Goal: Task Accomplishment & Management: Manage account settings

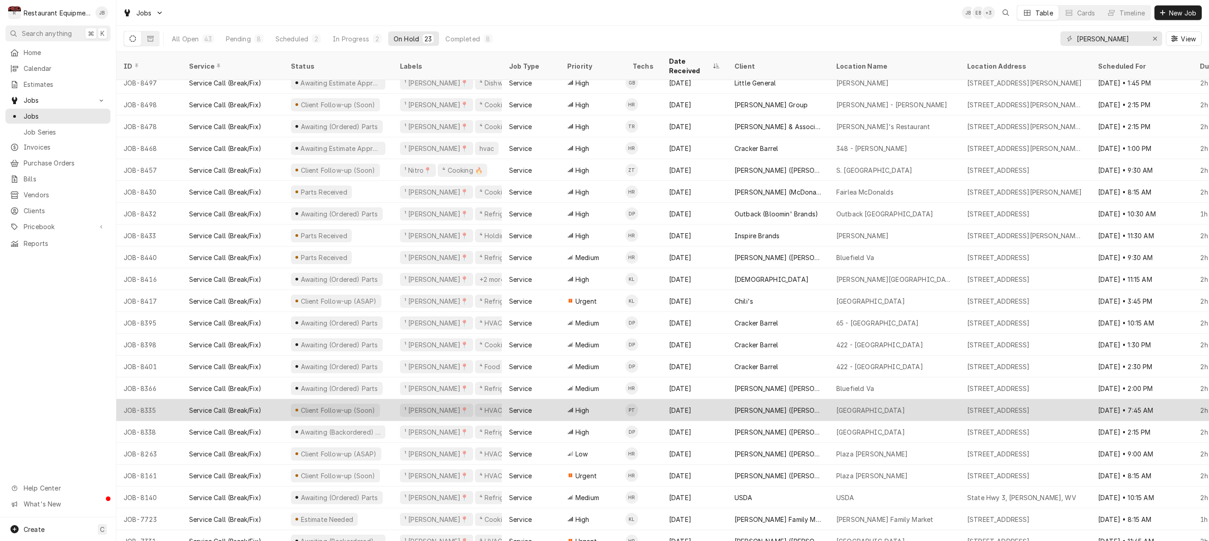
scroll to position [30, 0]
click at [713, 401] on div "[DATE]" at bounding box center [694, 410] width 65 height 22
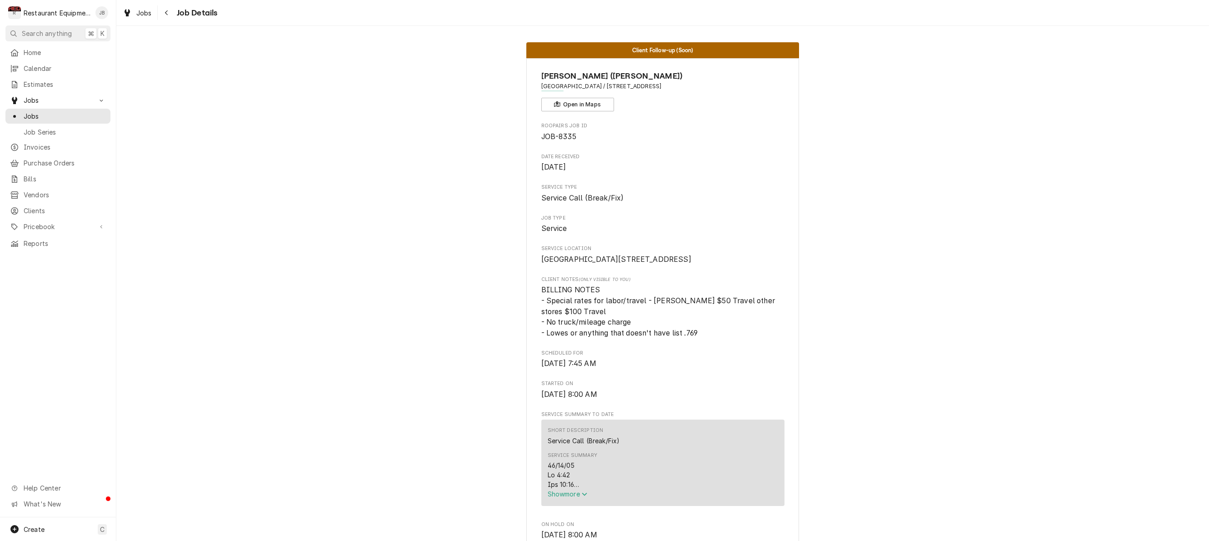
click at [560, 498] on span "Show more" at bounding box center [568, 494] width 40 height 8
click at [169, 9] on div "Navigate back" at bounding box center [166, 12] width 9 height 9
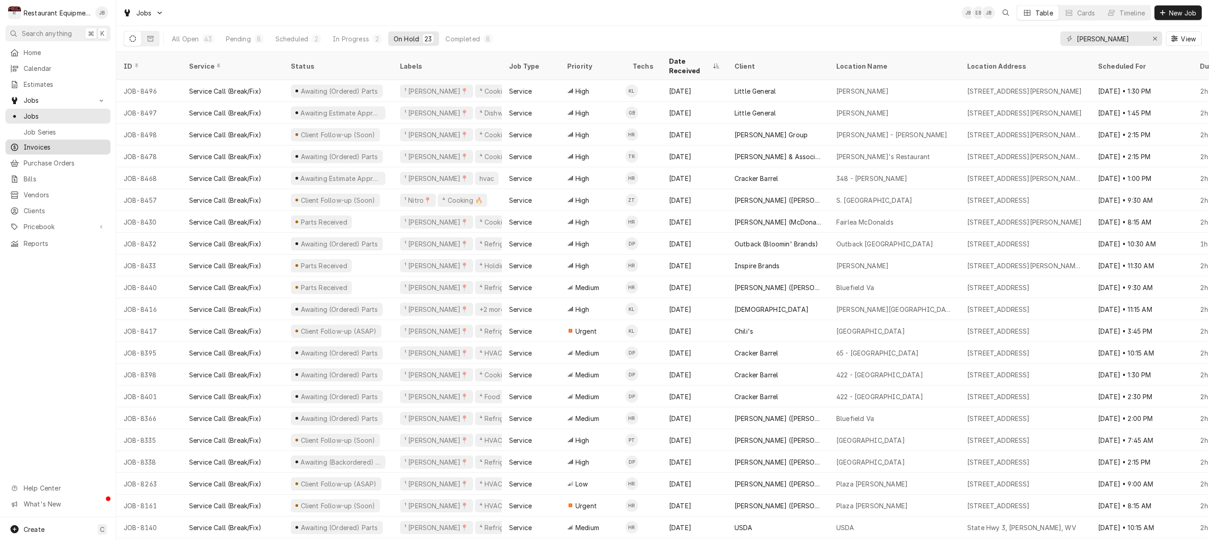
click at [25, 142] on span "Invoices" at bounding box center [65, 147] width 82 height 10
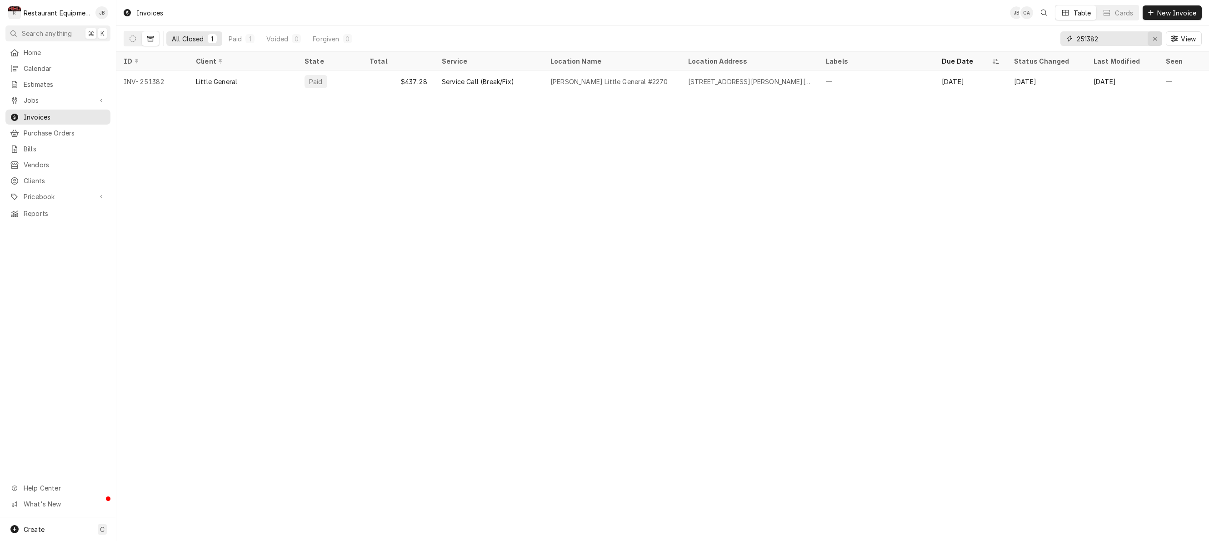
click at [1158, 39] on div "Erase input" at bounding box center [1154, 38] width 9 height 9
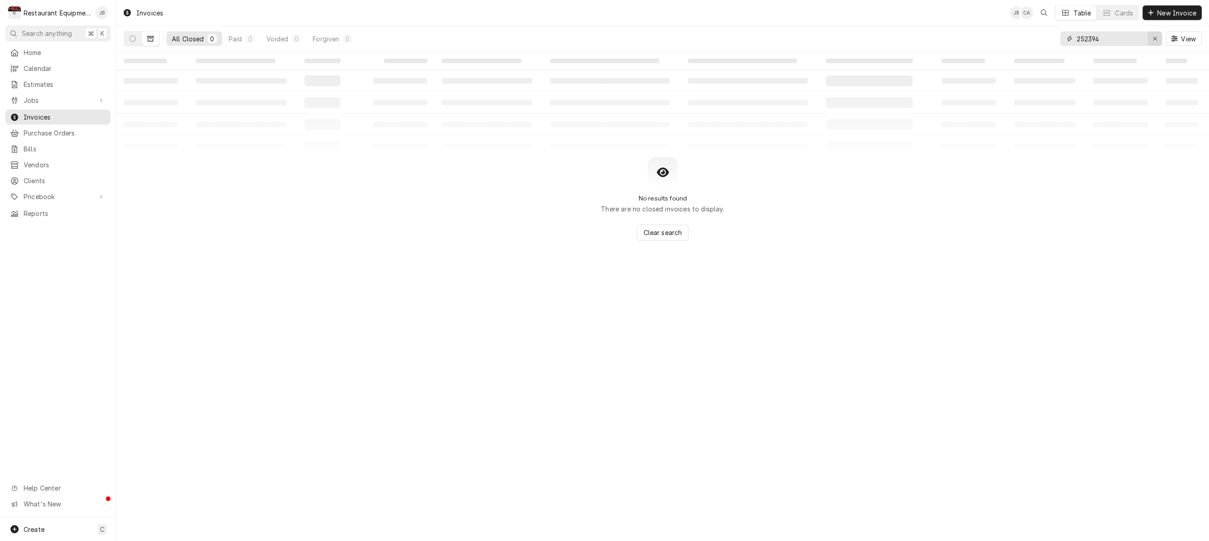
type input "252394"
click at [1155, 40] on icon "Erase input" at bounding box center [1155, 39] width 4 height 4
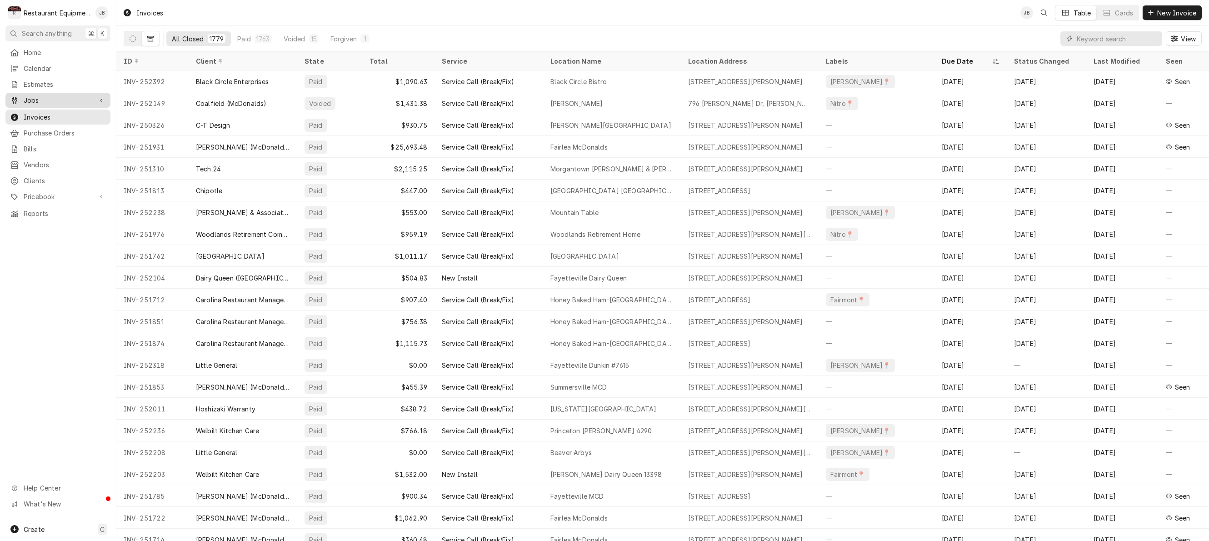
click at [31, 100] on span "Jobs" at bounding box center [58, 100] width 69 height 10
click at [36, 111] on span "Jobs" at bounding box center [65, 116] width 82 height 10
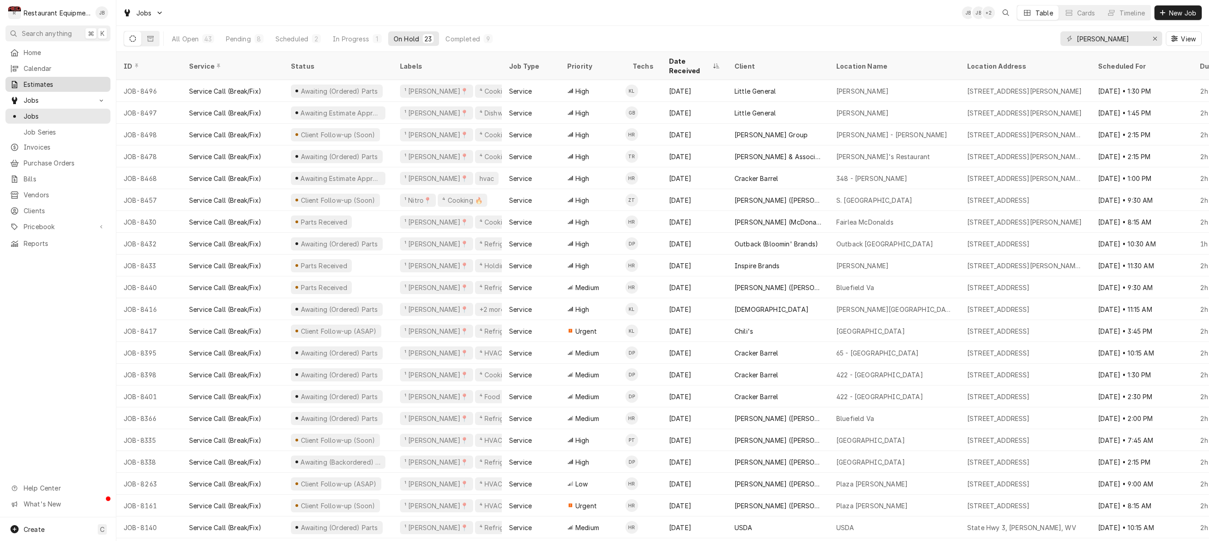
click at [51, 80] on span "Estimates" at bounding box center [65, 85] width 82 height 10
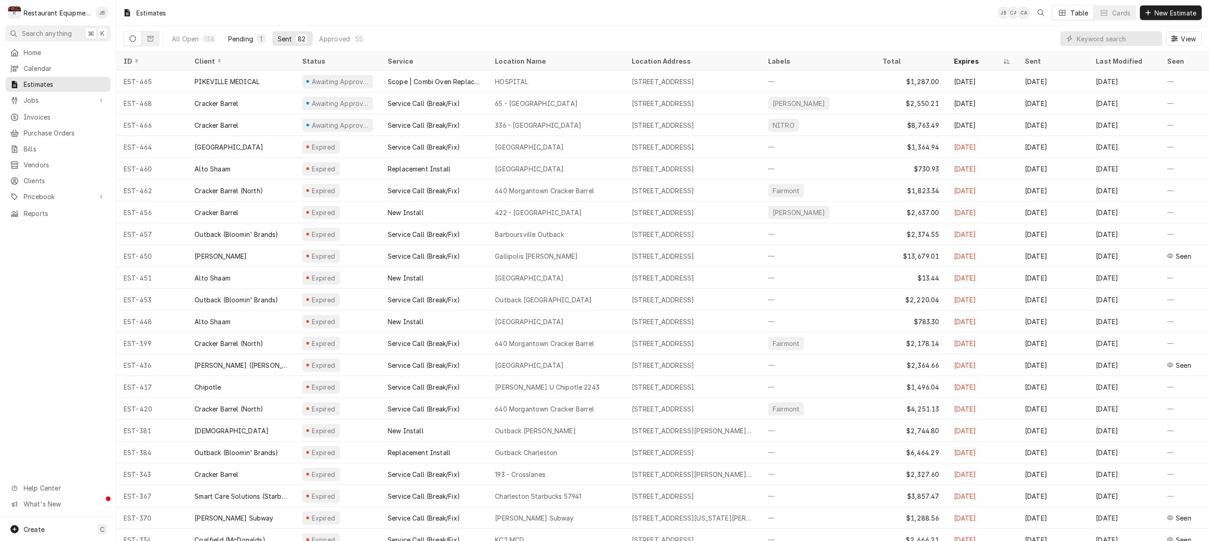
click at [246, 35] on div "Pending" at bounding box center [240, 39] width 25 height 10
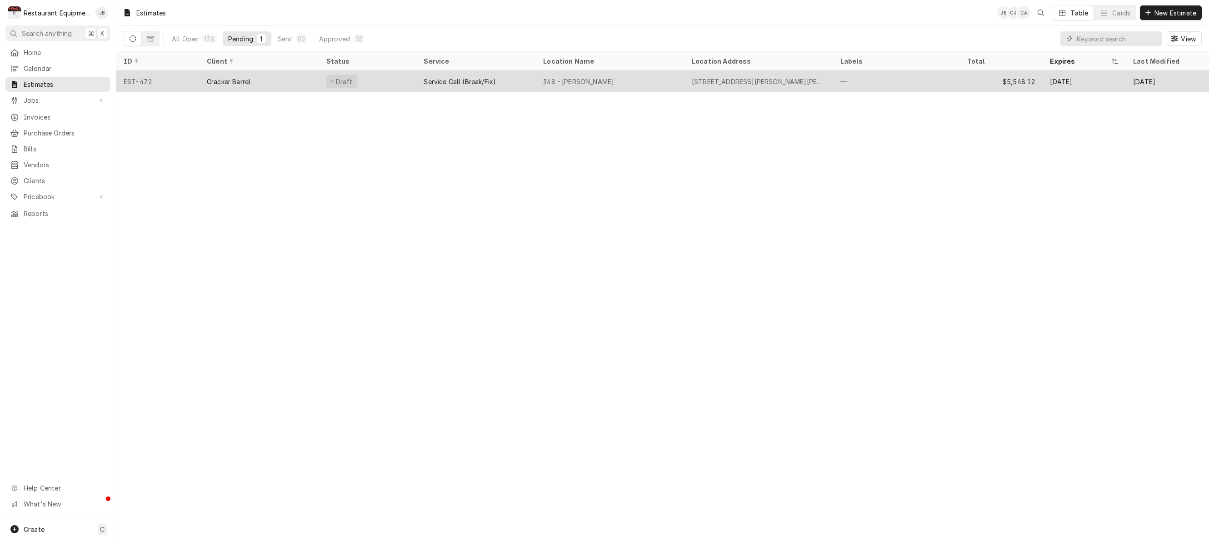
click at [379, 76] on div "Draft" at bounding box center [368, 81] width 98 height 22
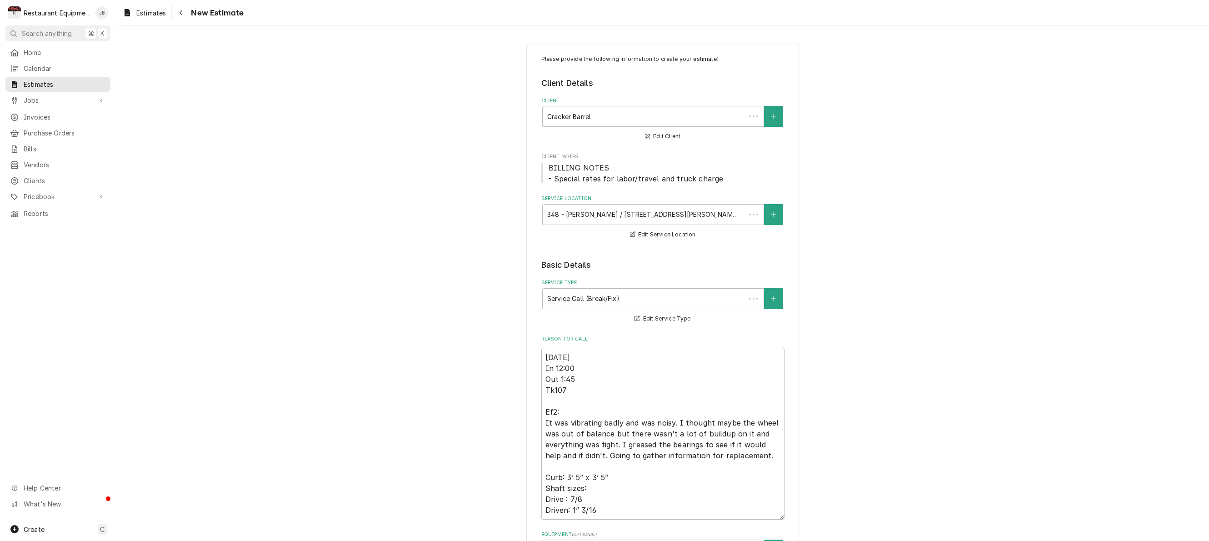
type textarea "x"
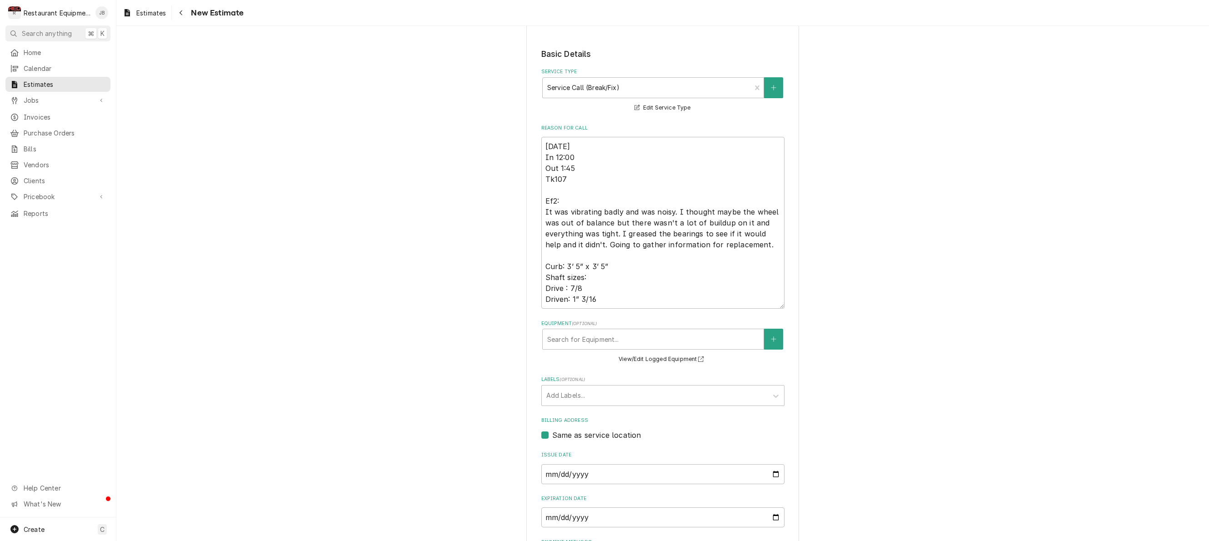
scroll to position [209, 0]
click at [184, 15] on div "Navigate back" at bounding box center [180, 12] width 9 height 9
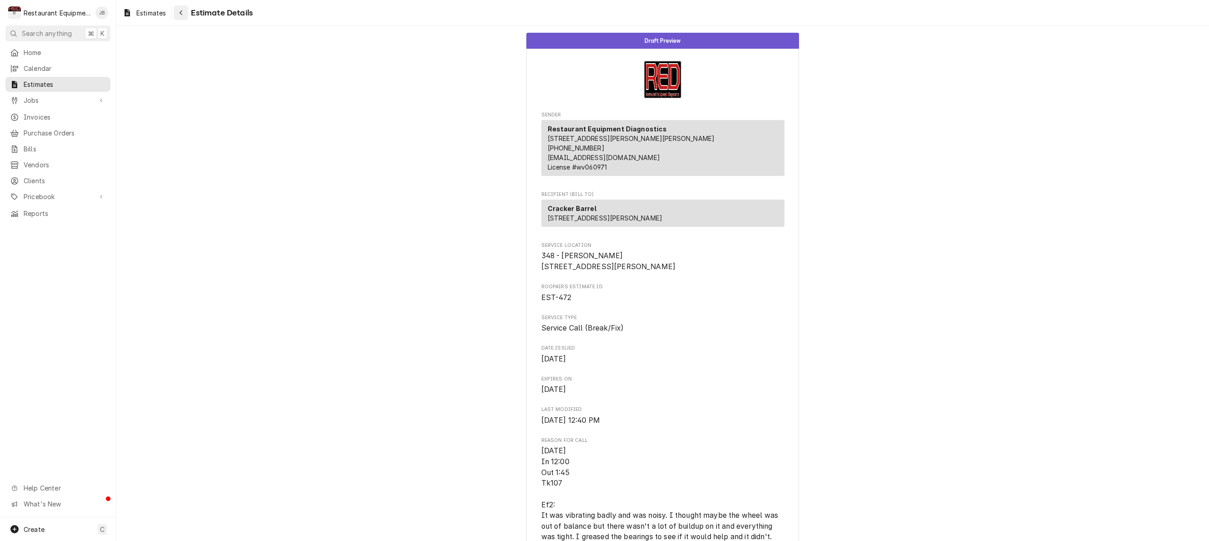
click at [183, 10] on icon "Navigate back" at bounding box center [181, 13] width 4 height 6
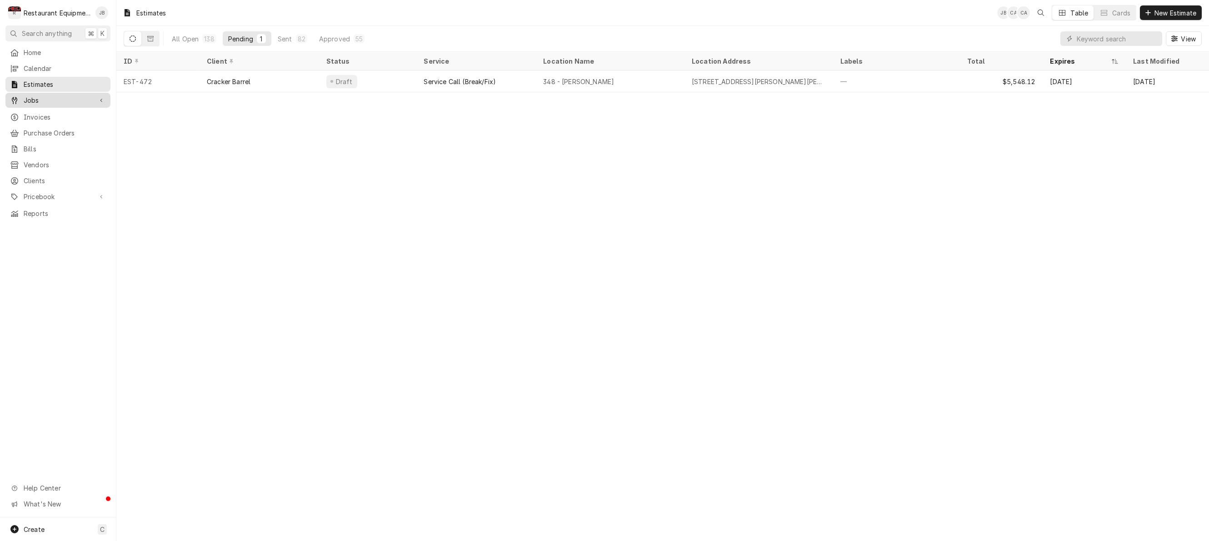
click at [55, 97] on span "Jobs" at bounding box center [58, 100] width 69 height 10
click at [35, 115] on span "Jobs" at bounding box center [65, 116] width 82 height 10
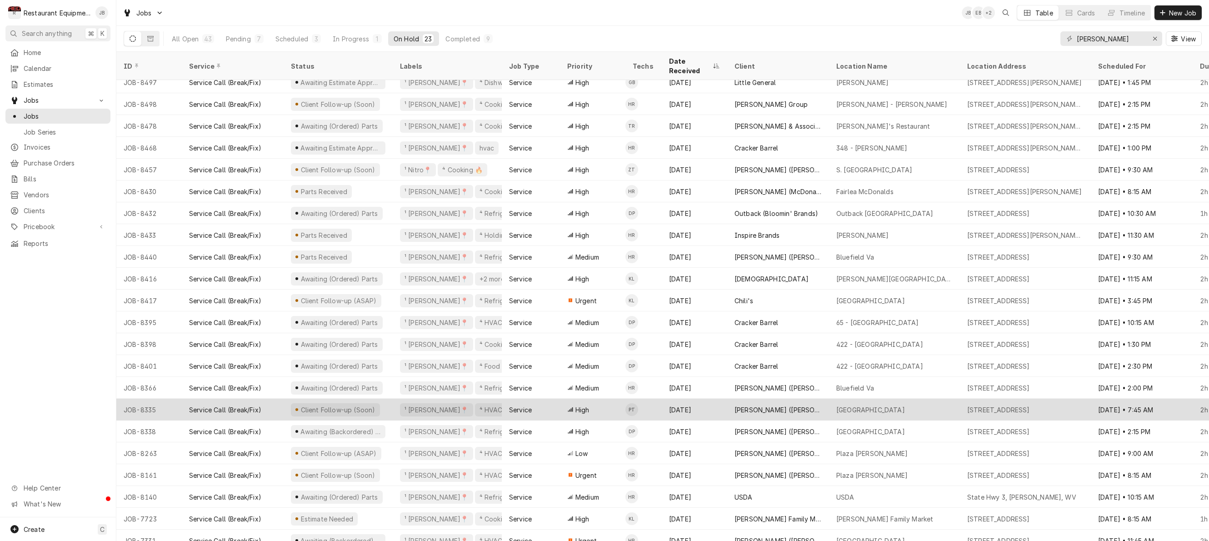
scroll to position [30, 0]
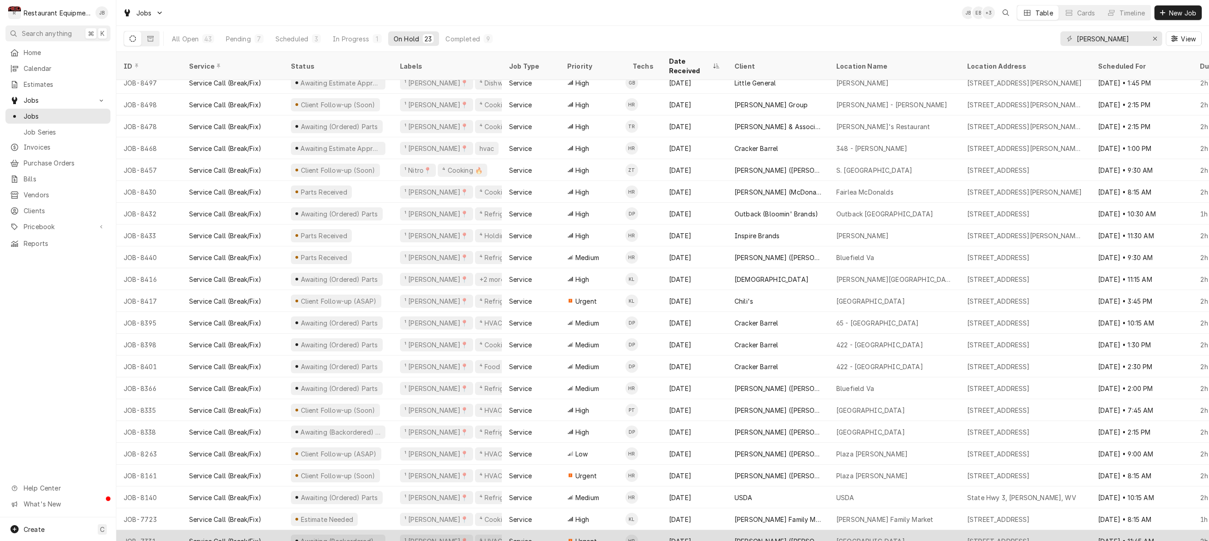
click at [705, 530] on div "[DATE]" at bounding box center [694, 541] width 65 height 22
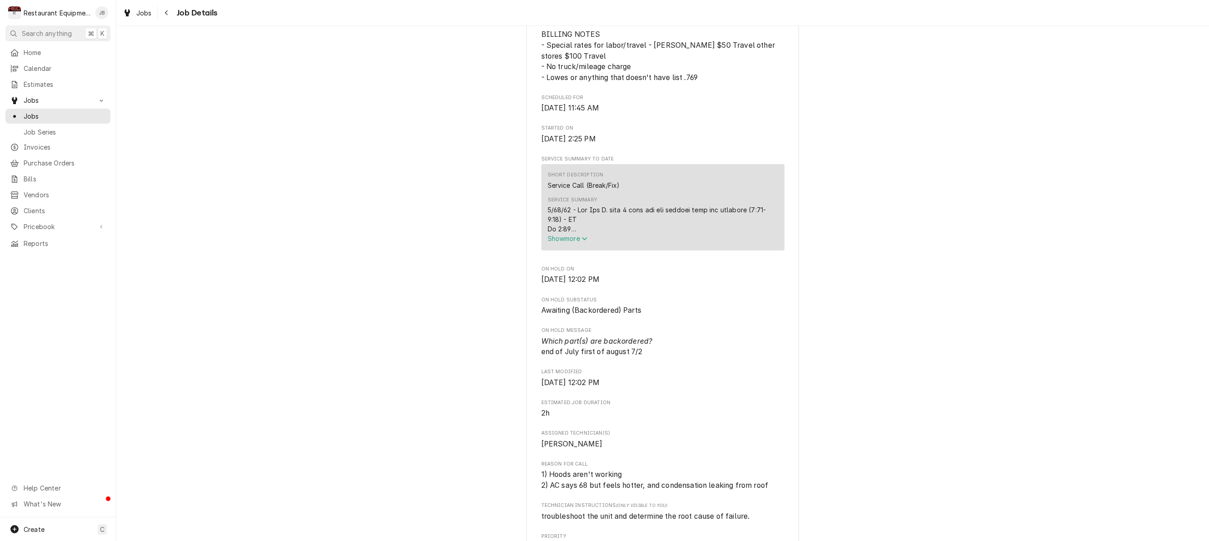
scroll to position [274, 0]
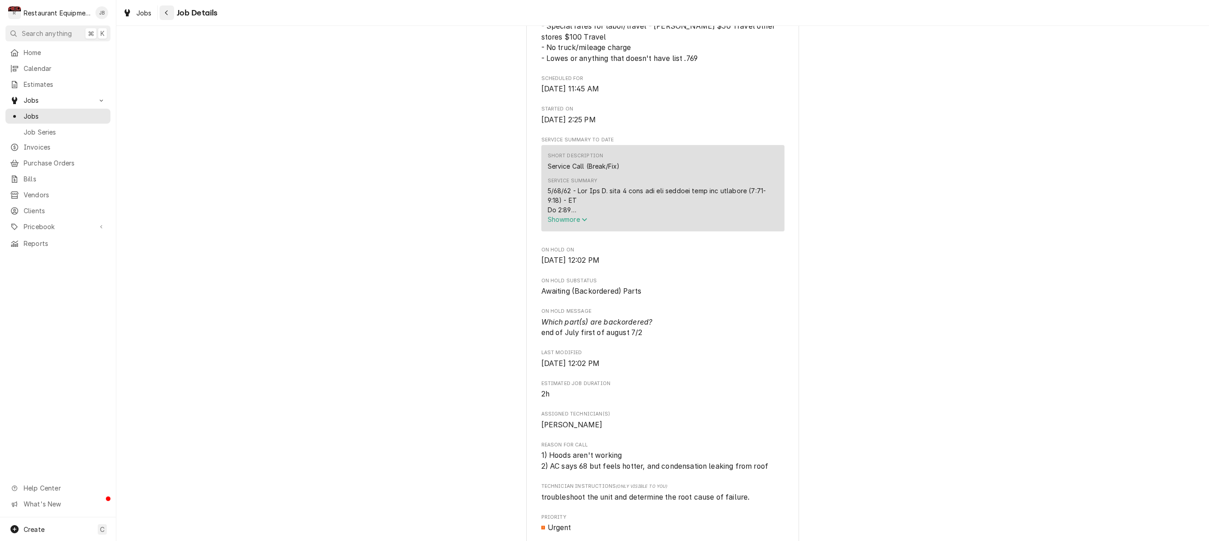
click at [169, 9] on div "Navigate back" at bounding box center [166, 12] width 9 height 9
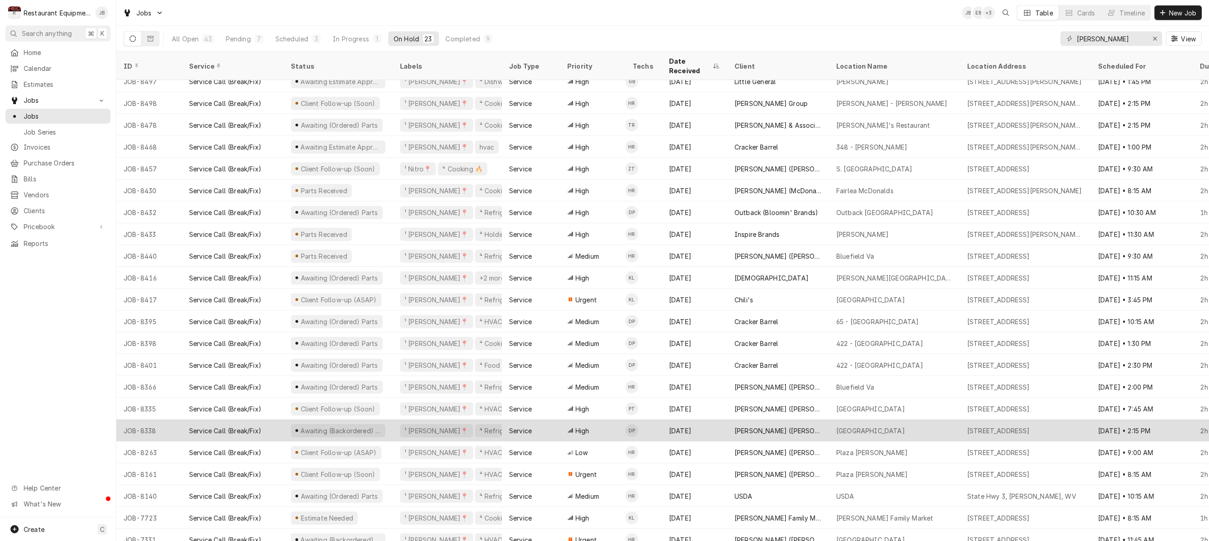
scroll to position [30, 0]
click at [703, 421] on div "[DATE]" at bounding box center [694, 432] width 65 height 22
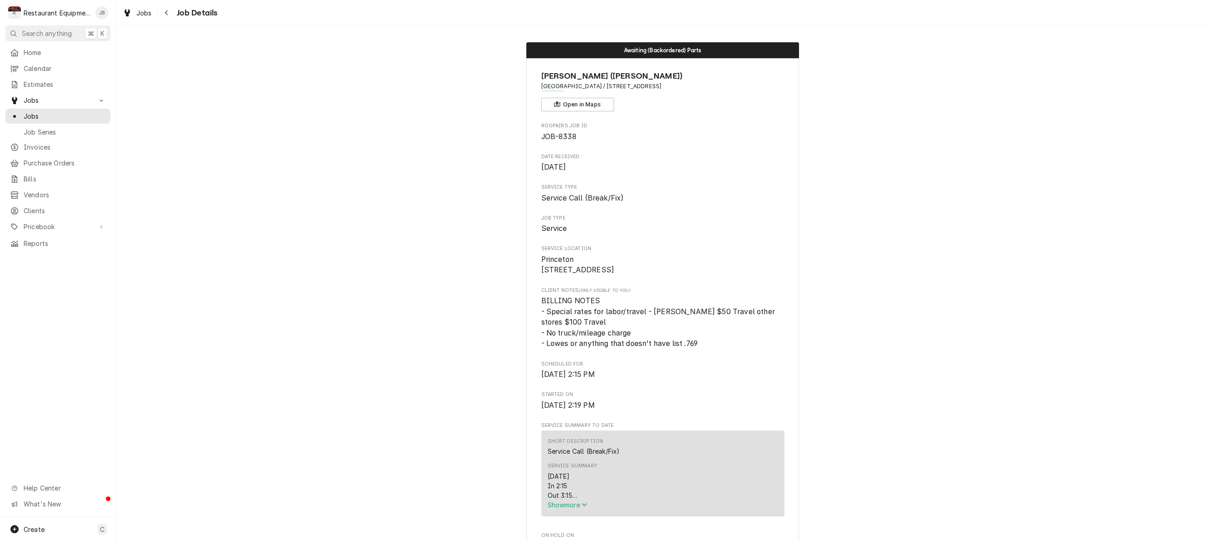
click at [570, 508] on span "Show more" at bounding box center [568, 505] width 40 height 8
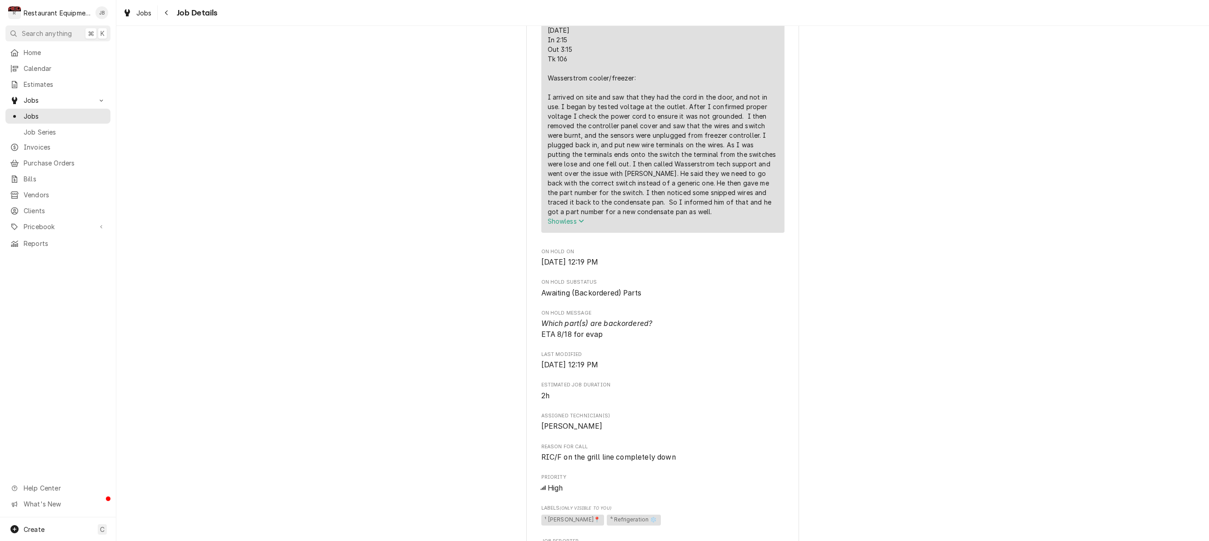
scroll to position [459, 0]
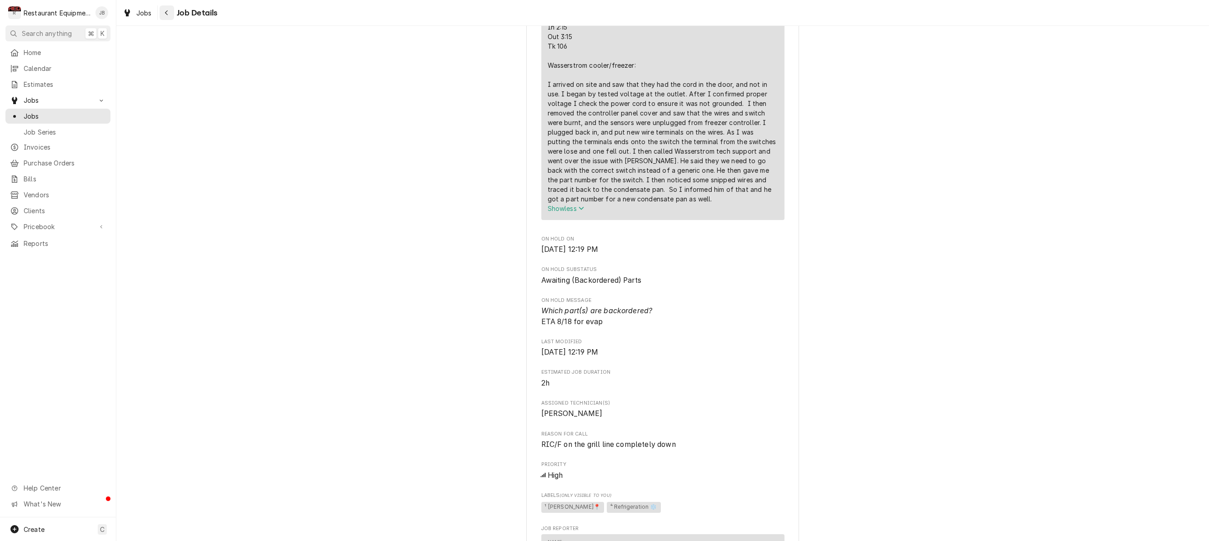
click at [169, 10] on div "Navigate back" at bounding box center [166, 12] width 9 height 9
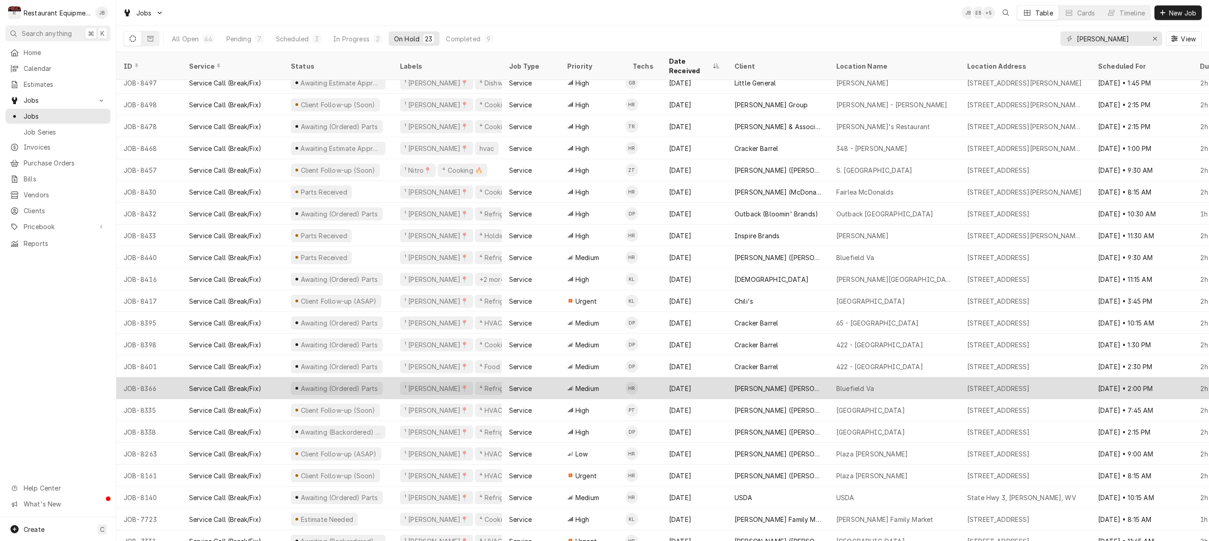
click at [716, 377] on div "[DATE]" at bounding box center [694, 388] width 65 height 22
click at [716, 377] on div "Aug 1" at bounding box center [694, 388] width 65 height 22
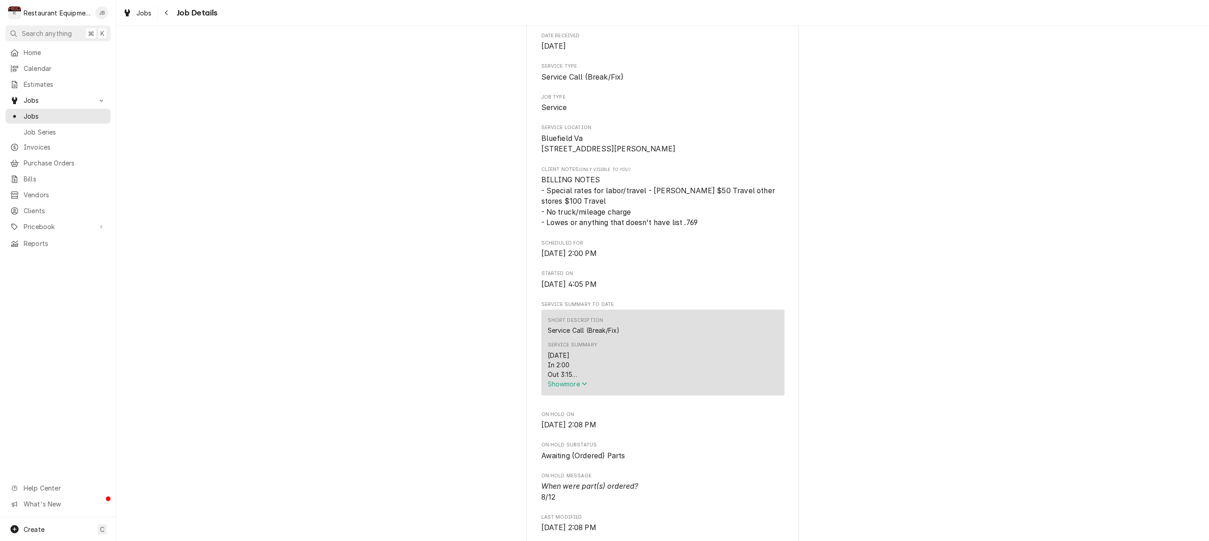
scroll to position [125, 0]
click at [570, 382] on span "Show more" at bounding box center [568, 379] width 40 height 8
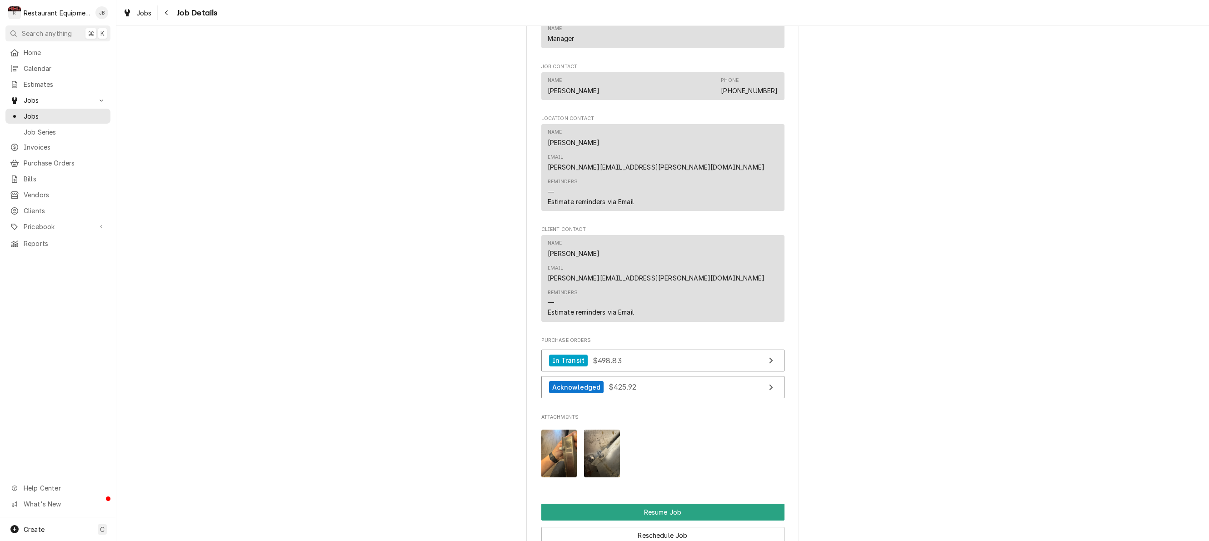
scroll to position [983, 0]
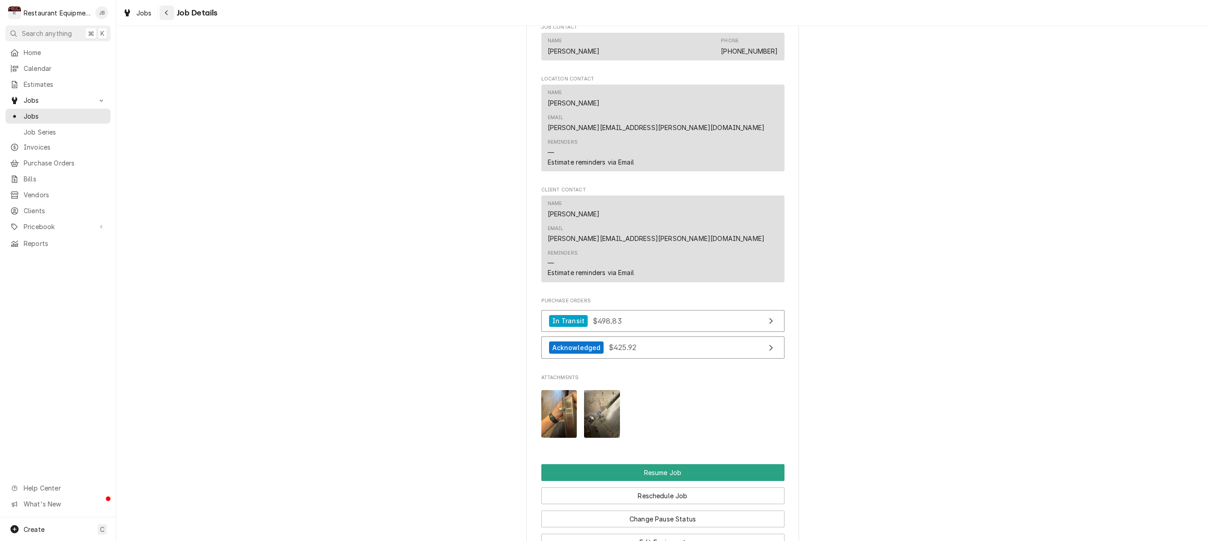
click at [170, 10] on div "Navigate back" at bounding box center [166, 12] width 9 height 9
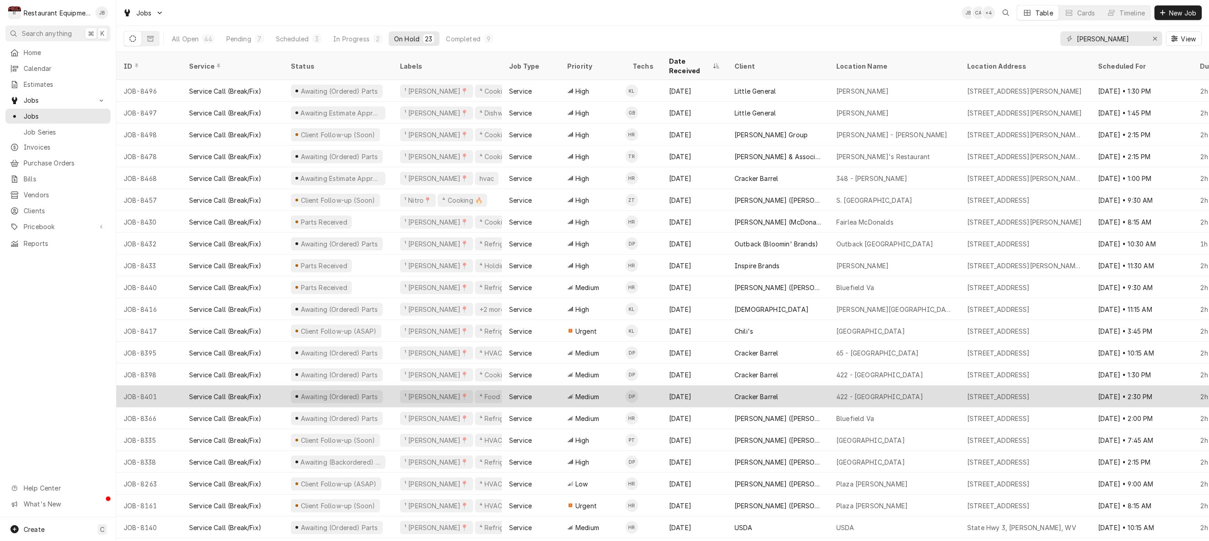
click at [700, 389] on div "Aug 4" at bounding box center [694, 396] width 65 height 22
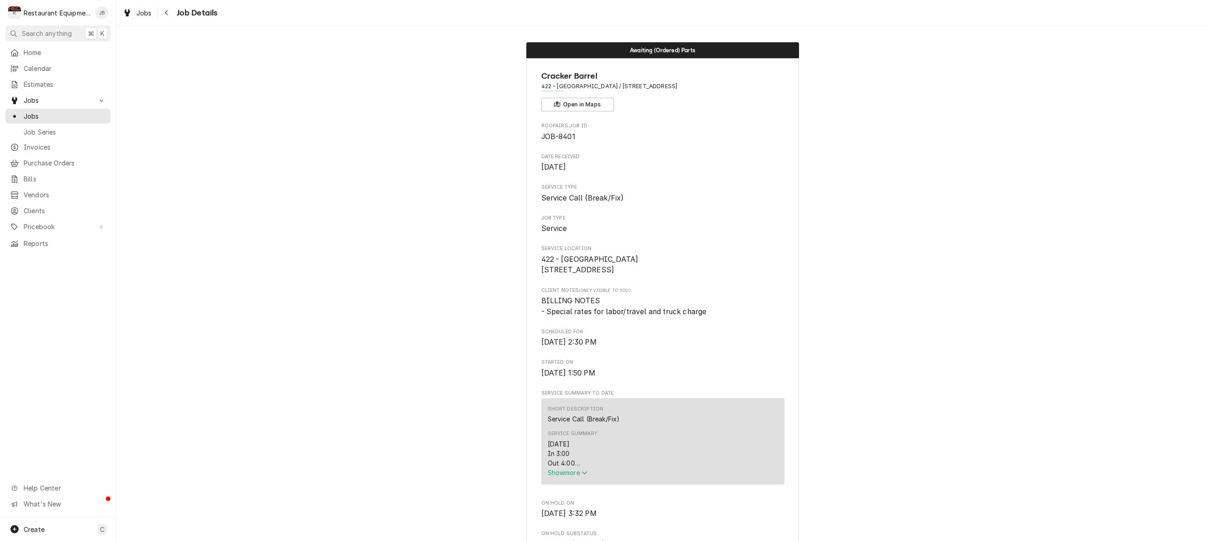
drag, startPoint x: 578, startPoint y: 477, endPoint x: 540, endPoint y: 466, distance: 39.4
click at [565, 474] on span "Show more" at bounding box center [568, 473] width 40 height 8
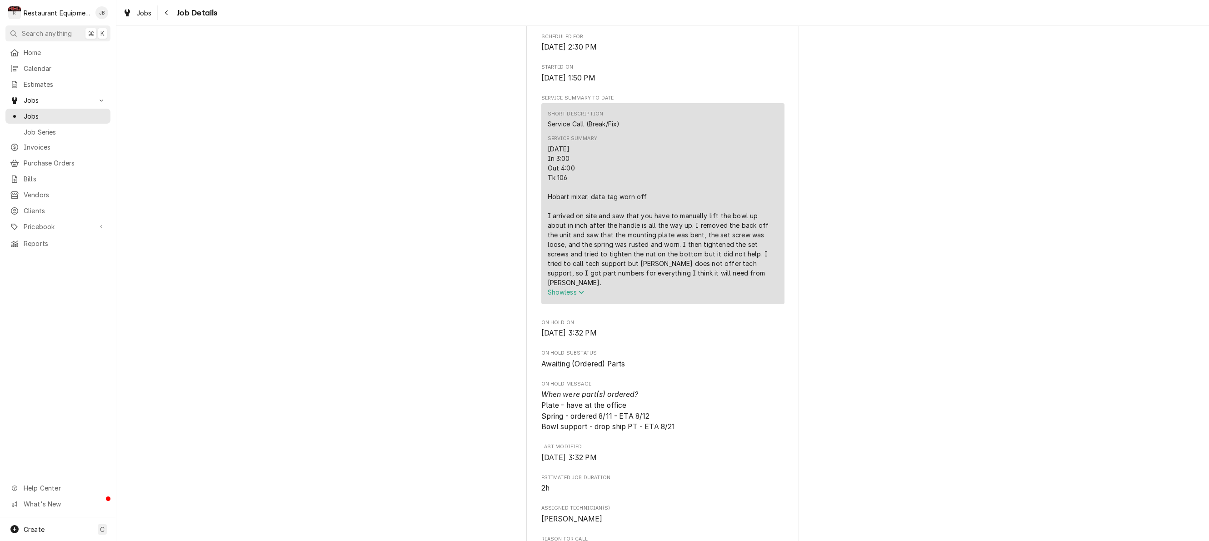
scroll to position [304, 0]
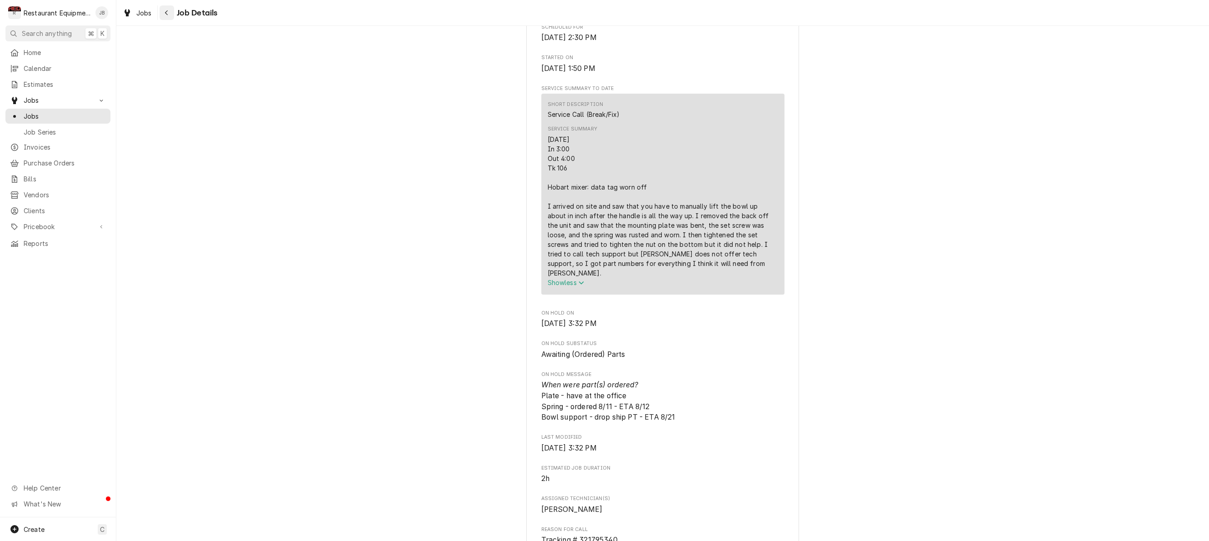
click at [167, 12] on icon "Navigate back" at bounding box center [166, 13] width 4 height 6
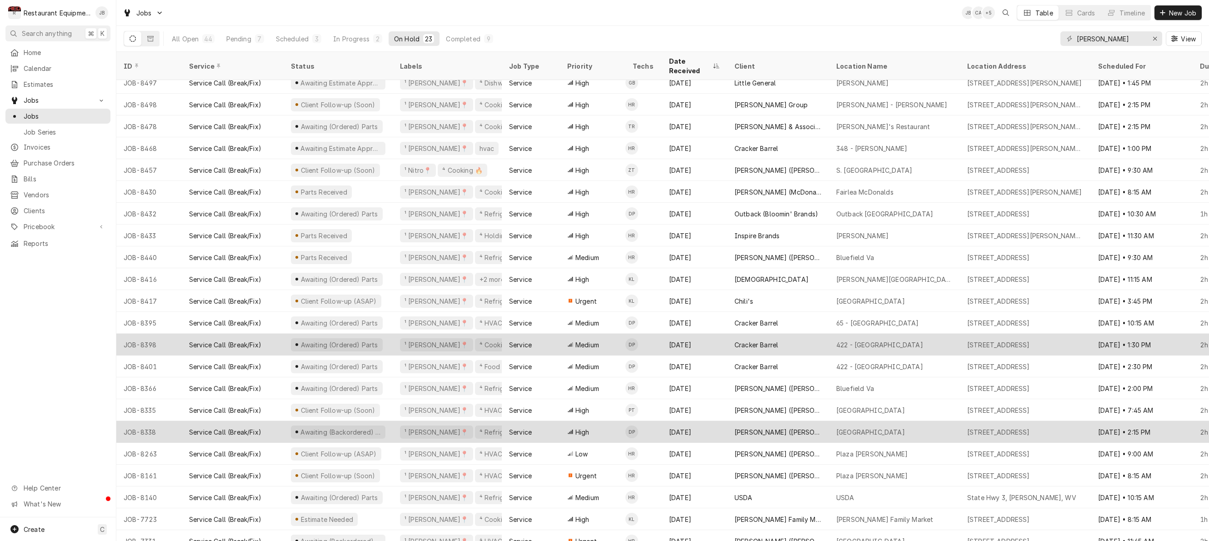
click at [605, 334] on div "Medium" at bounding box center [592, 345] width 65 height 22
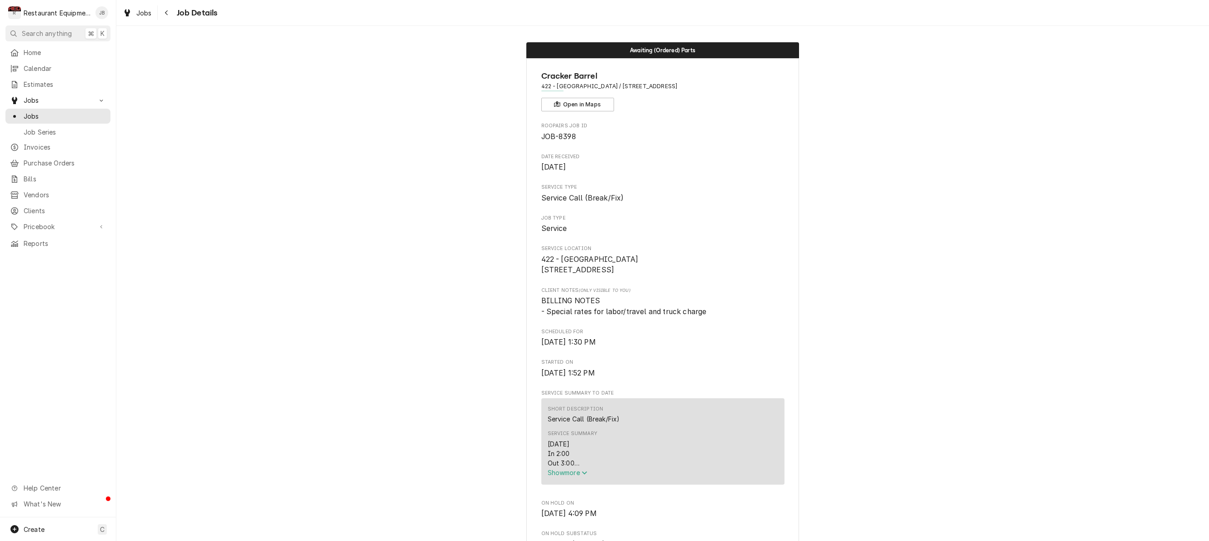
click at [563, 474] on span "Show more" at bounding box center [568, 473] width 40 height 8
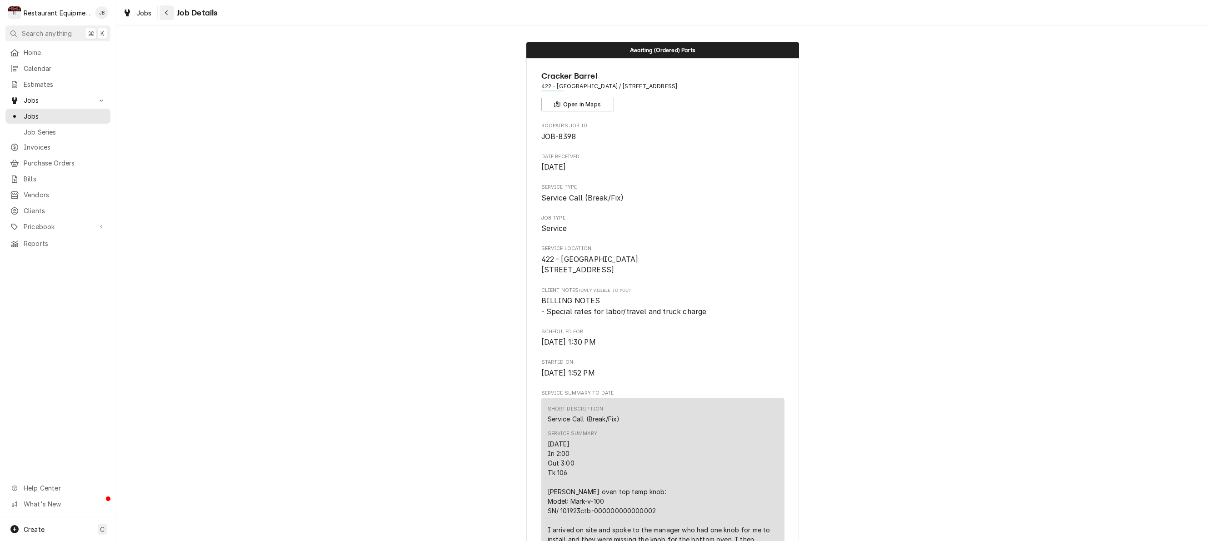
click at [165, 11] on icon "Navigate back" at bounding box center [166, 13] width 4 height 6
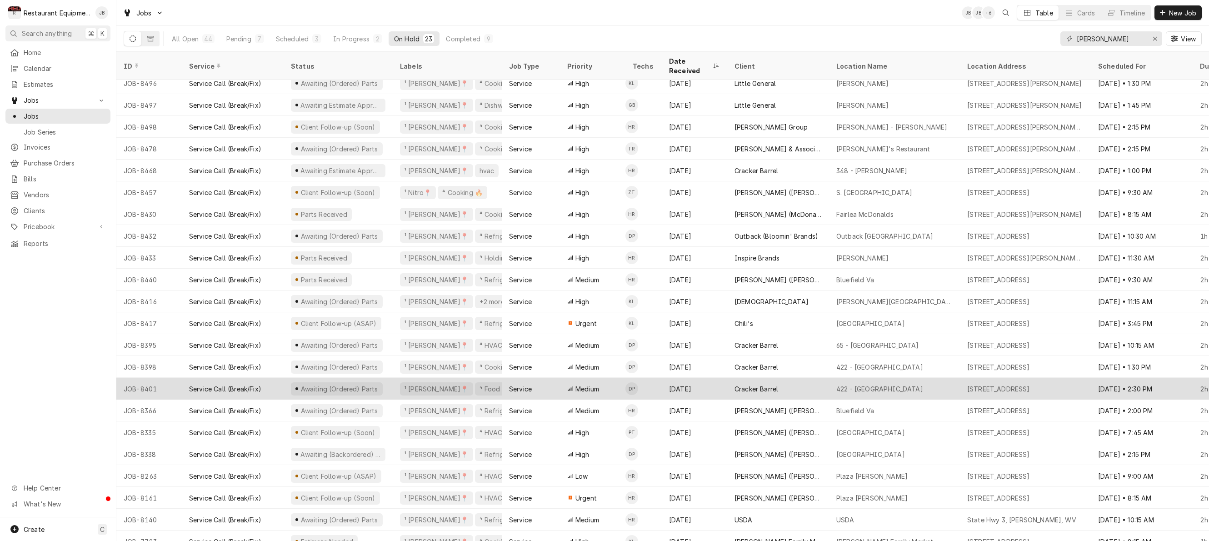
scroll to position [10, 0]
click at [544, 377] on div "Service" at bounding box center [531, 387] width 58 height 22
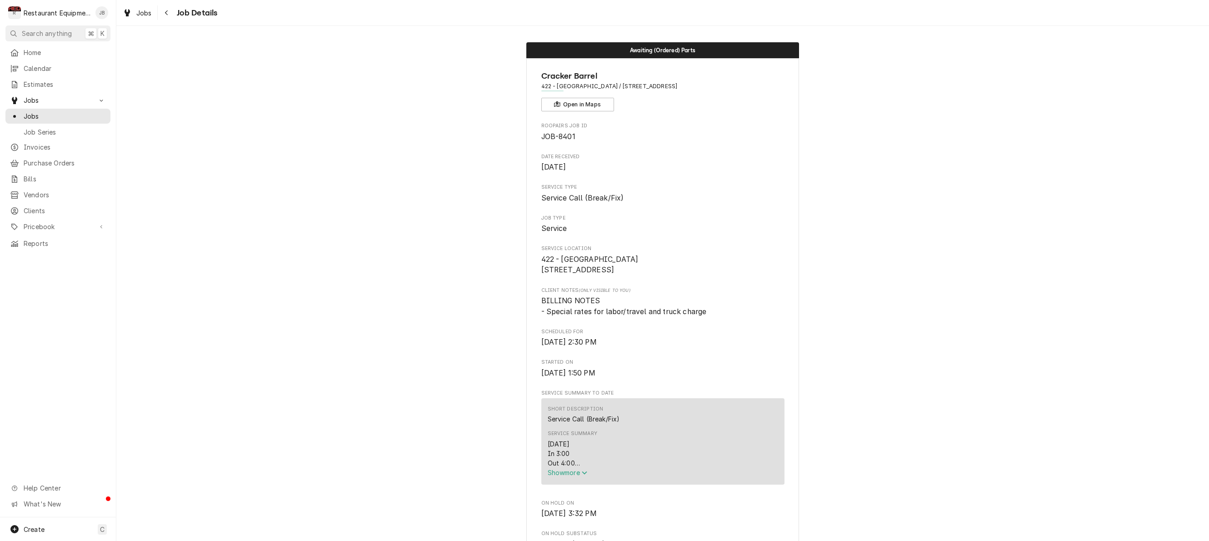
click at [568, 476] on span "Show more" at bounding box center [568, 473] width 40 height 8
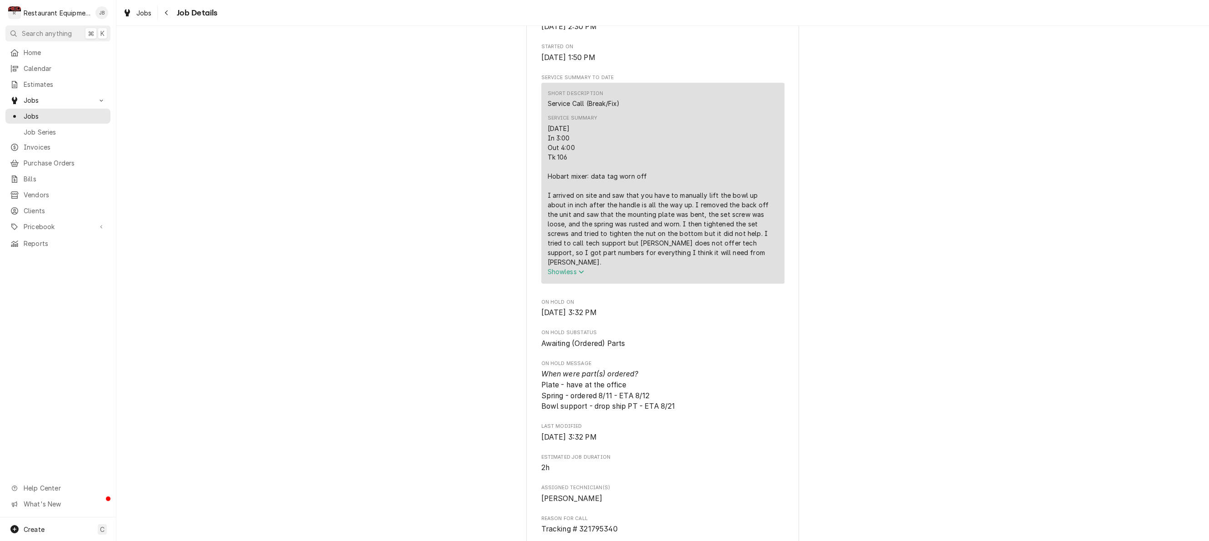
scroll to position [324, 0]
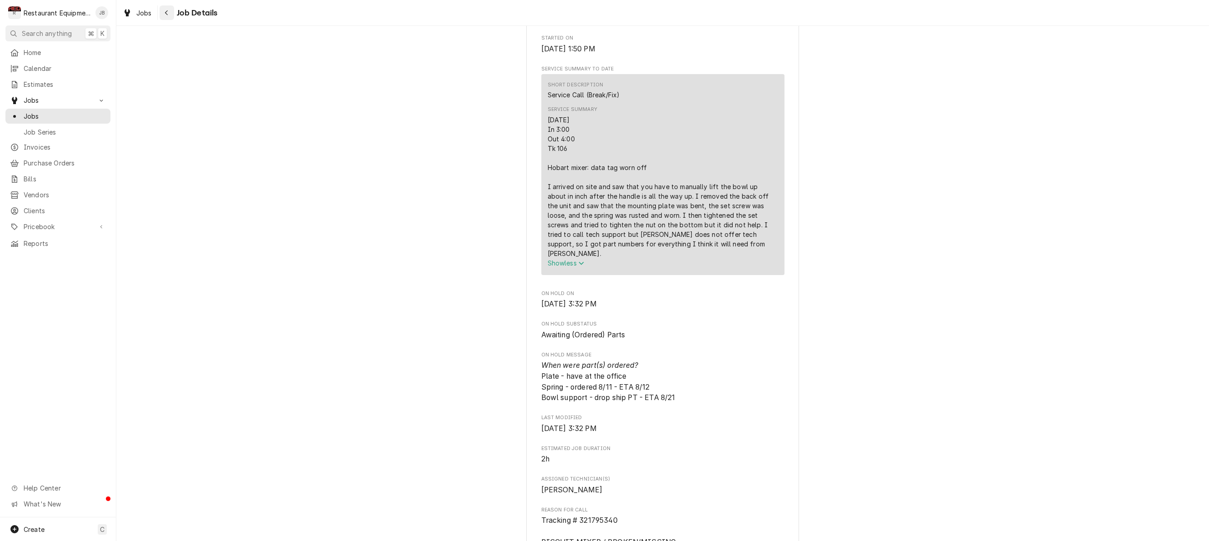
click at [167, 14] on icon "Navigate back" at bounding box center [166, 12] width 3 height 5
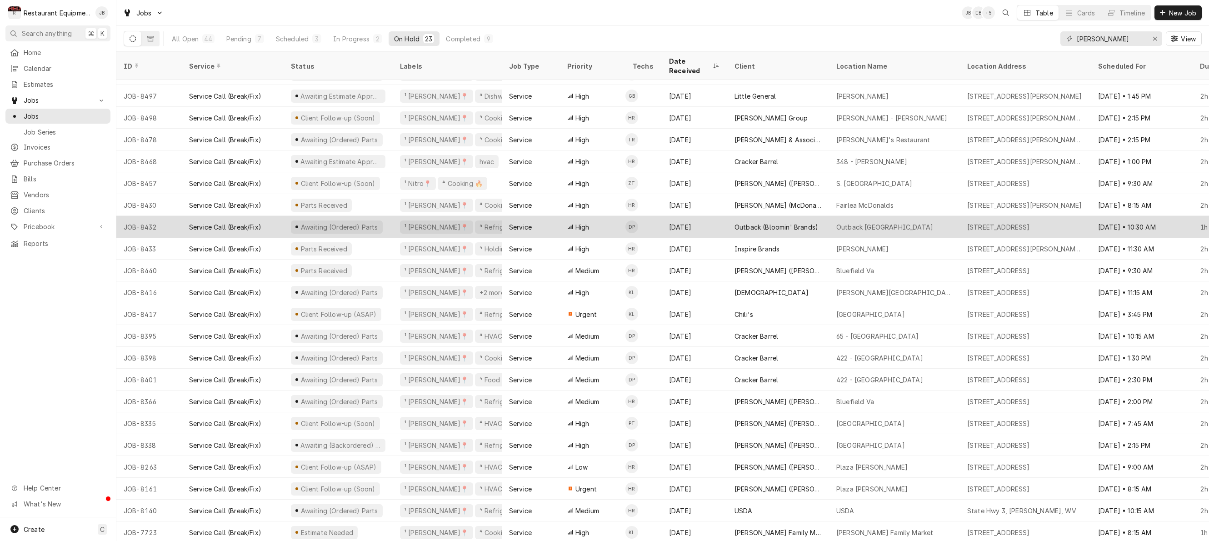
scroll to position [26, 0]
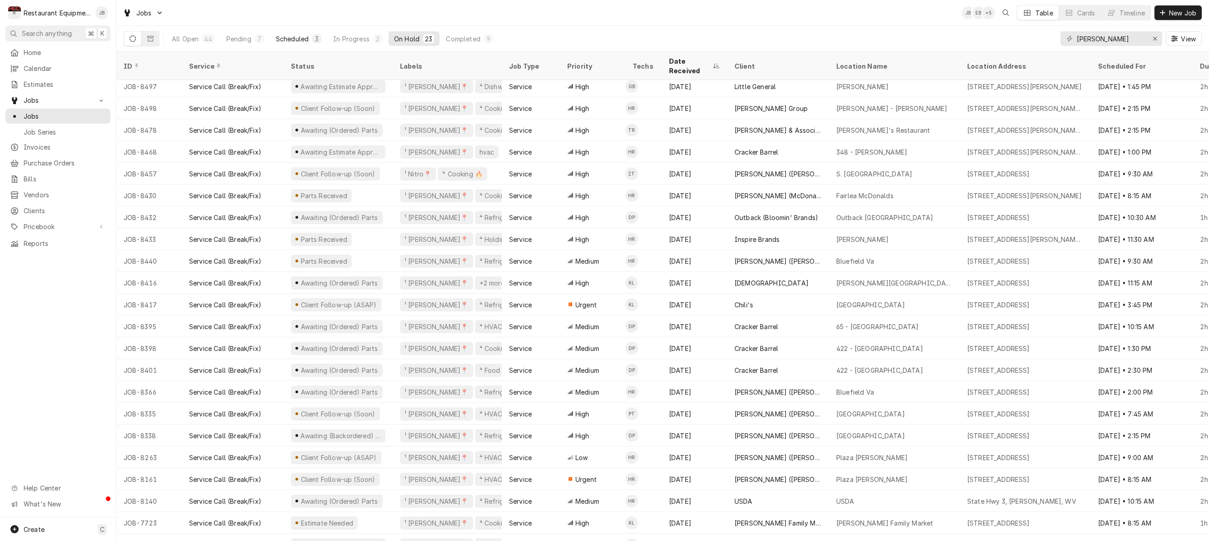
click at [304, 41] on div "Scheduled" at bounding box center [292, 39] width 33 height 10
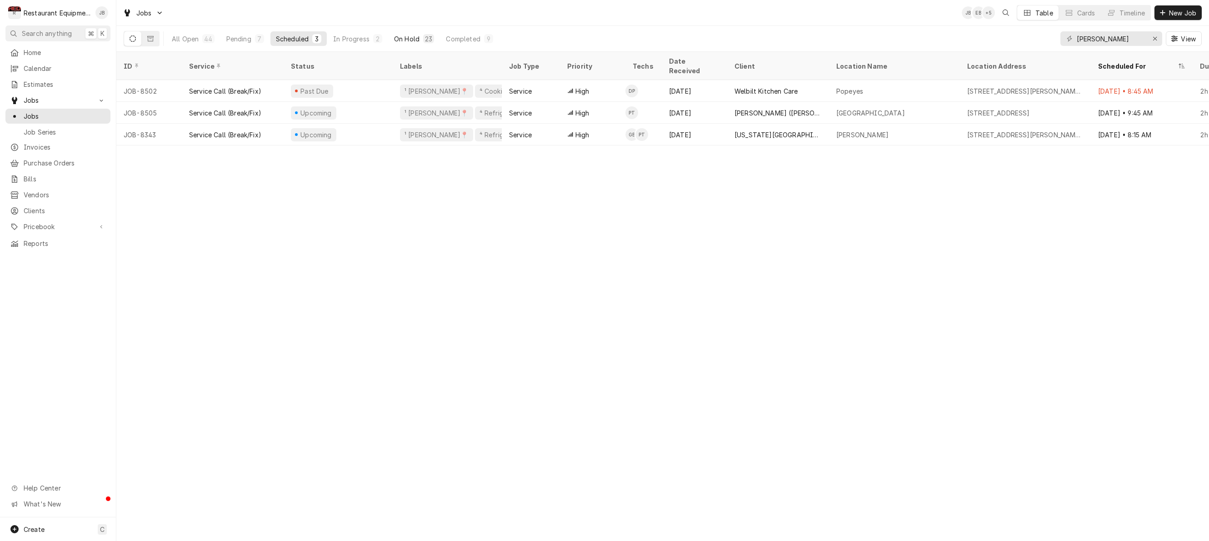
click at [408, 38] on div "On Hold" at bounding box center [406, 39] width 25 height 10
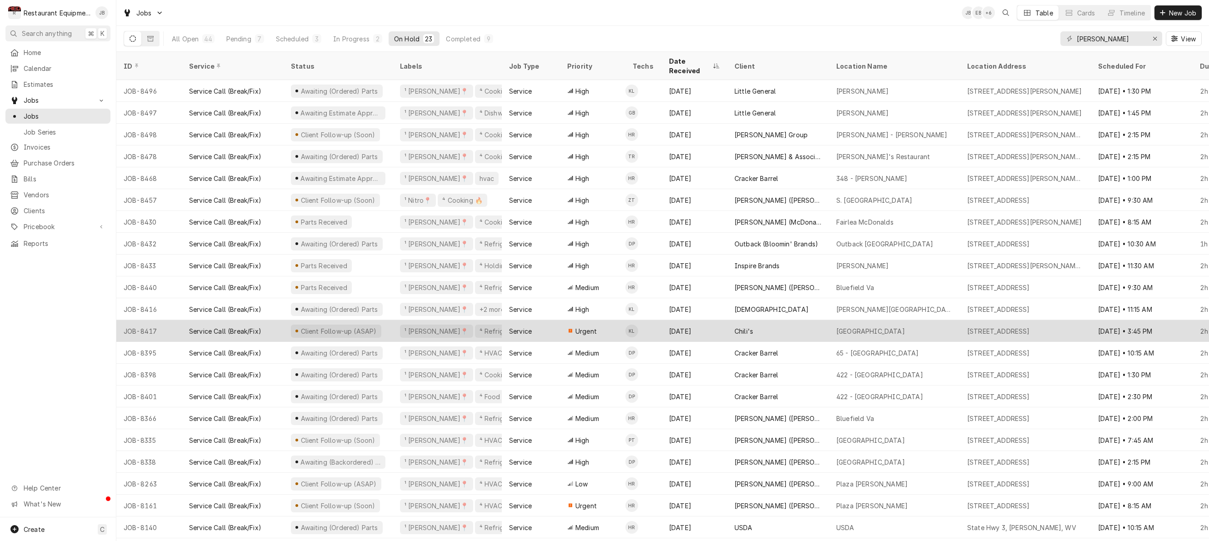
click at [708, 320] on div "[DATE]" at bounding box center [694, 331] width 65 height 22
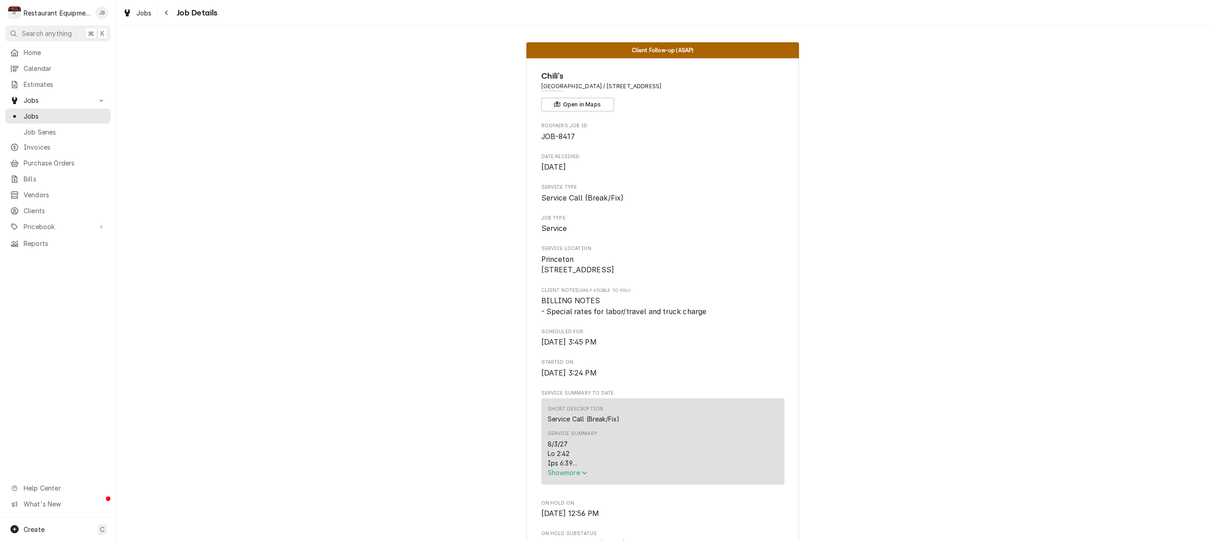
click at [563, 476] on span "Show more" at bounding box center [568, 473] width 40 height 8
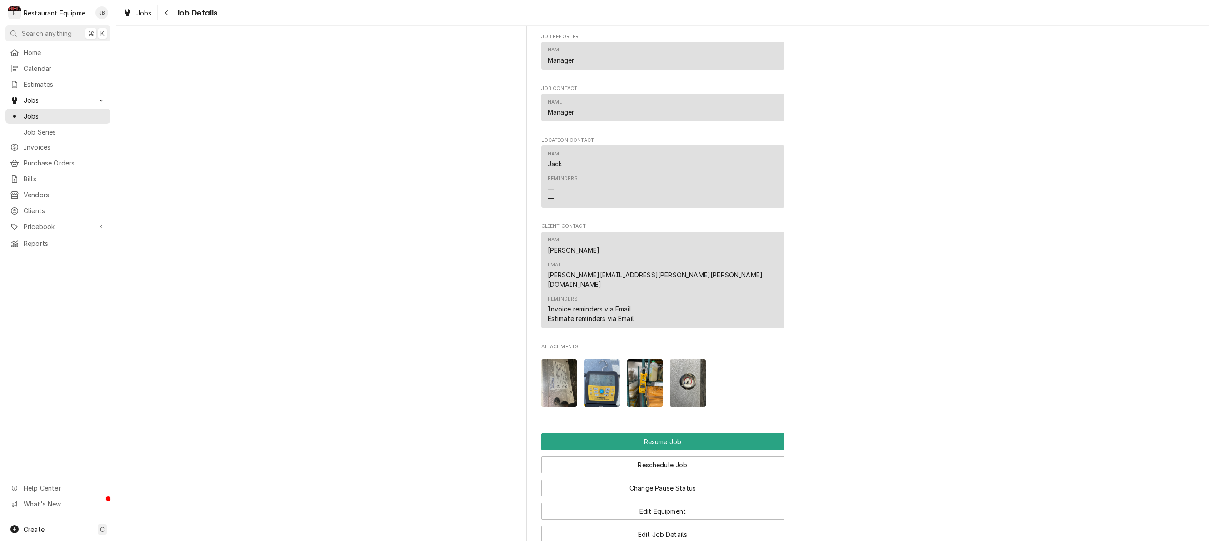
scroll to position [1157, 0]
click at [680, 433] on button "Resume Job" at bounding box center [662, 441] width 243 height 17
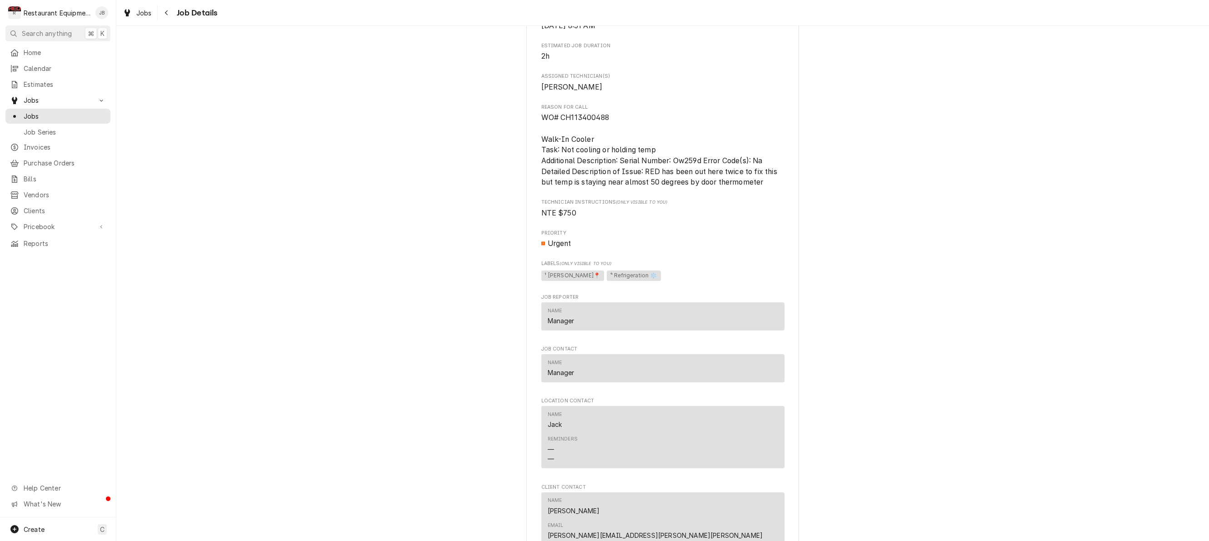
scroll to position [919, 0]
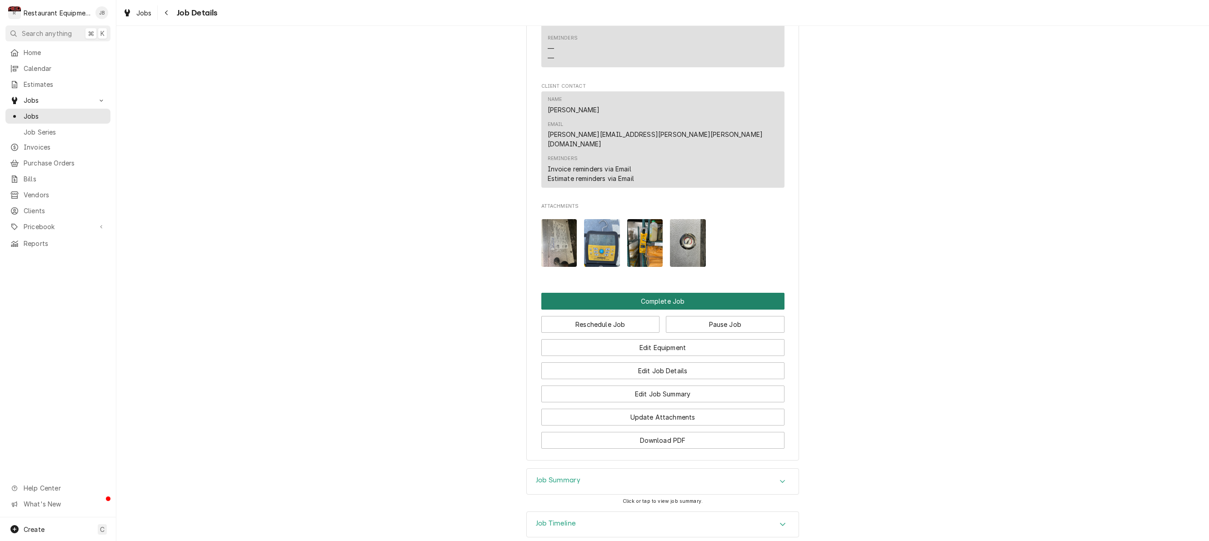
click at [663, 293] on button "Complete Job" at bounding box center [662, 301] width 243 height 17
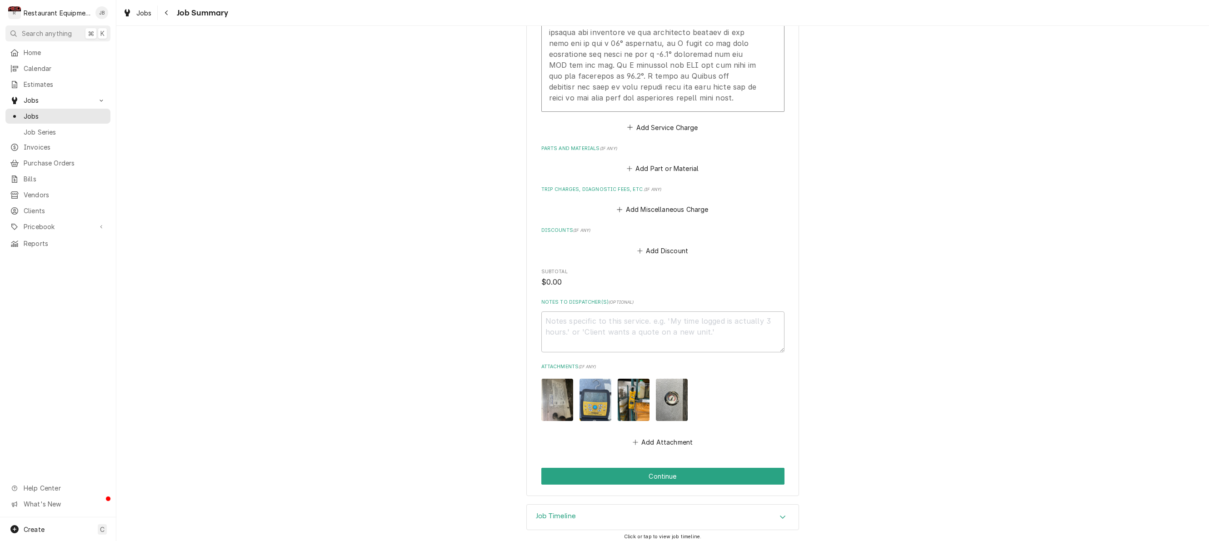
scroll to position [707, 0]
click at [688, 469] on button "Continue" at bounding box center [662, 476] width 243 height 17
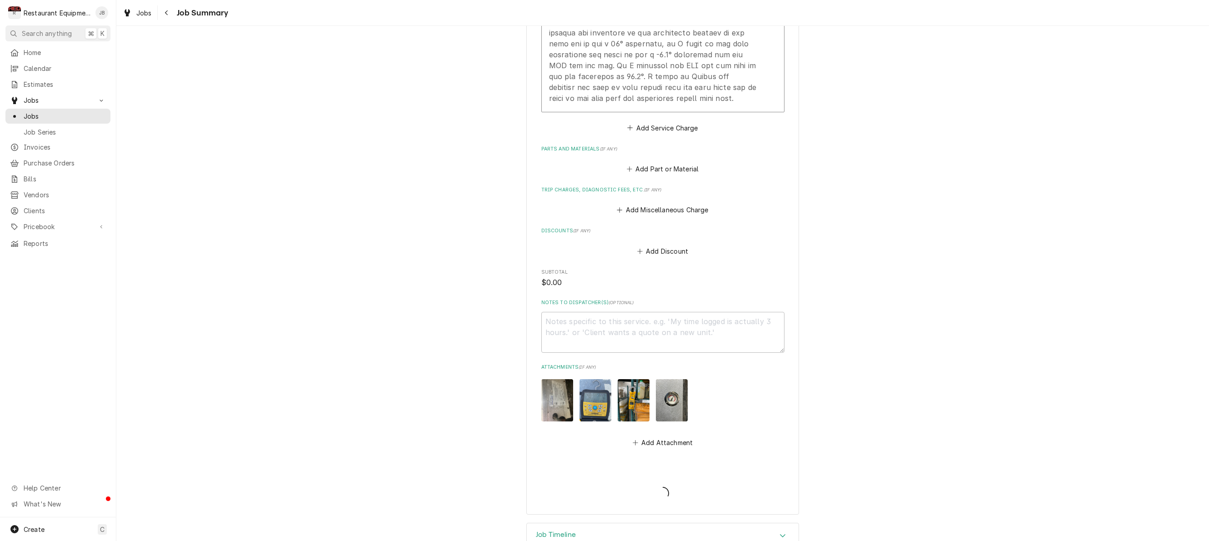
type textarea "x"
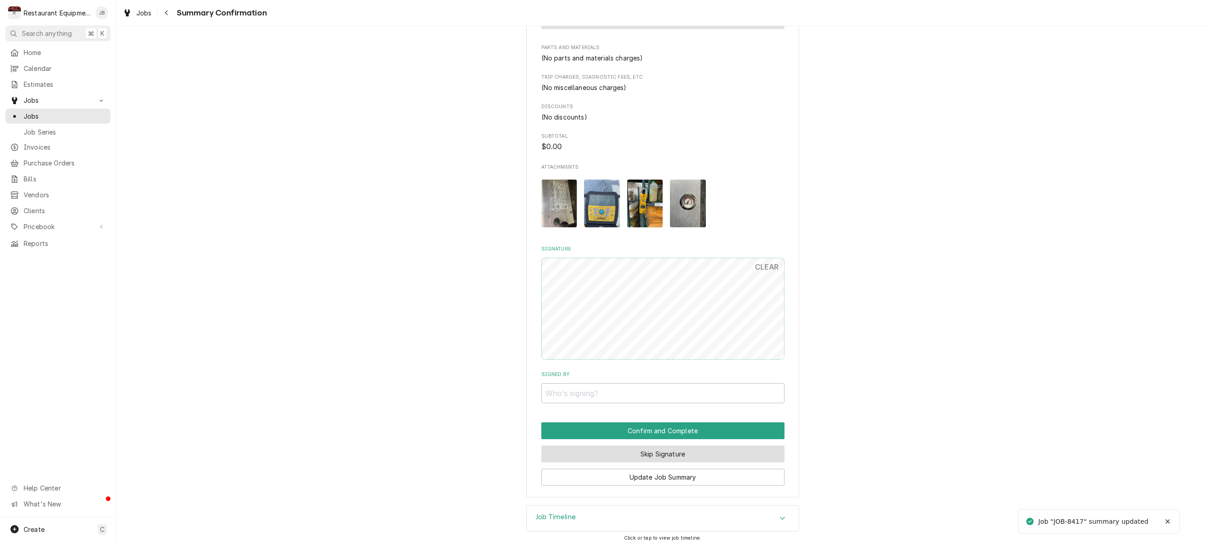
scroll to position [658, 0]
click at [671, 447] on button "Skip Signature" at bounding box center [662, 454] width 243 height 17
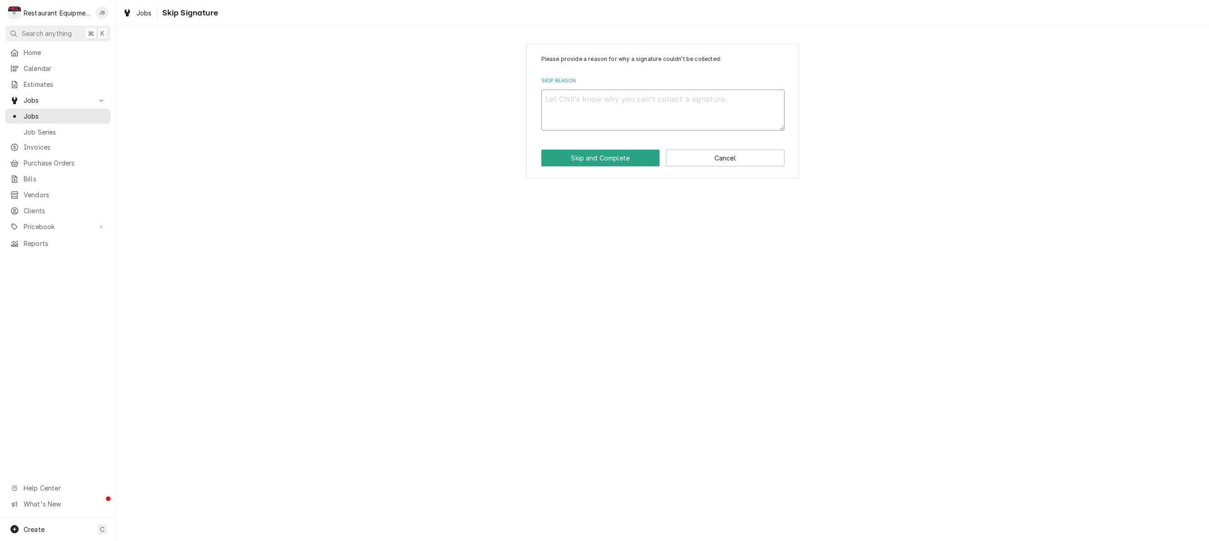
click at [557, 96] on textarea "Skip Reason" at bounding box center [662, 110] width 243 height 41
type textarea "x"
type textarea "h"
type textarea "x"
type textarea "he"
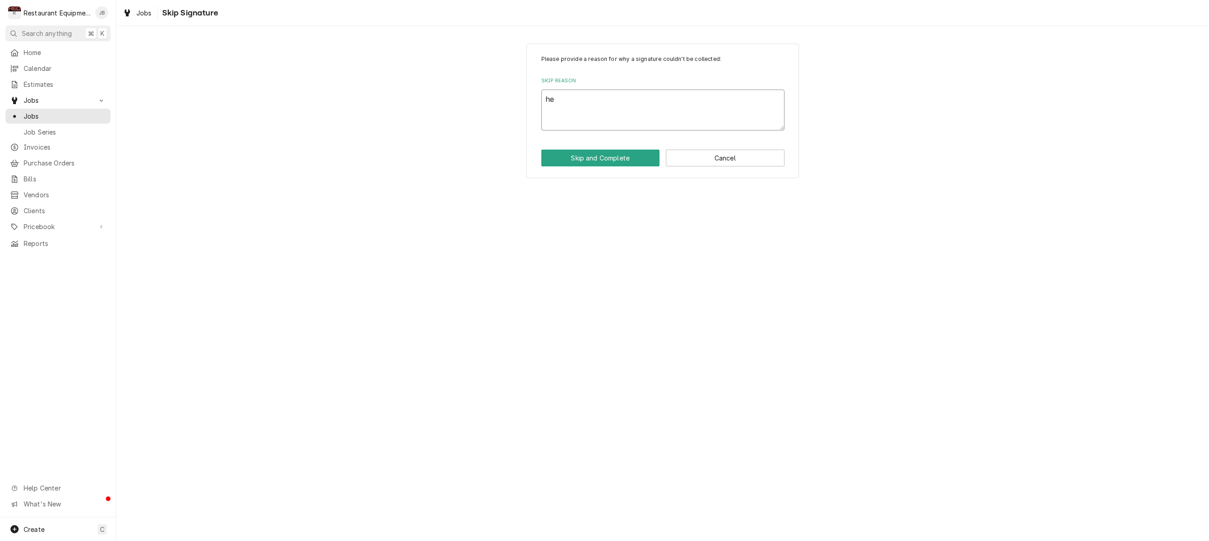
type textarea "x"
type textarea "hel"
type textarea "x"
type textarea "held"
type textarea "x"
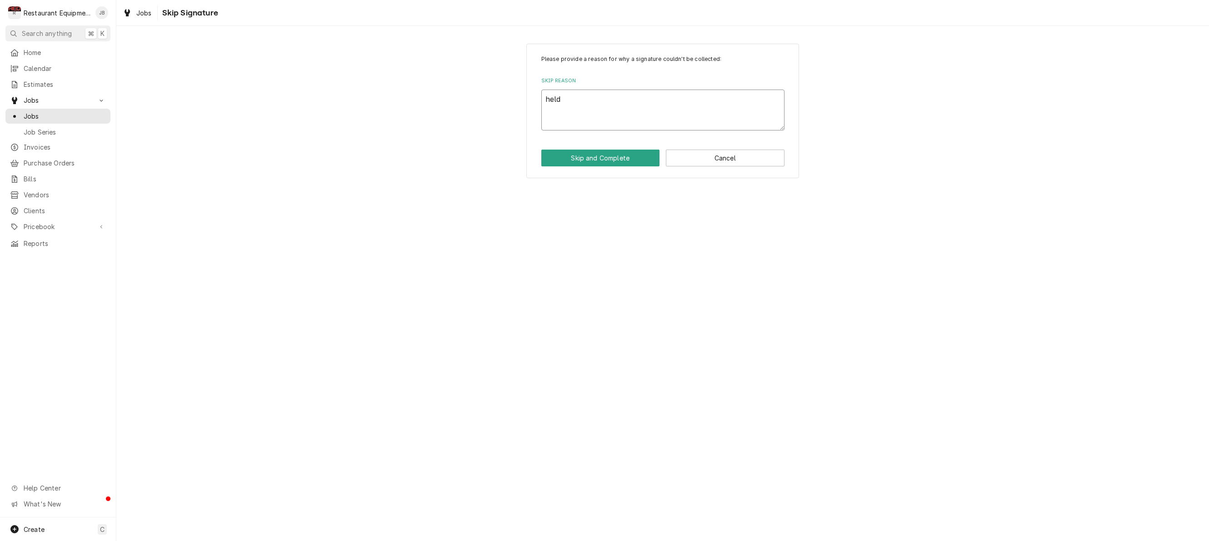
type textarea "held"
type textarea "x"
type textarea "held t"
type textarea "x"
type textarea "held to"
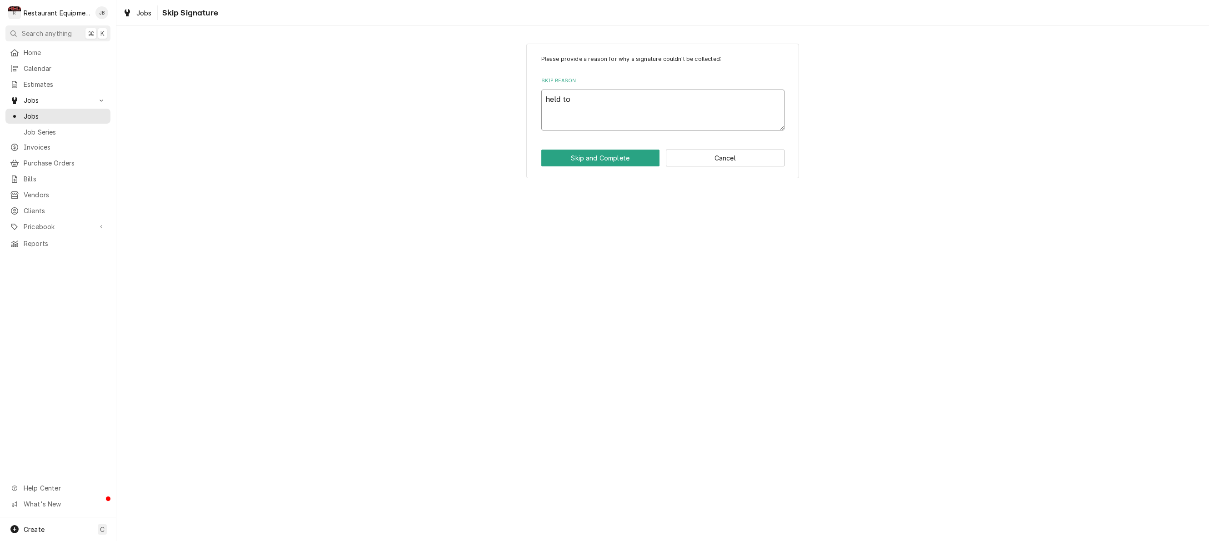
type textarea "x"
type textarea "held to"
type textarea "x"
type textarea "held to m"
type textarea "x"
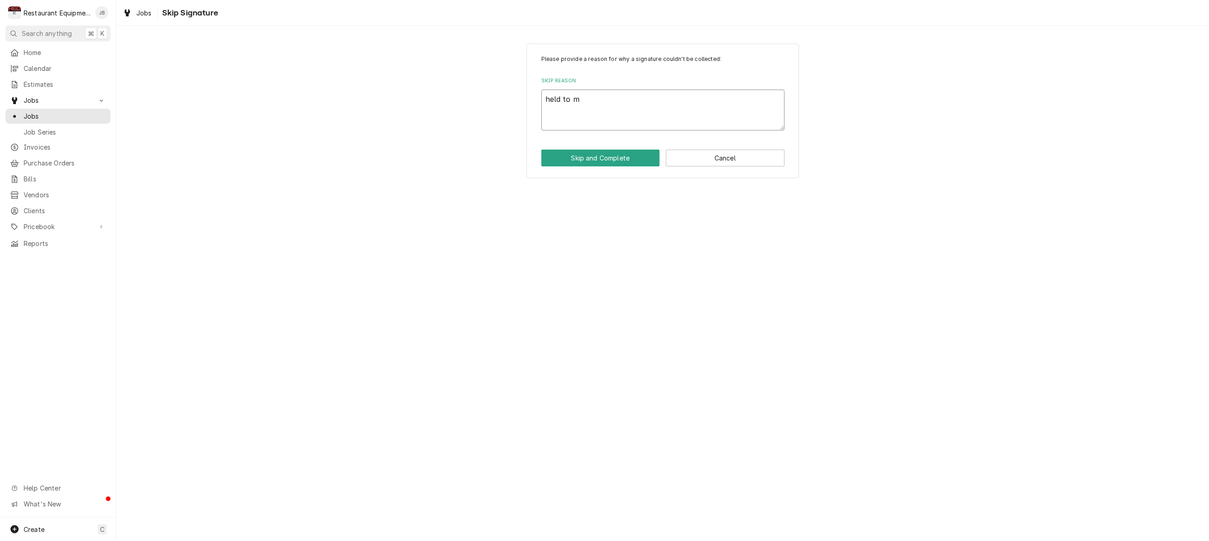
type textarea "held to ma"
type textarea "x"
type textarea "held to mak"
type textarea "x"
type textarea "held to make"
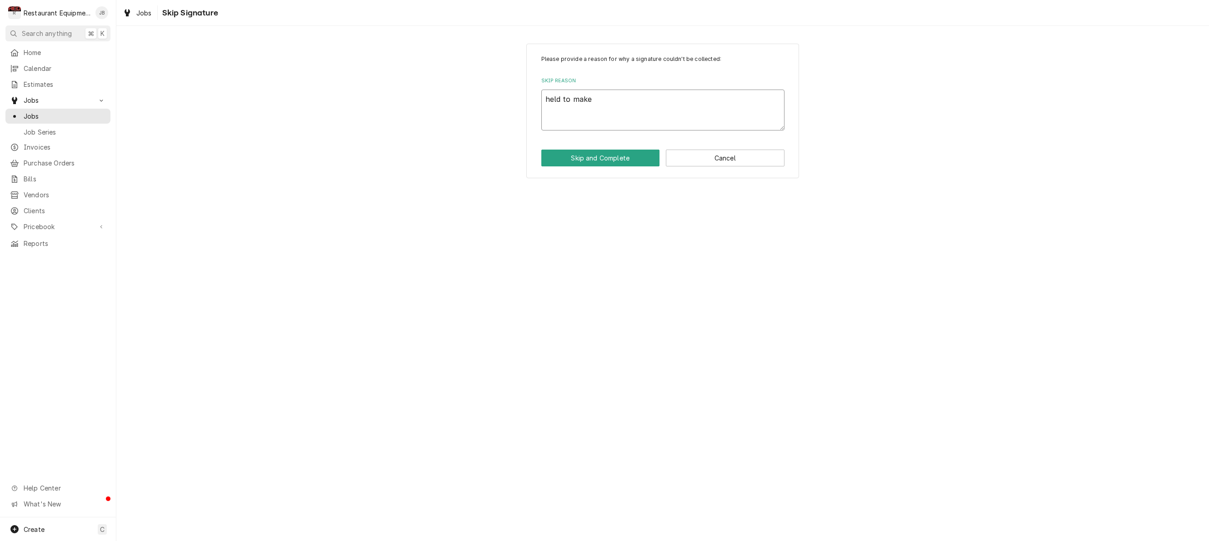
type textarea "x"
type textarea "held to make"
type textarea "x"
type textarea "held to make s"
type textarea "x"
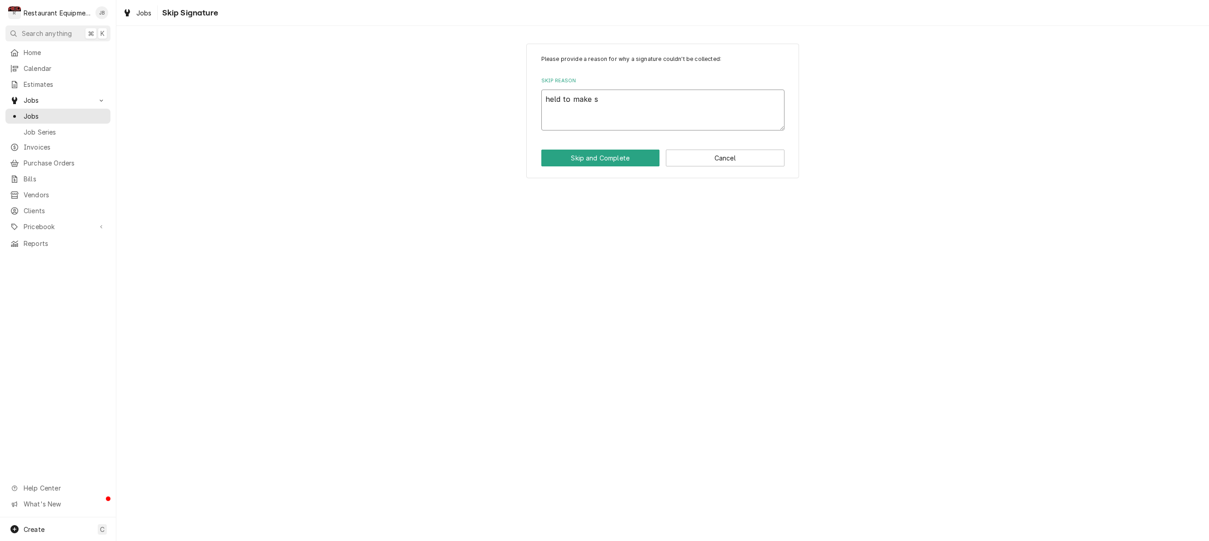
type textarea "held to make su"
type textarea "x"
type textarea "held to make sur"
type textarea "x"
type textarea "held to make sure"
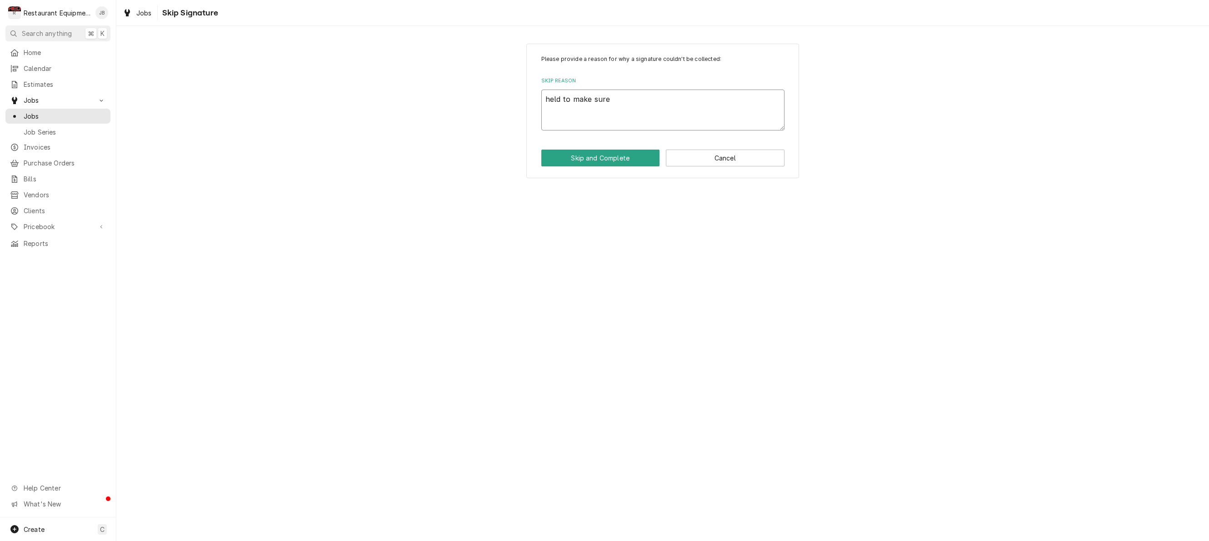
type textarea "x"
type textarea "held to make sure"
type textarea "x"
type textarea "held to make sure n"
type textarea "x"
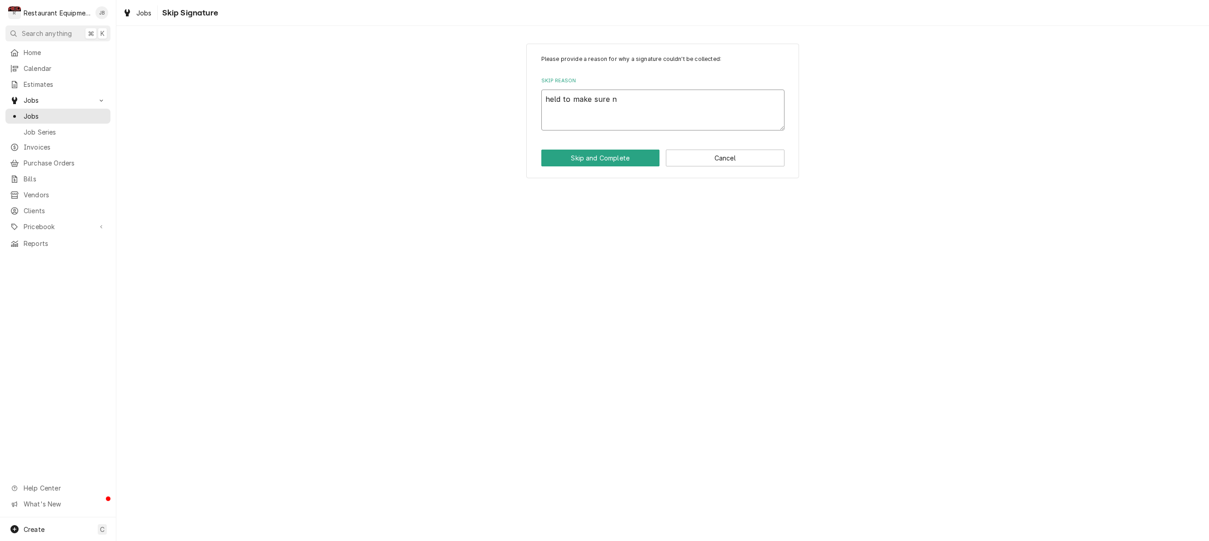
type textarea "held to make sure no"
type textarea "x"
type textarea "held to make sure no"
type textarea "x"
type textarea "held to make sure no f"
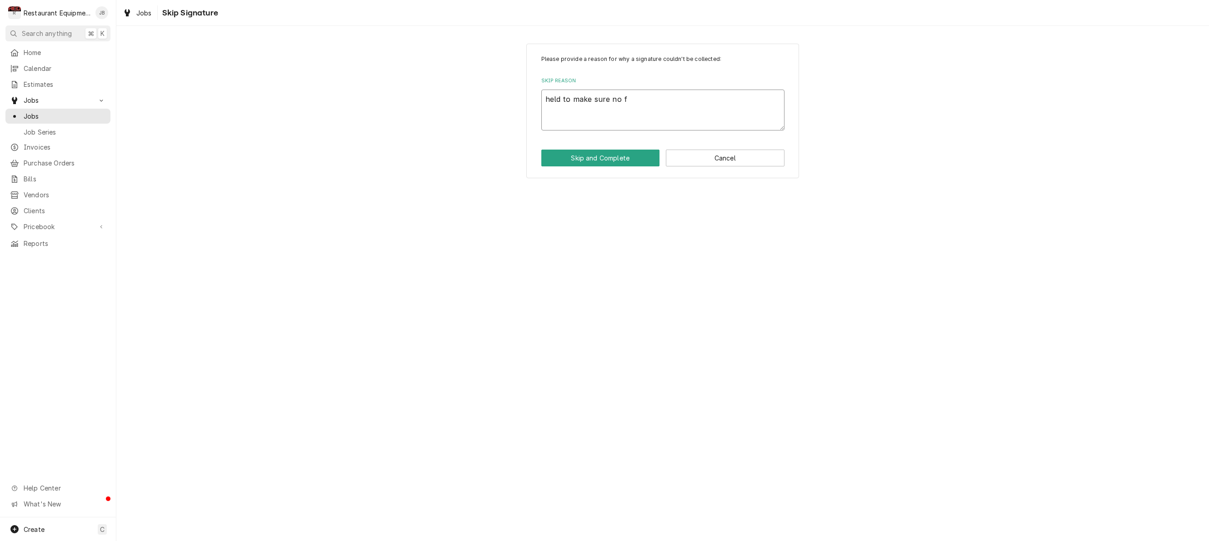
type textarea "x"
type textarea "held to make sure no fu"
type textarea "x"
type textarea "held to make sure no fur"
type textarea "x"
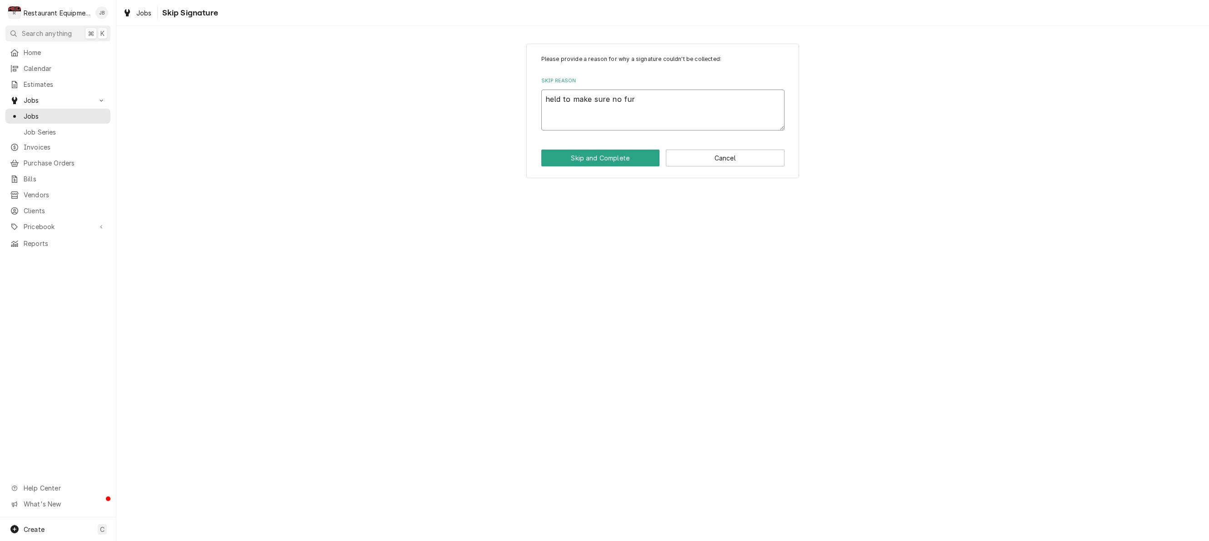
type textarea "held to make sure no furt"
type textarea "x"
type textarea "held to make sure no furth"
type textarea "x"
type textarea "held to make sure no furthe"
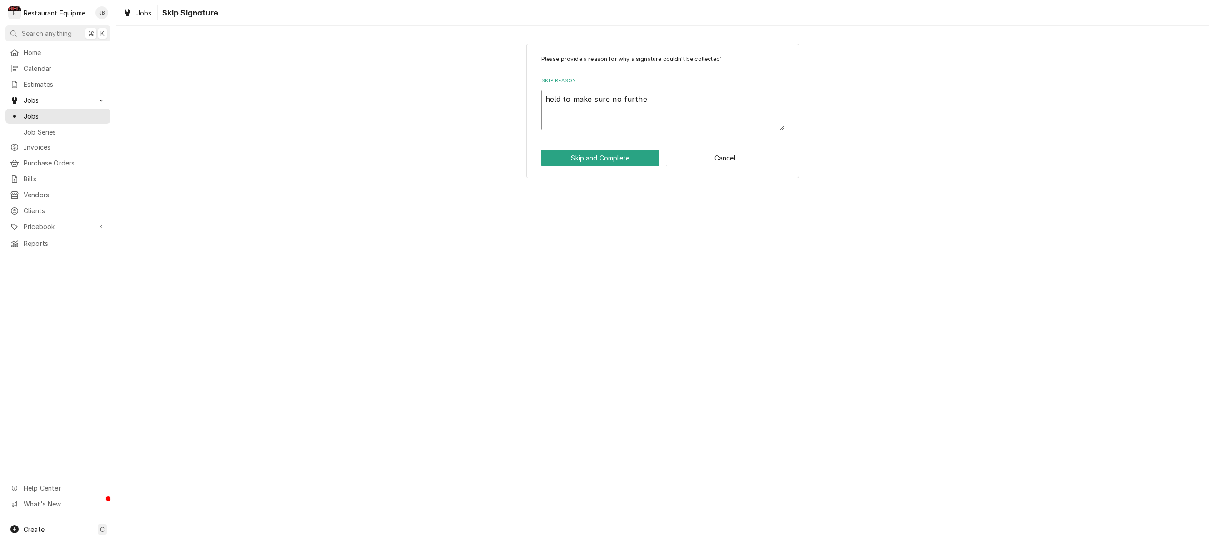
type textarea "x"
type textarea "held to make sure no further"
type textarea "x"
type textarea "held to make sure no further"
type textarea "x"
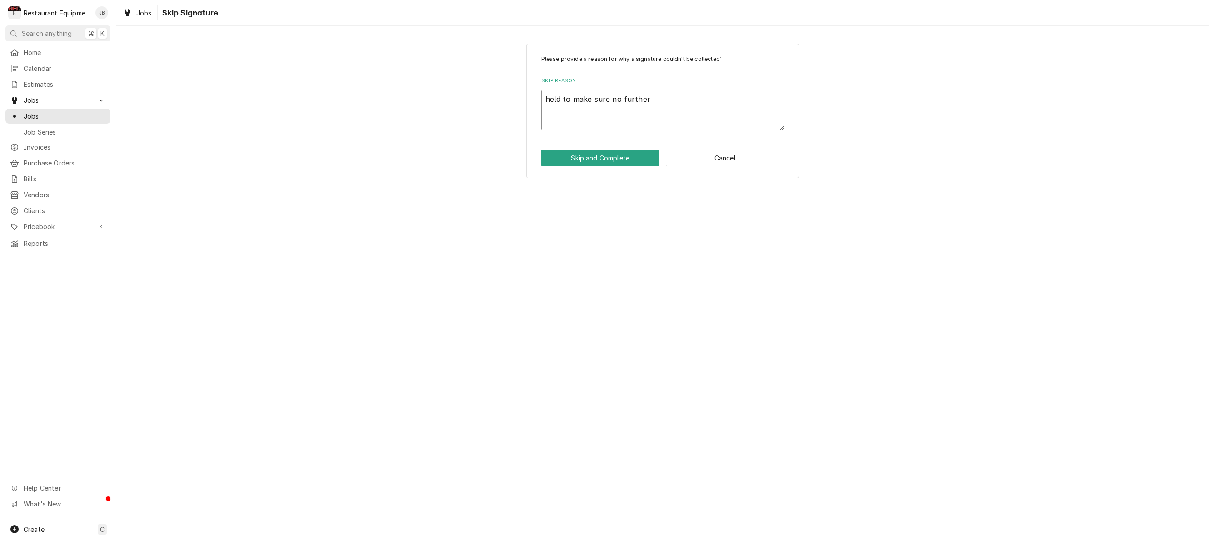
type textarea "held to make sure no further i"
type textarea "x"
type textarea "held to make sure no further is"
type textarea "x"
type textarea "held to make sure no further iss"
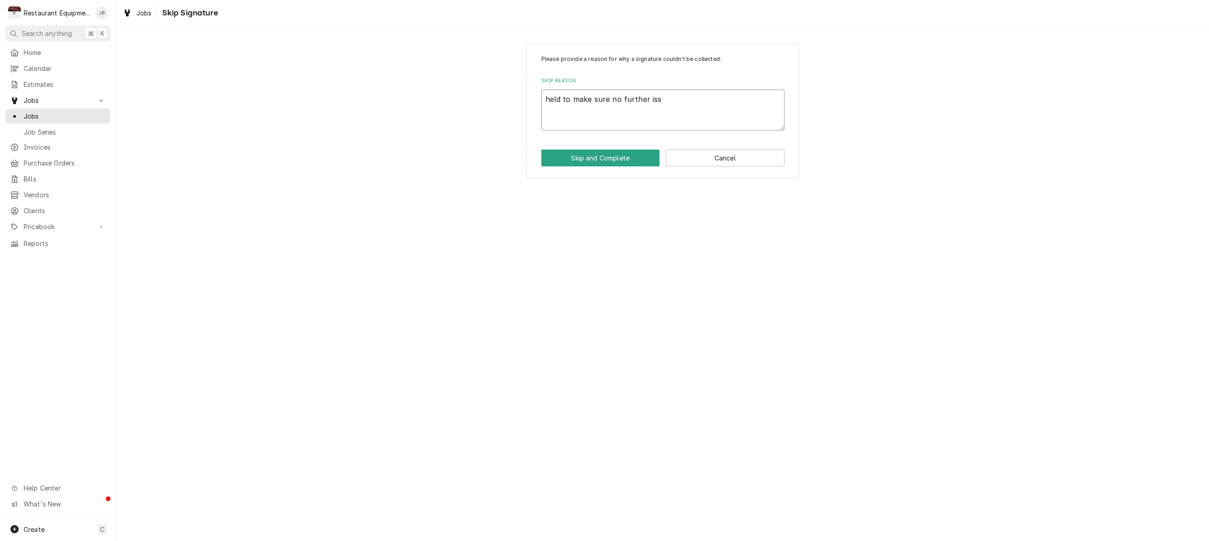
type textarea "x"
type textarea "held to make sure no further ins"
type textarea "x"
type textarea "held to make sure no further ins"
type textarea "x"
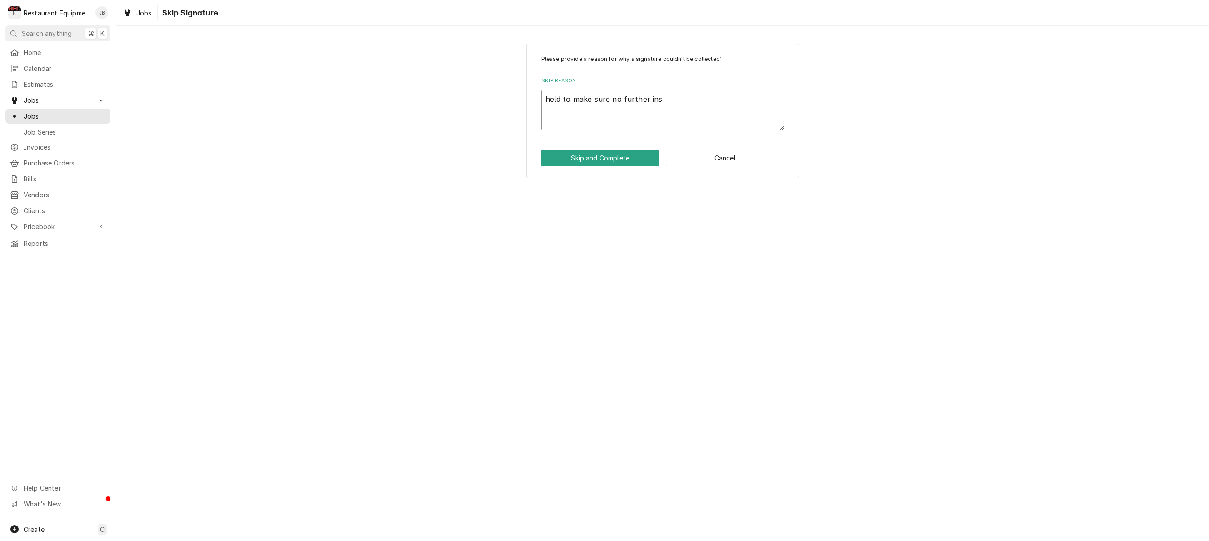
type textarea "held to make sure no further in"
type textarea "x"
type textarea "held to make sure no further i"
type textarea "x"
type textarea "held to make sure no further is"
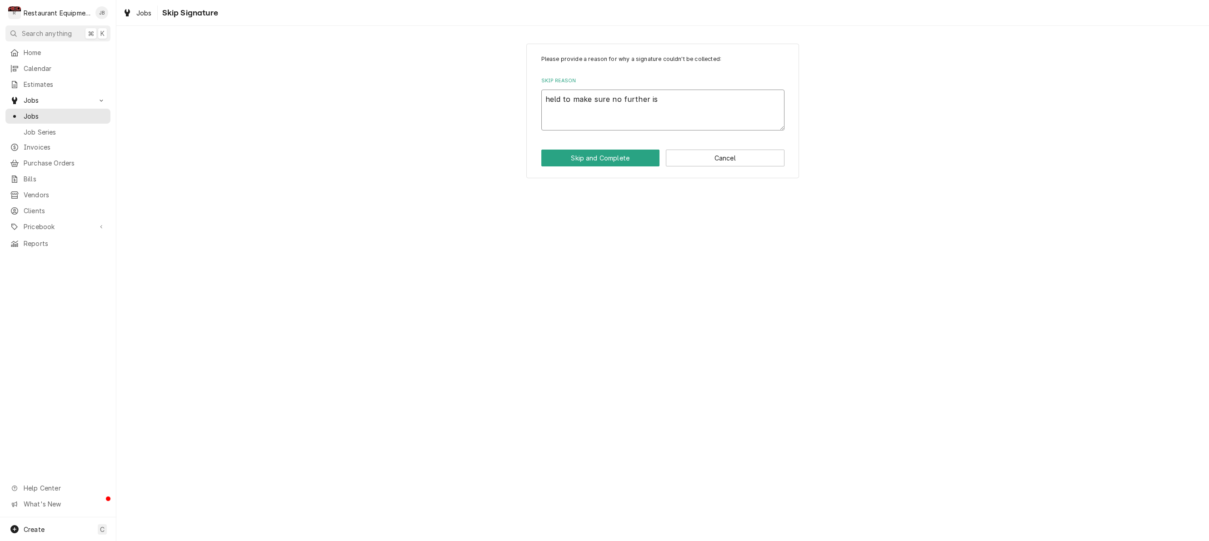
type textarea "x"
type textarea "held to make sure no further isu"
type textarea "x"
type textarea "held to make sure no further isur"
type textarea "x"
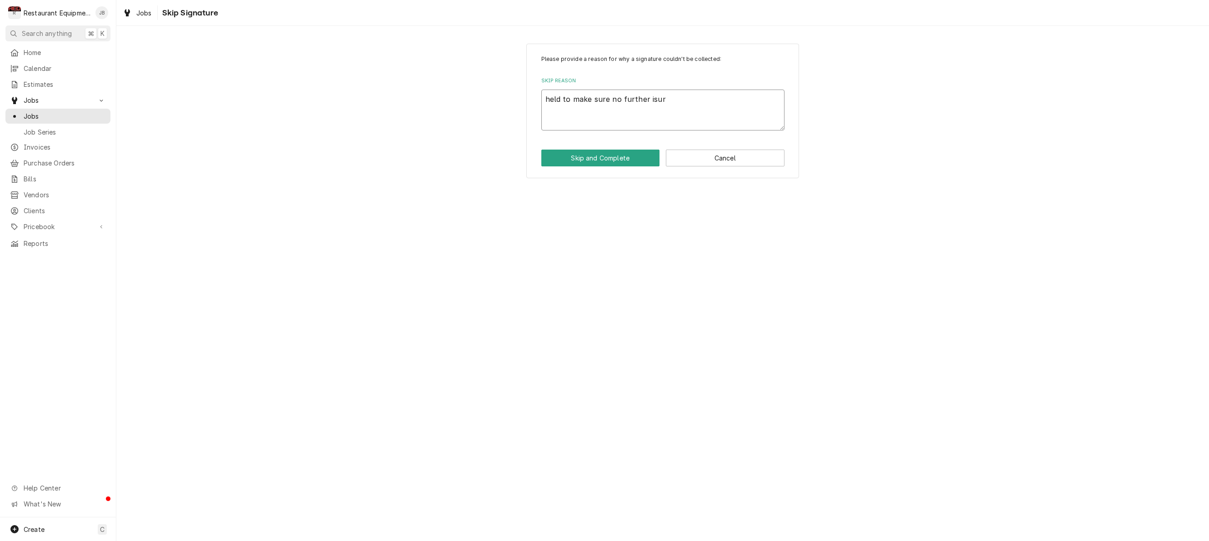
type textarea "held to make sure no further isu"
type textarea "x"
type textarea "held to make sure no further isus"
type textarea "x"
type textarea "held to make sure no further isu"
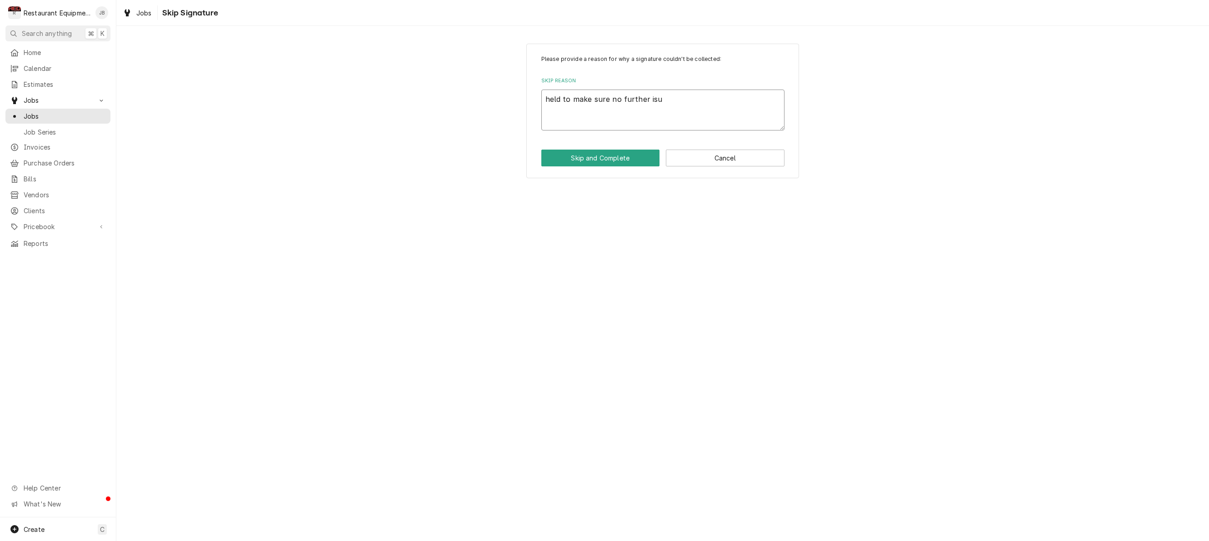
type textarea "x"
type textarea "held to make sure no further is"
type textarea "x"
type textarea "held to make sure no further iss"
type textarea "x"
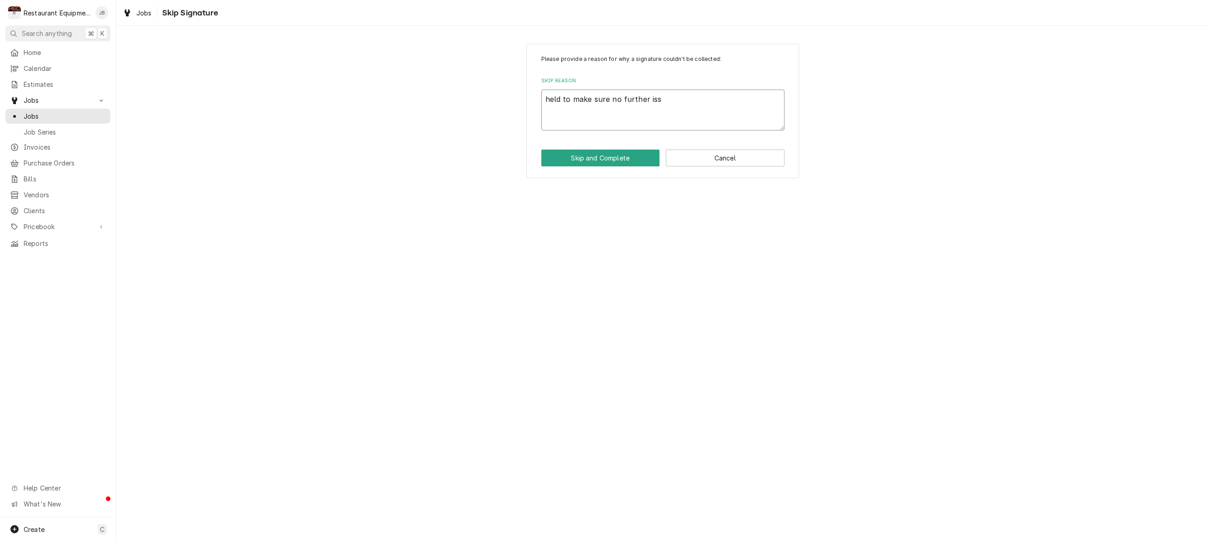
type textarea "held to make sure no further issu"
type textarea "x"
type textarea "held to make sure no further issue"
type textarea "x"
type textarea "held to make sure no further issues"
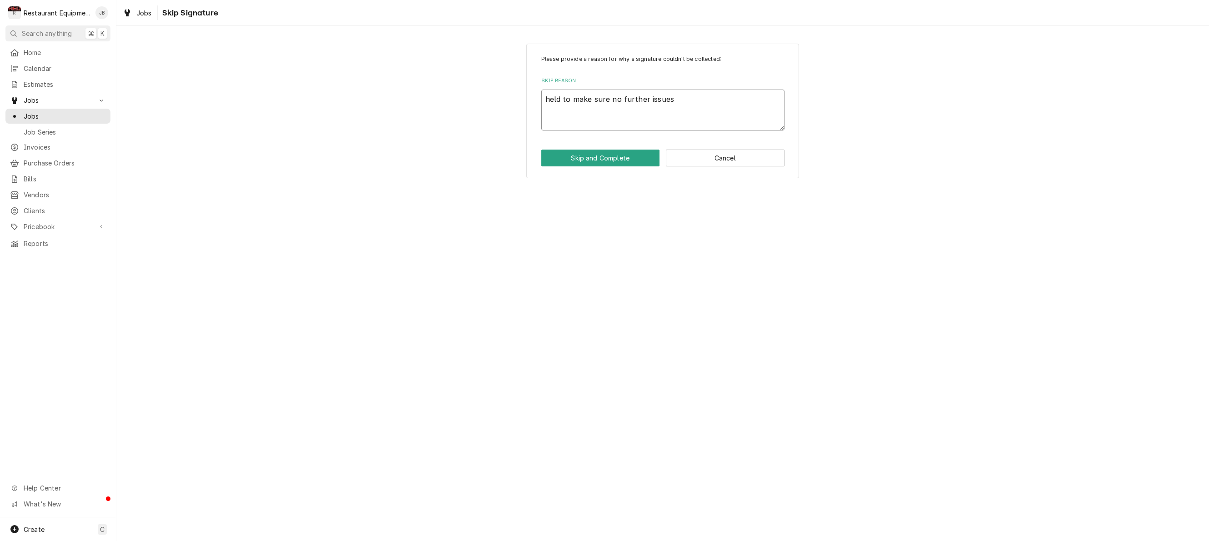
type textarea "x"
type textarea "held to make sure no further issues."
type textarea "x"
type textarea "eld to make sure no further issues."
type textarea "x"
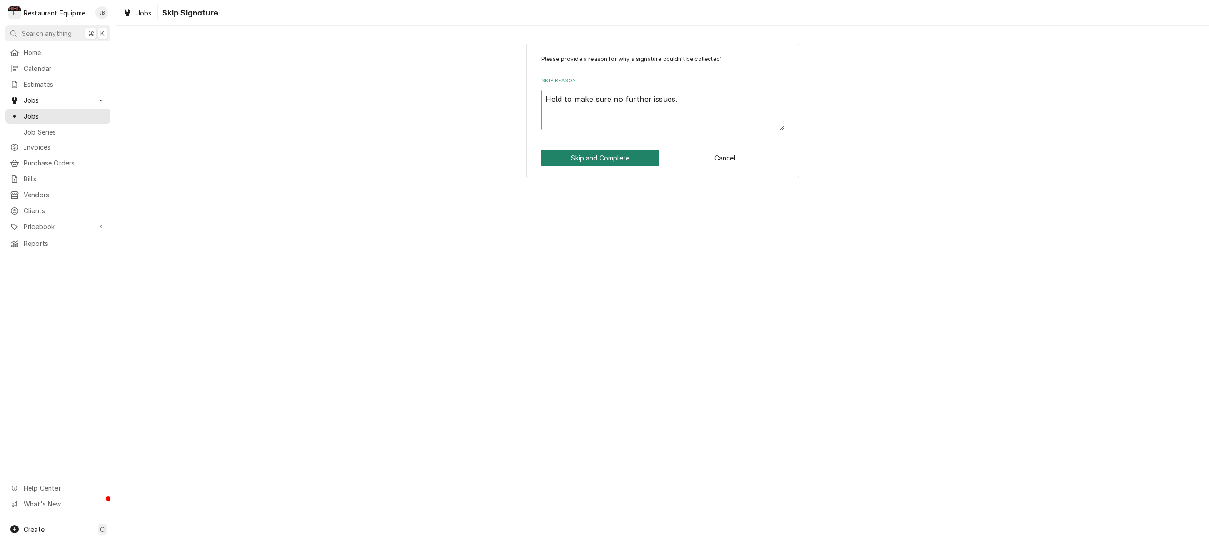
type textarea "Held to make sure no further issues."
click at [596, 158] on button "Skip and Complete" at bounding box center [600, 158] width 119 height 17
type textarea "x"
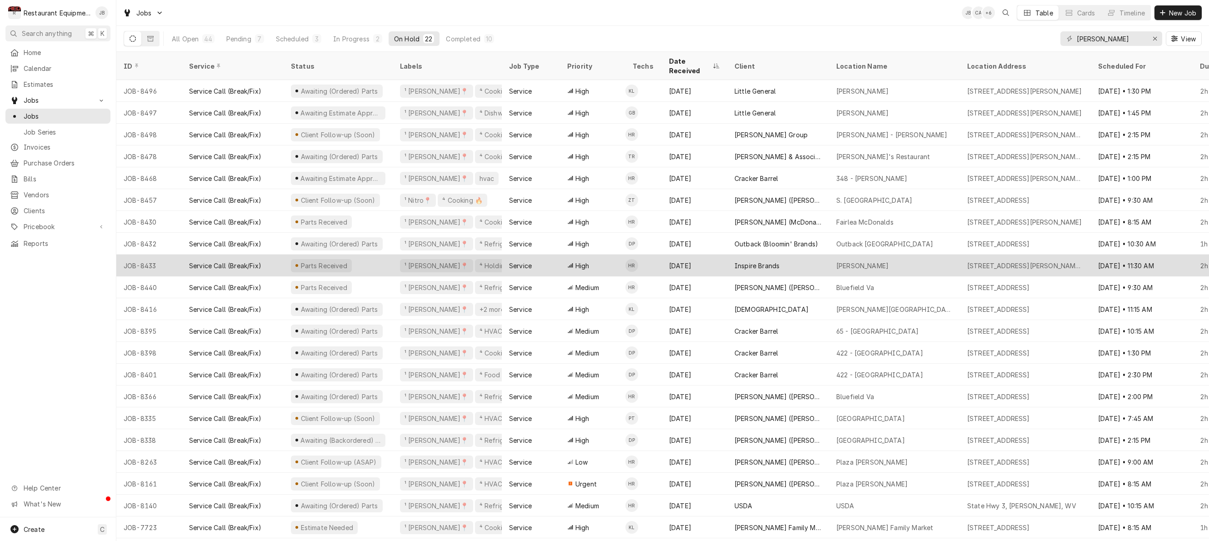
click at [710, 256] on div "[DATE]" at bounding box center [694, 265] width 65 height 22
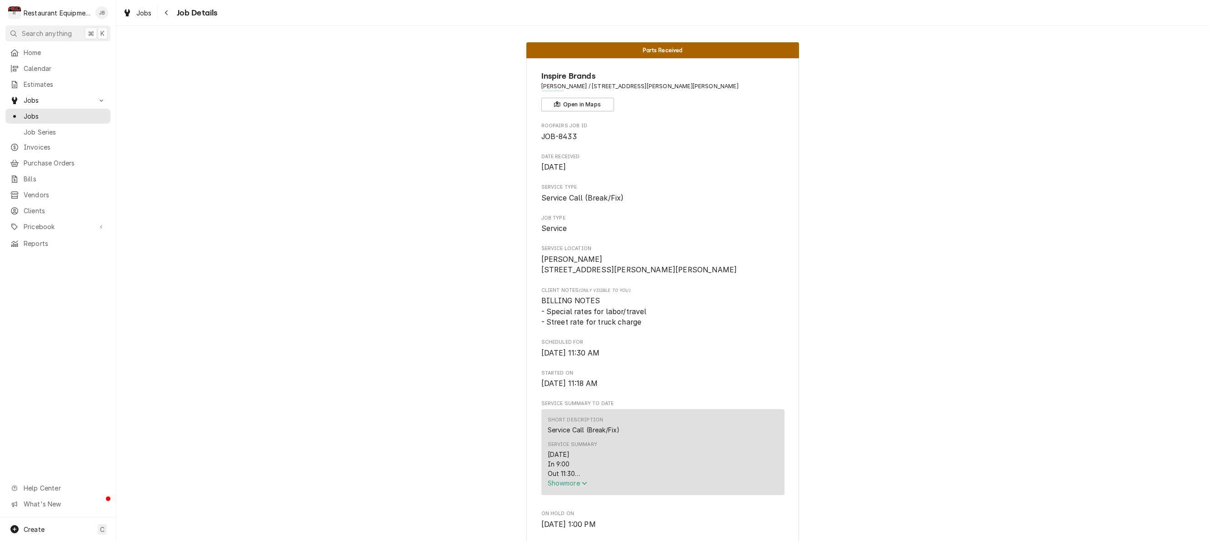
click at [575, 488] on button "Show more" at bounding box center [663, 483] width 230 height 10
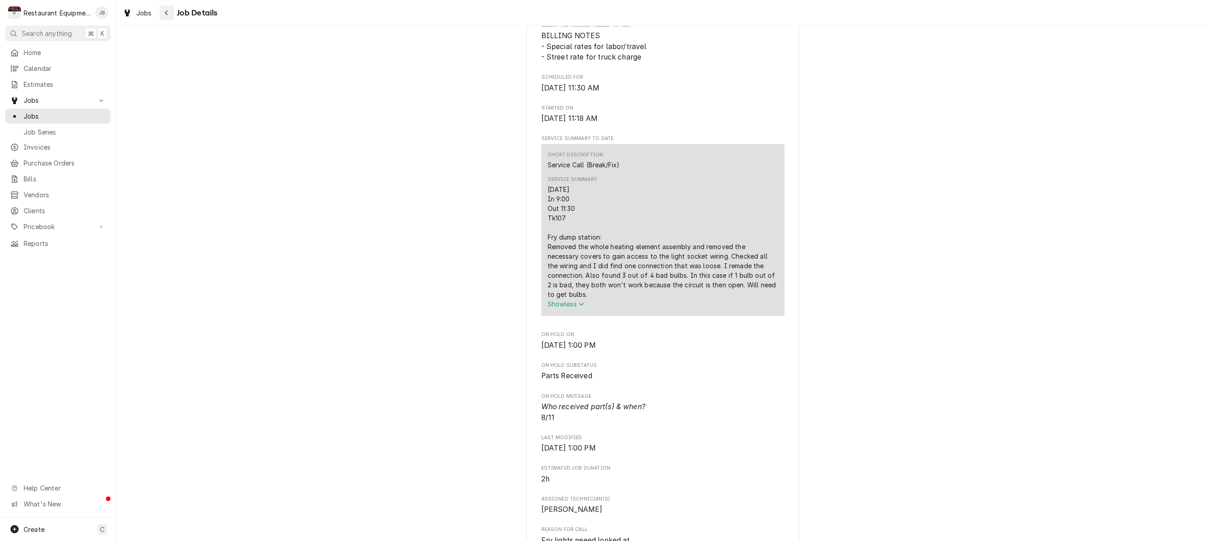
click at [159, 10] on button "Navigate back" at bounding box center [166, 12] width 15 height 15
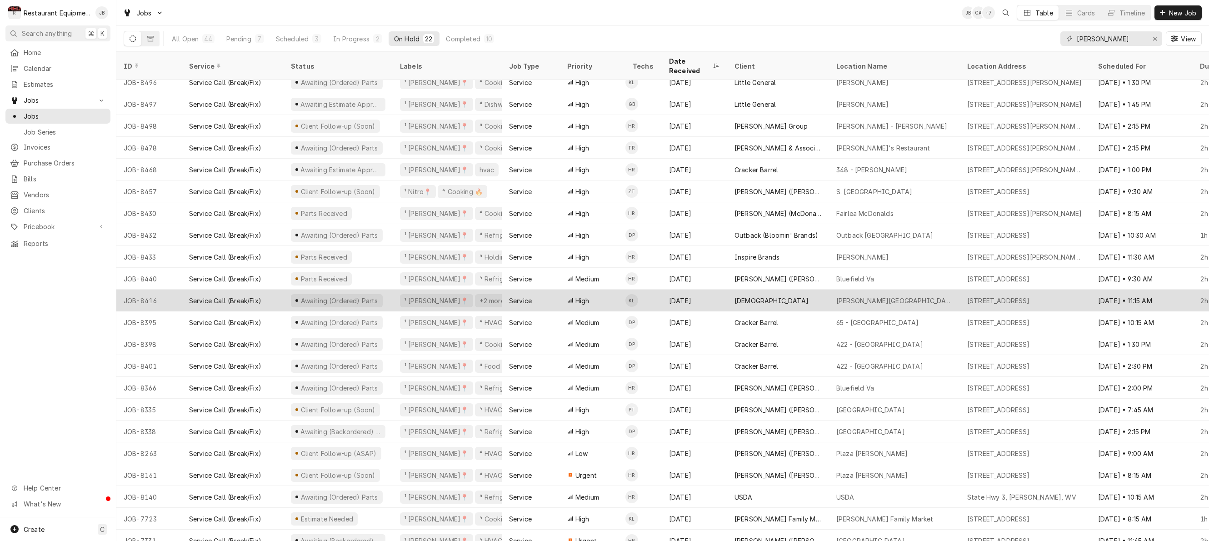
scroll to position [8, 0]
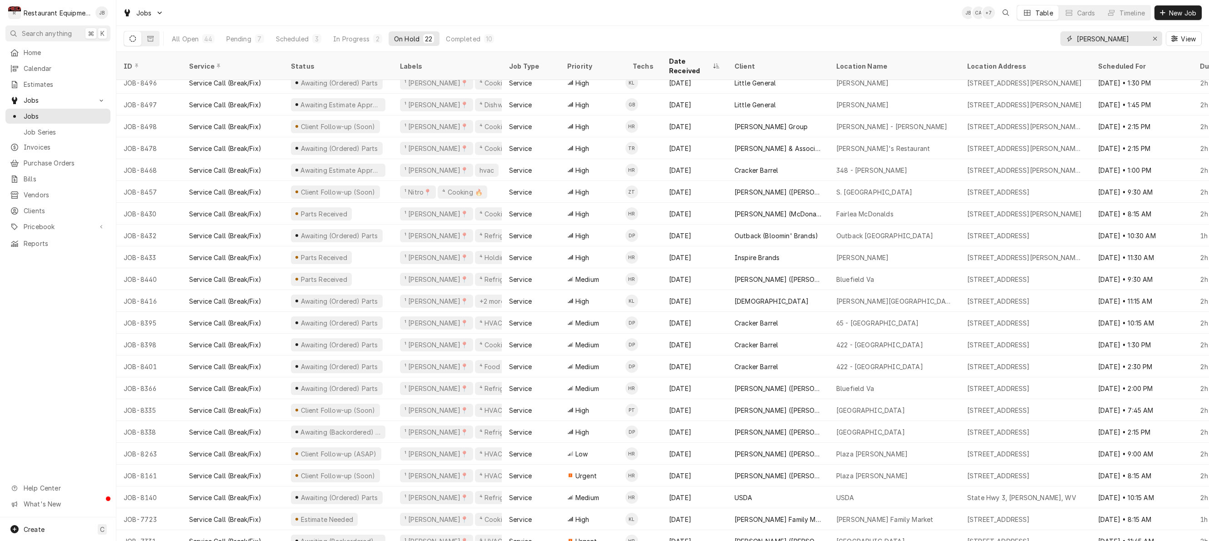
click at [1128, 41] on input "beckley" at bounding box center [1111, 38] width 68 height 15
type input "b"
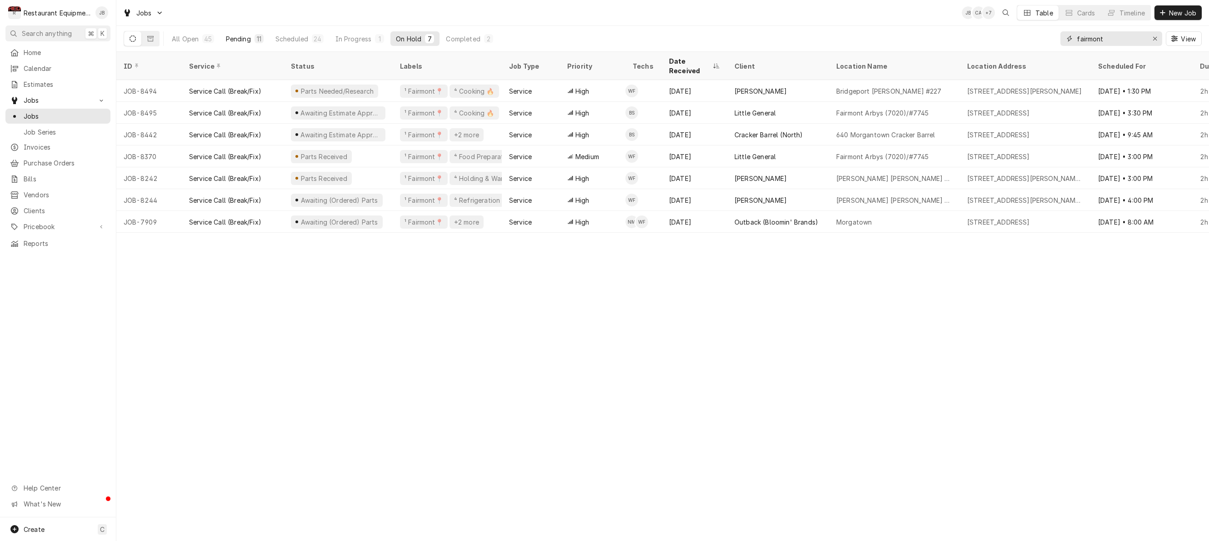
type input "fairmont"
click at [259, 38] on div "11" at bounding box center [258, 39] width 5 height 10
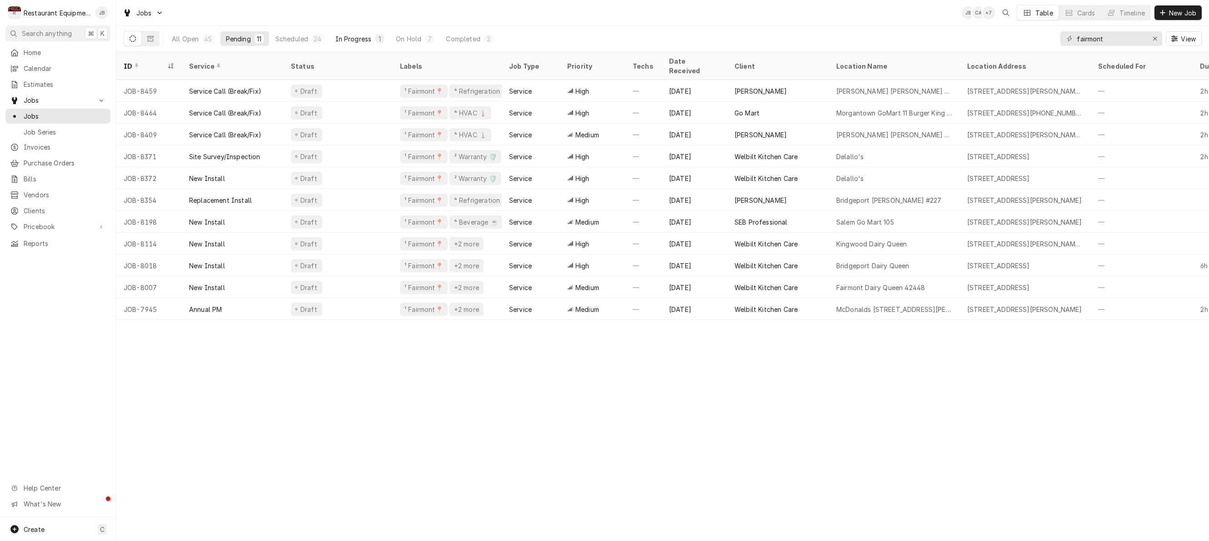
click at [355, 37] on div "In Progress" at bounding box center [353, 39] width 36 height 10
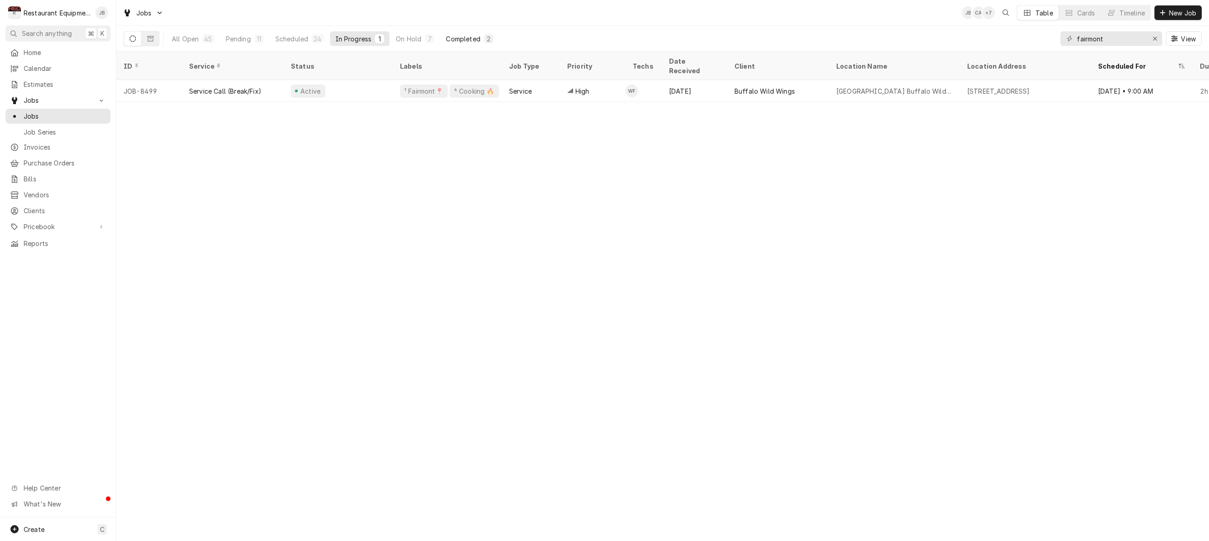
click at [463, 40] on div "Completed" at bounding box center [463, 39] width 34 height 10
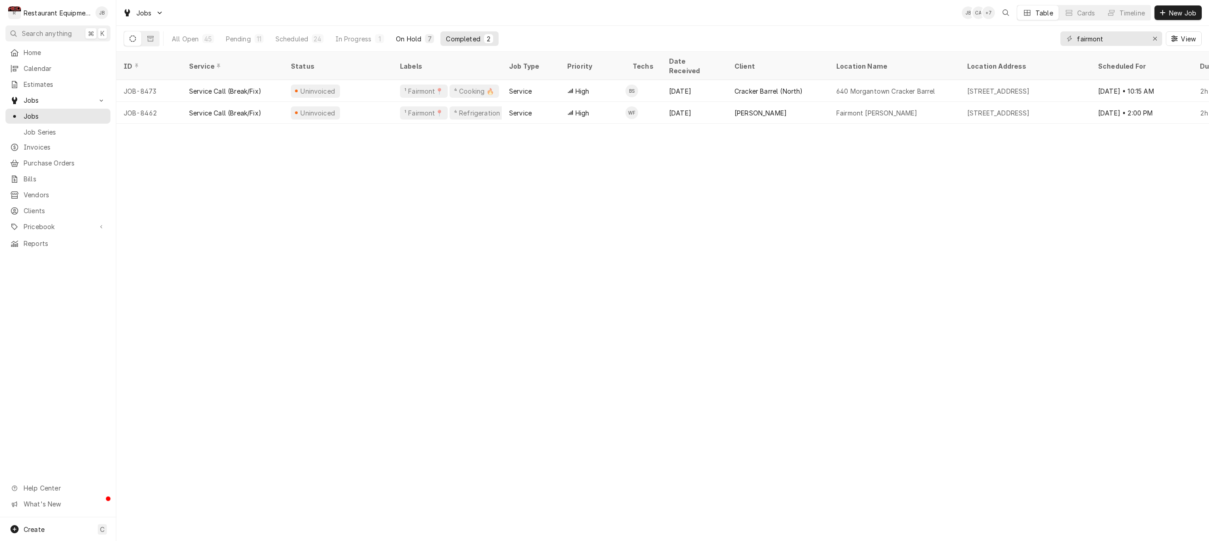
click at [399, 41] on div "On Hold" at bounding box center [408, 39] width 25 height 10
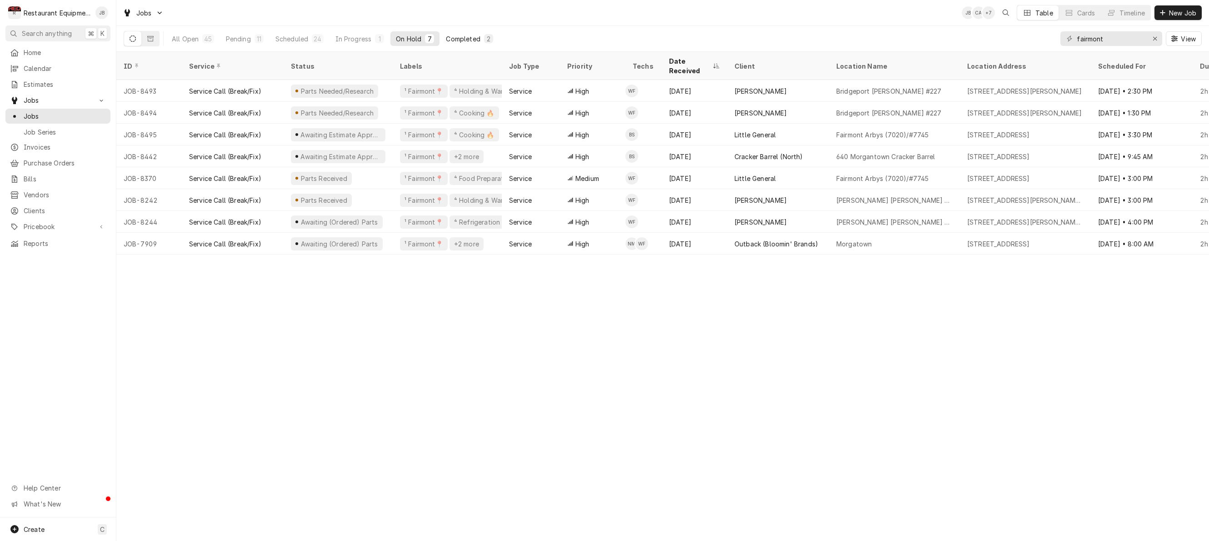
click at [469, 42] on div "Completed" at bounding box center [463, 39] width 34 height 10
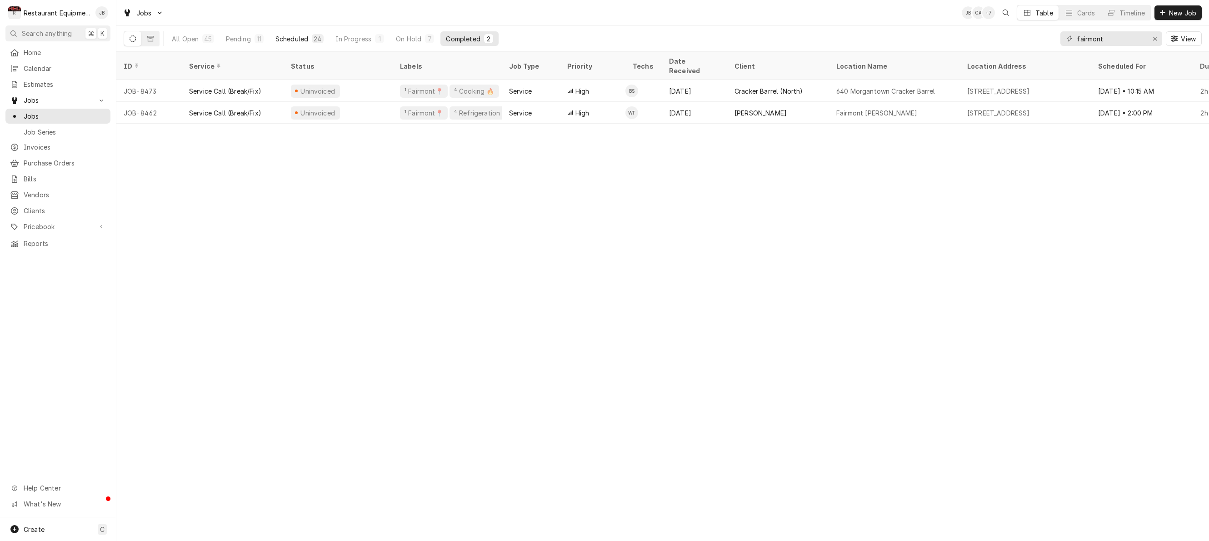
scroll to position [0, 0]
click at [247, 37] on div "Pending" at bounding box center [238, 39] width 25 height 10
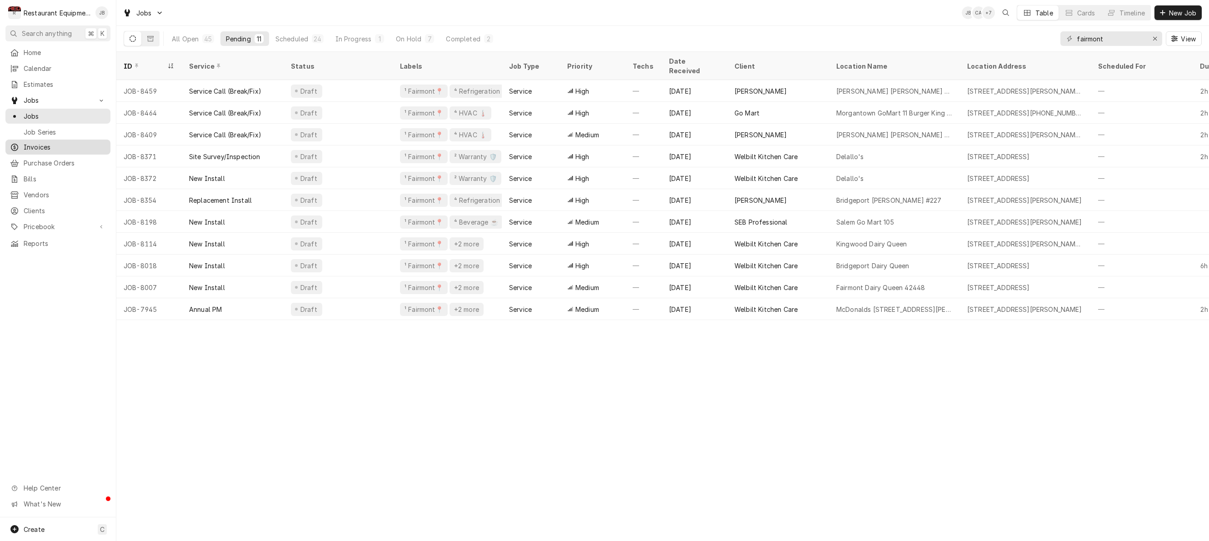
click at [39, 144] on span "Invoices" at bounding box center [65, 147] width 82 height 10
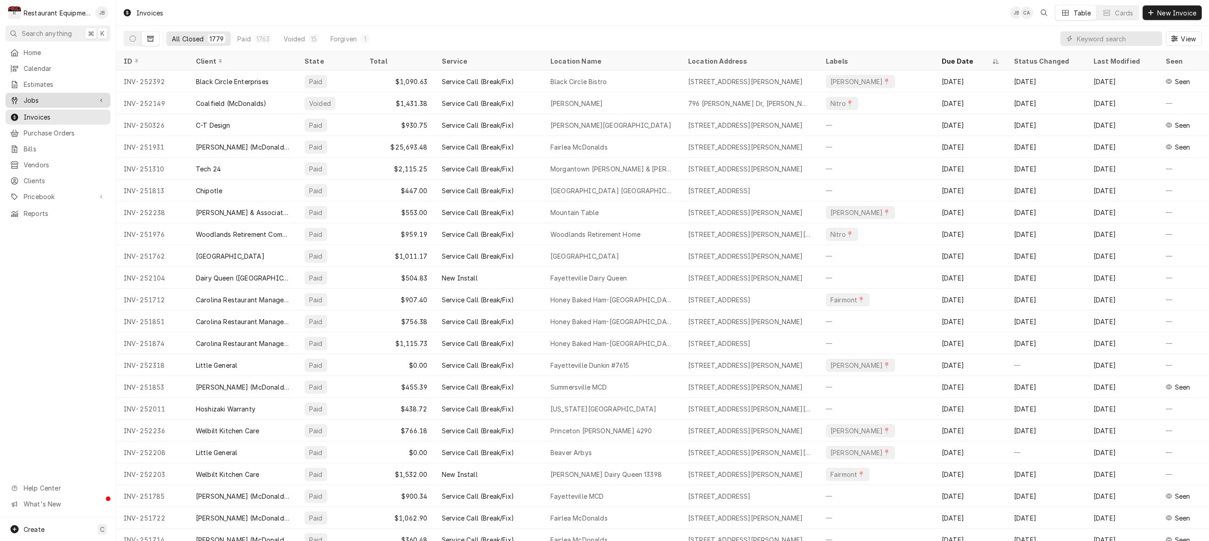
click at [45, 98] on span "Jobs" at bounding box center [58, 100] width 69 height 10
click at [33, 112] on span "Jobs" at bounding box center [65, 116] width 82 height 10
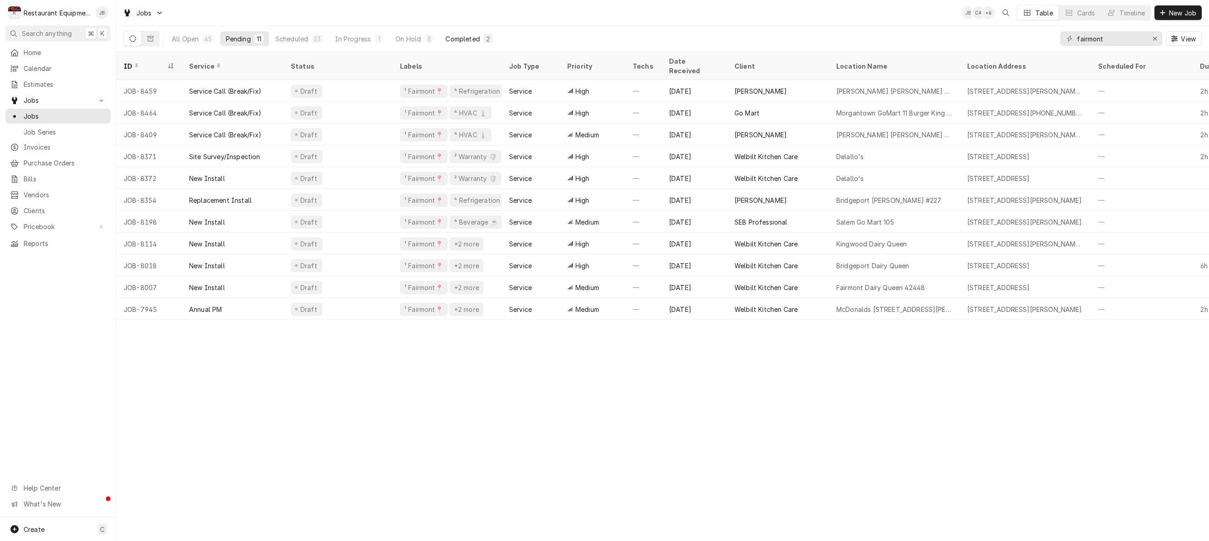
click at [492, 33] on button "Completed 2" at bounding box center [469, 38] width 58 height 15
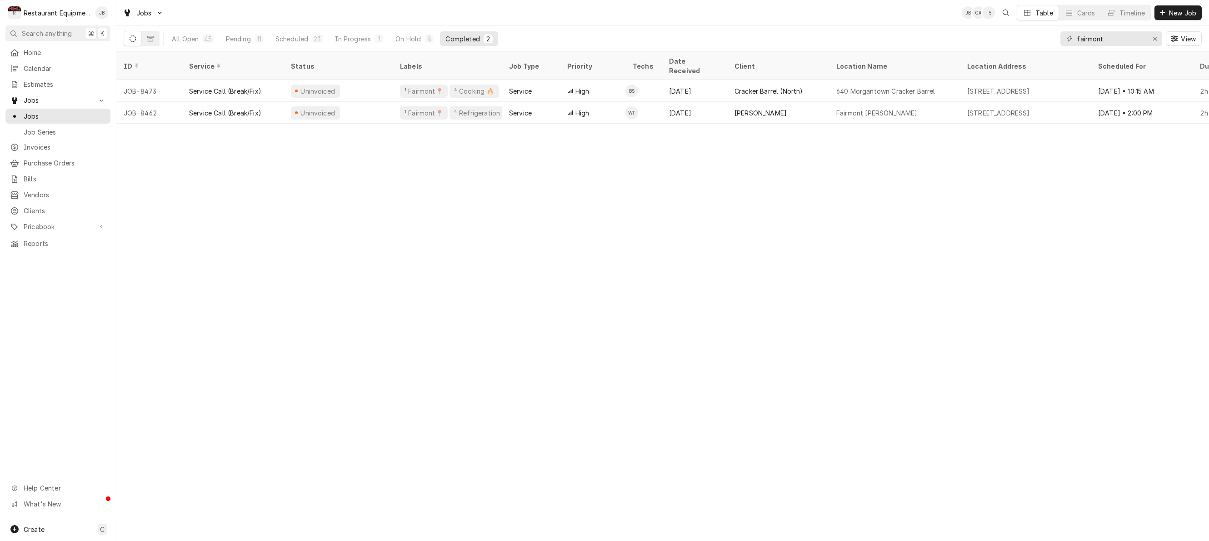
click at [424, 30] on div "All Open 45 Pending 11 Scheduled 23 In Progress 1 On Hold 8 Completed 2" at bounding box center [332, 38] width 332 height 25
click at [421, 34] on button "On Hold 8" at bounding box center [414, 38] width 49 height 15
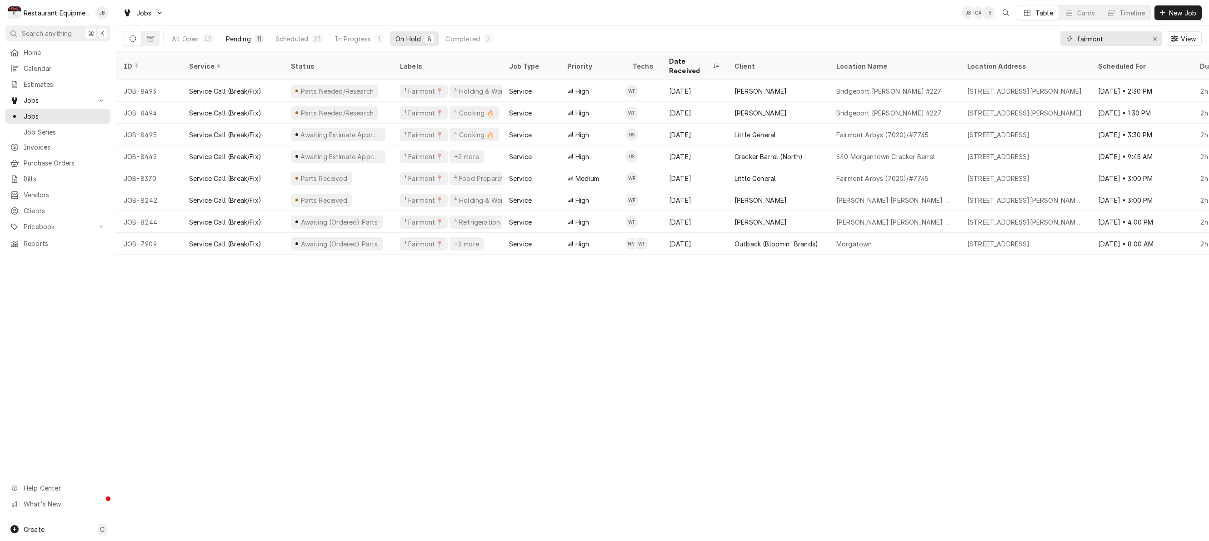
click at [252, 38] on button "Pending 11" at bounding box center [244, 38] width 49 height 15
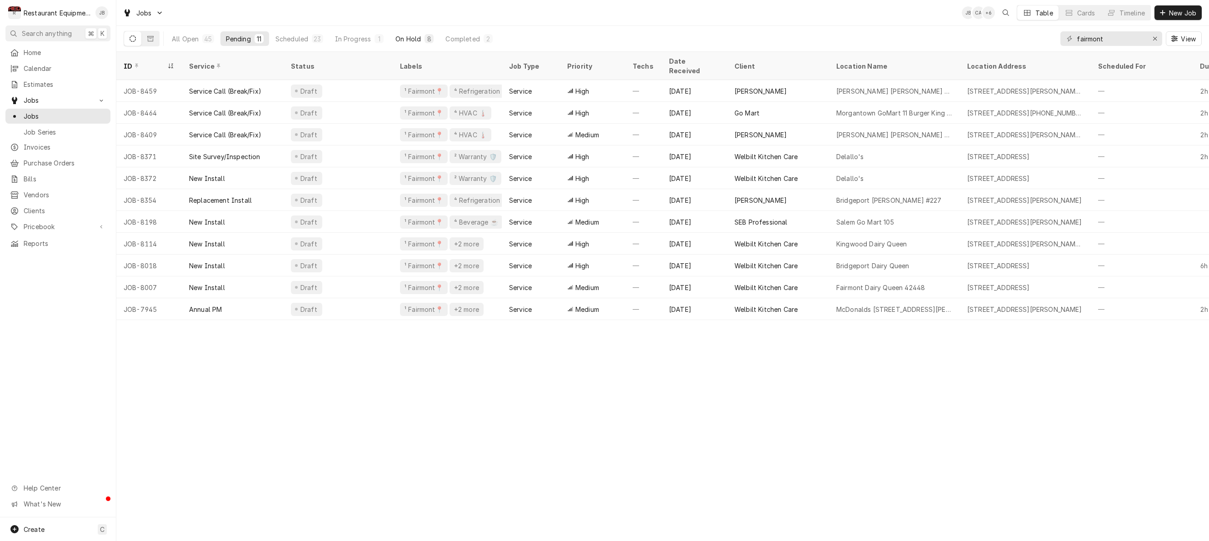
click at [418, 35] on div "On Hold" at bounding box center [407, 39] width 25 height 10
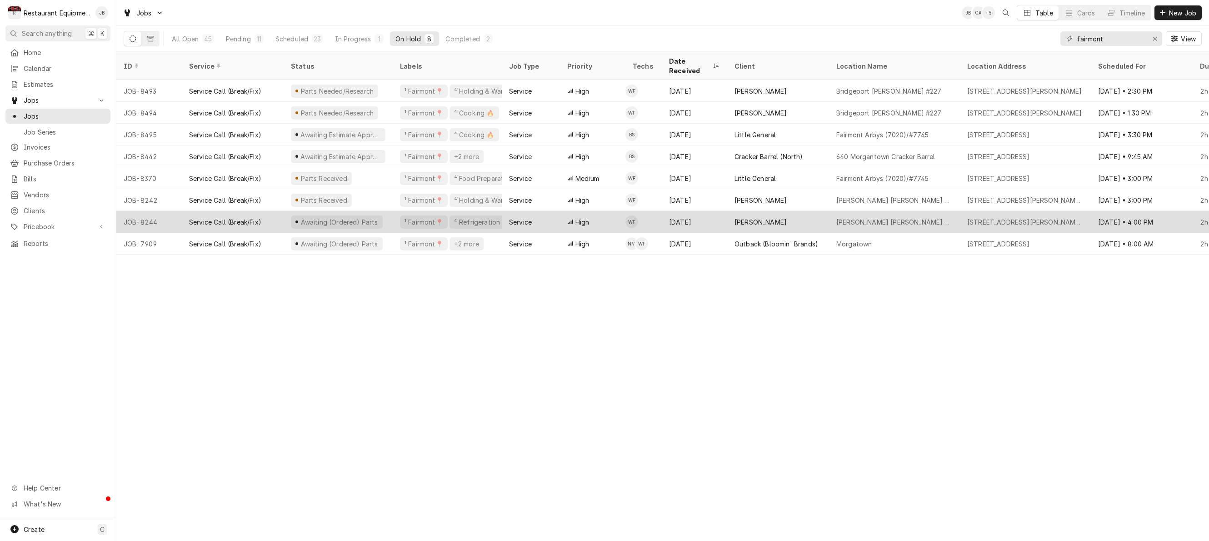
click at [561, 213] on div "High" at bounding box center [592, 222] width 65 height 22
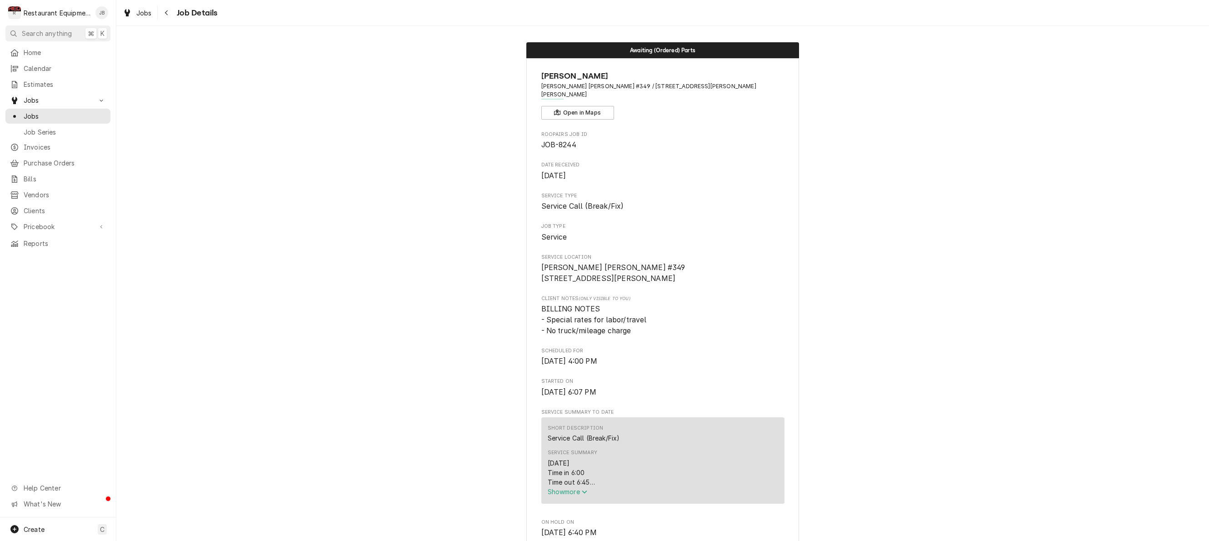
click at [575, 488] on span "Show more" at bounding box center [568, 492] width 40 height 8
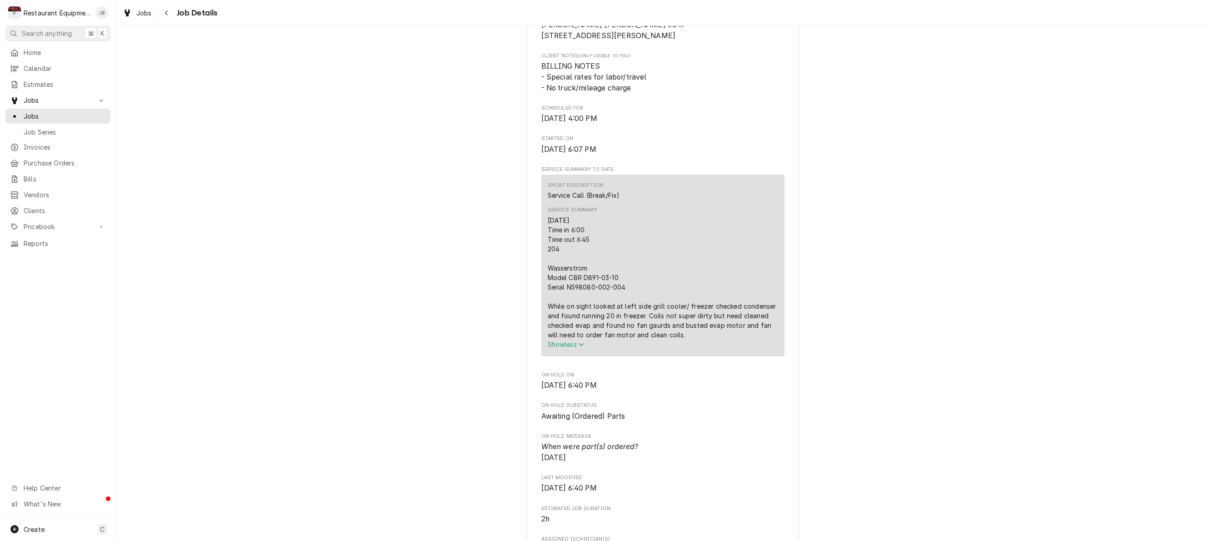
scroll to position [247, 0]
click at [170, 10] on div "Navigate back" at bounding box center [166, 12] width 9 height 9
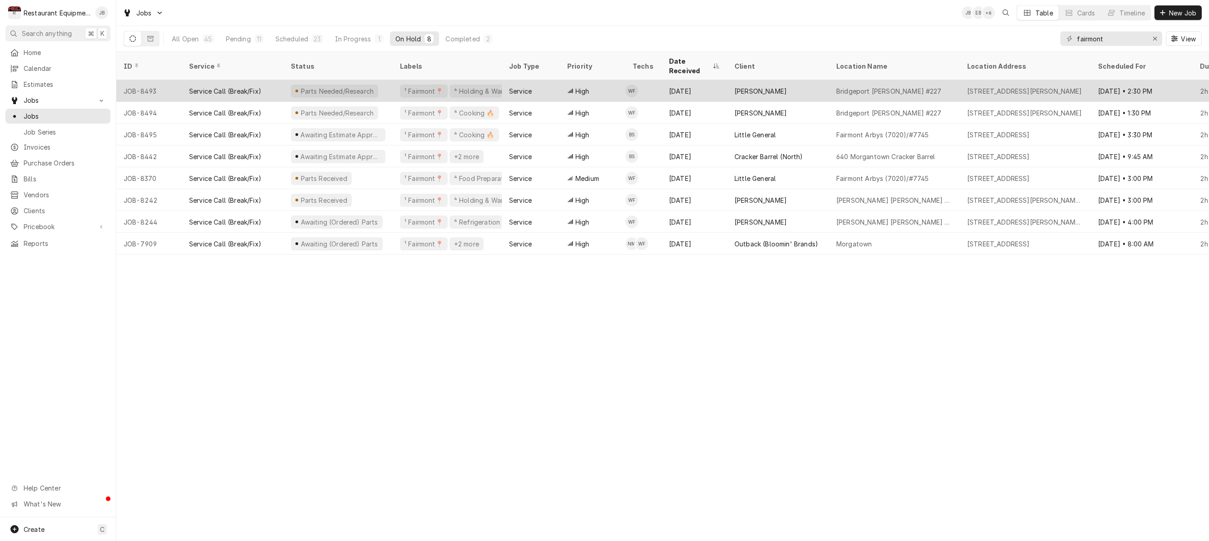
scroll to position [0, 0]
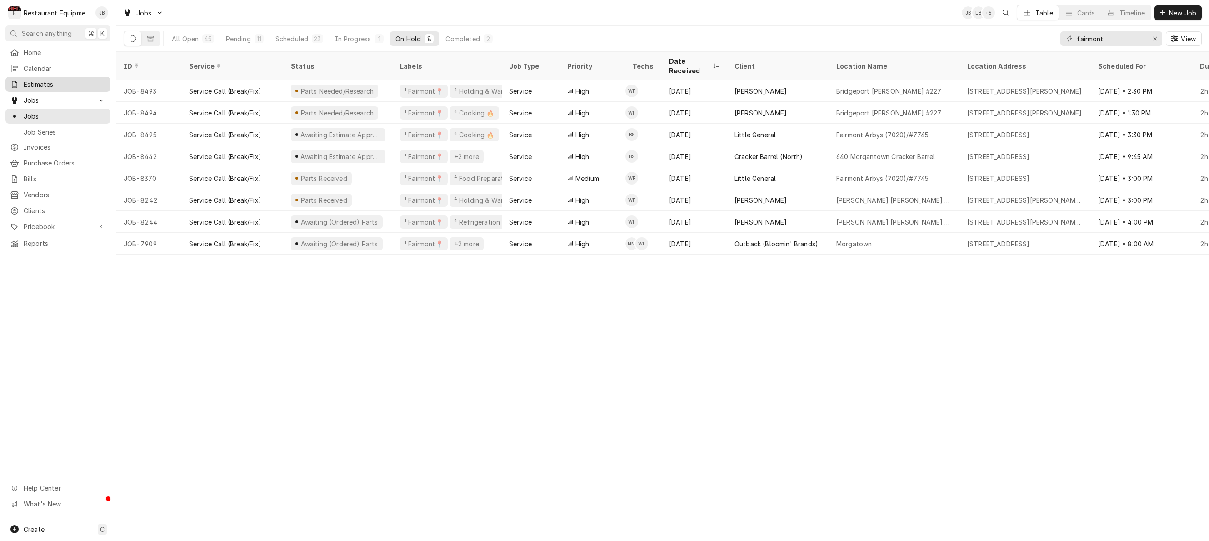
click at [20, 85] on div "Estimates" at bounding box center [58, 85] width 96 height 10
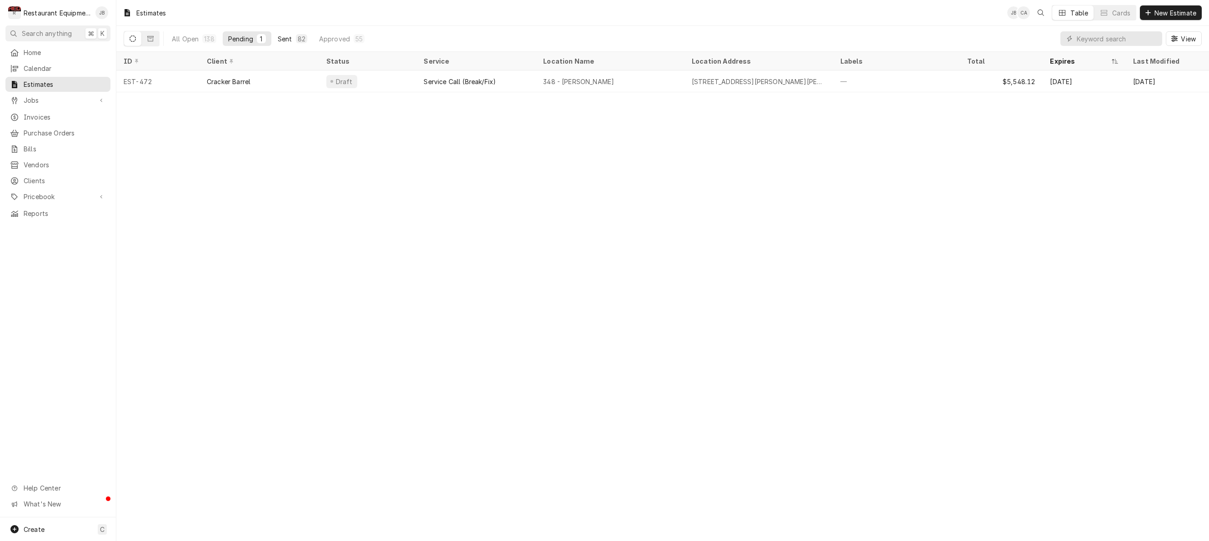
click at [303, 39] on div "82" at bounding box center [302, 39] width 8 height 10
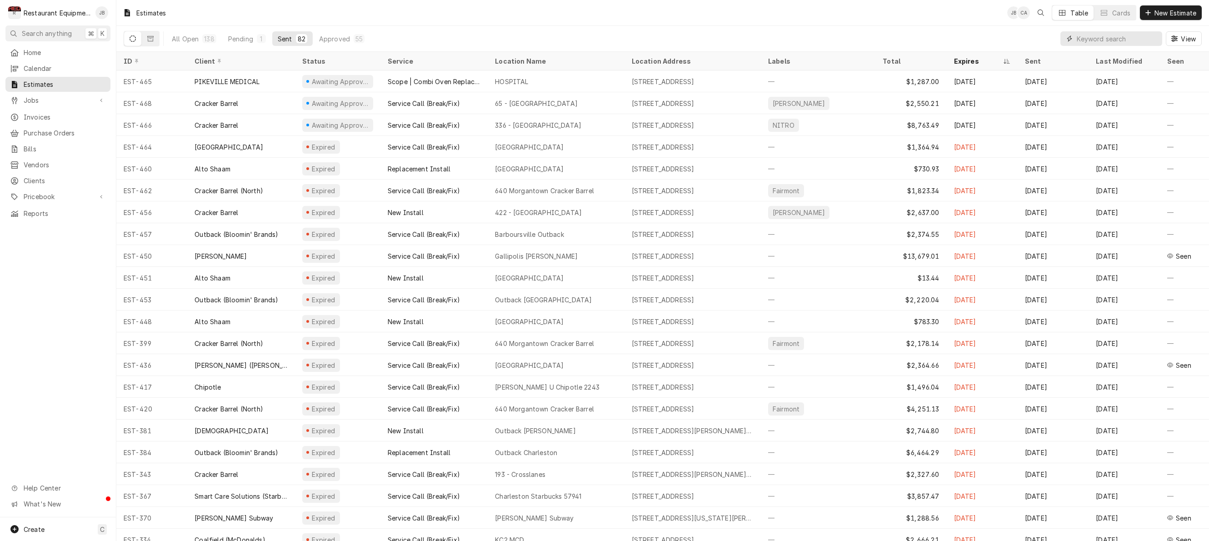
click at [1122, 37] on input "Dynamic Content Wrapper" at bounding box center [1117, 38] width 81 height 15
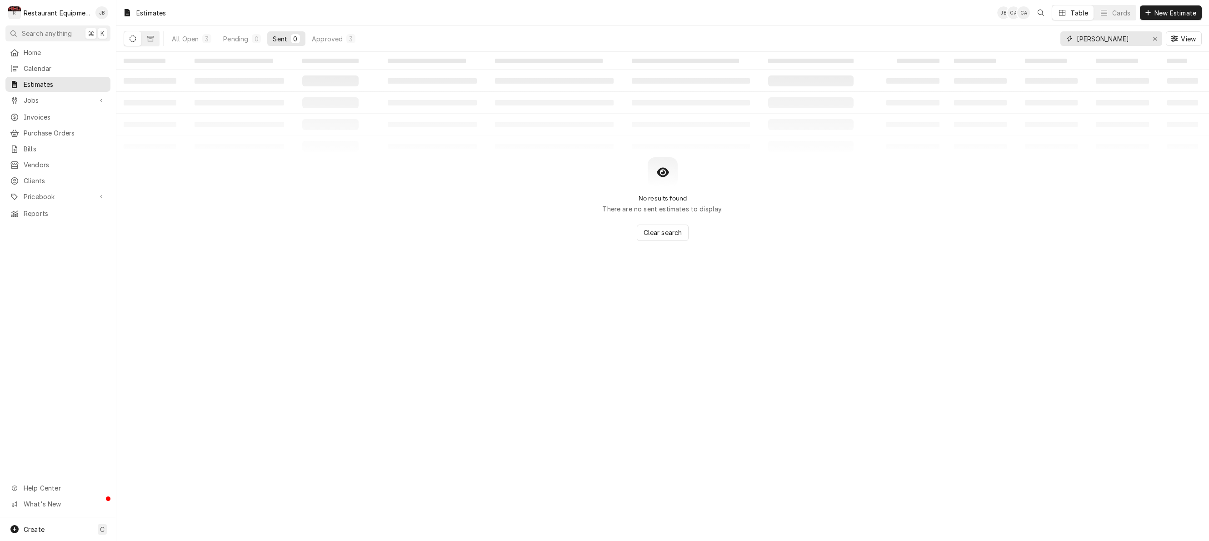
type input "[PERSON_NAME]"
drag, startPoint x: 1122, startPoint y: 37, endPoint x: 325, endPoint y: 40, distance: 797.0
click at [325, 40] on div "Approved" at bounding box center [327, 39] width 31 height 10
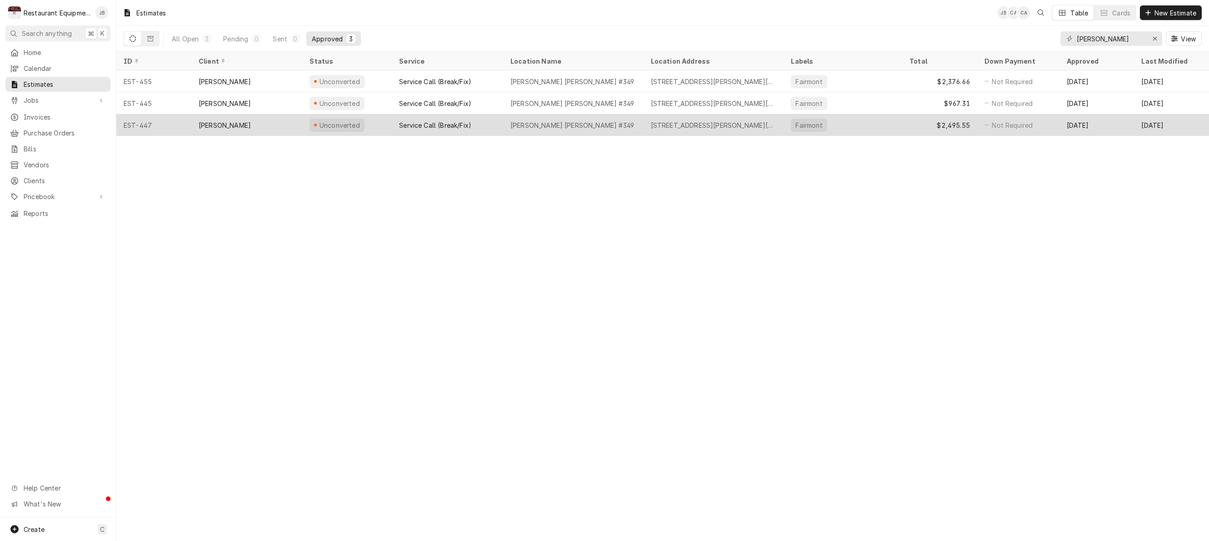
click at [851, 120] on div "Fairmont" at bounding box center [842, 125] width 119 height 22
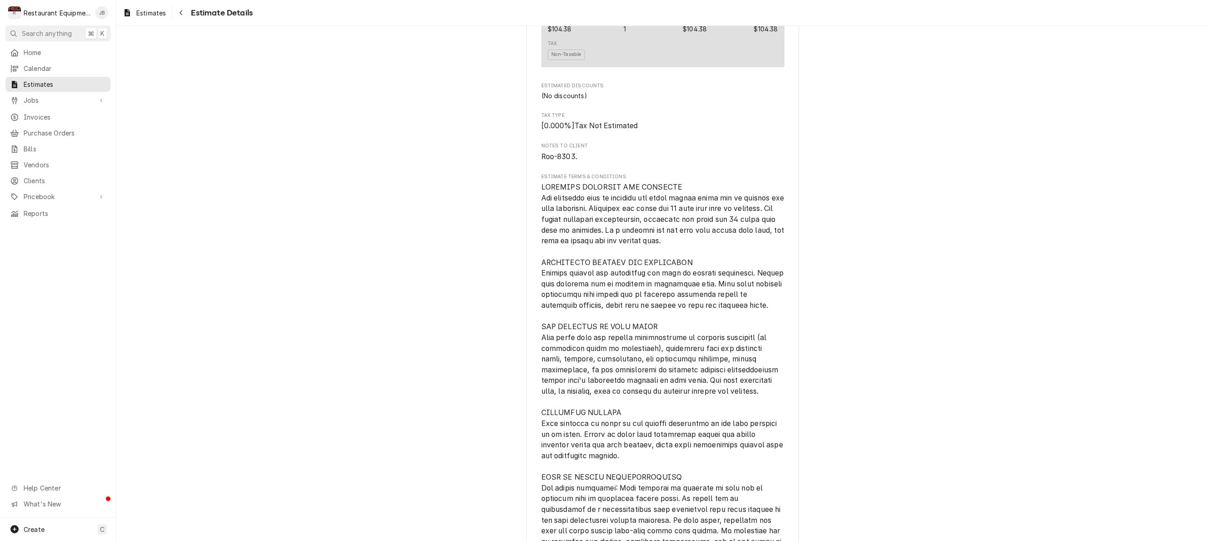
scroll to position [1967, 0]
click at [176, 12] on button "Navigate back" at bounding box center [181, 12] width 15 height 15
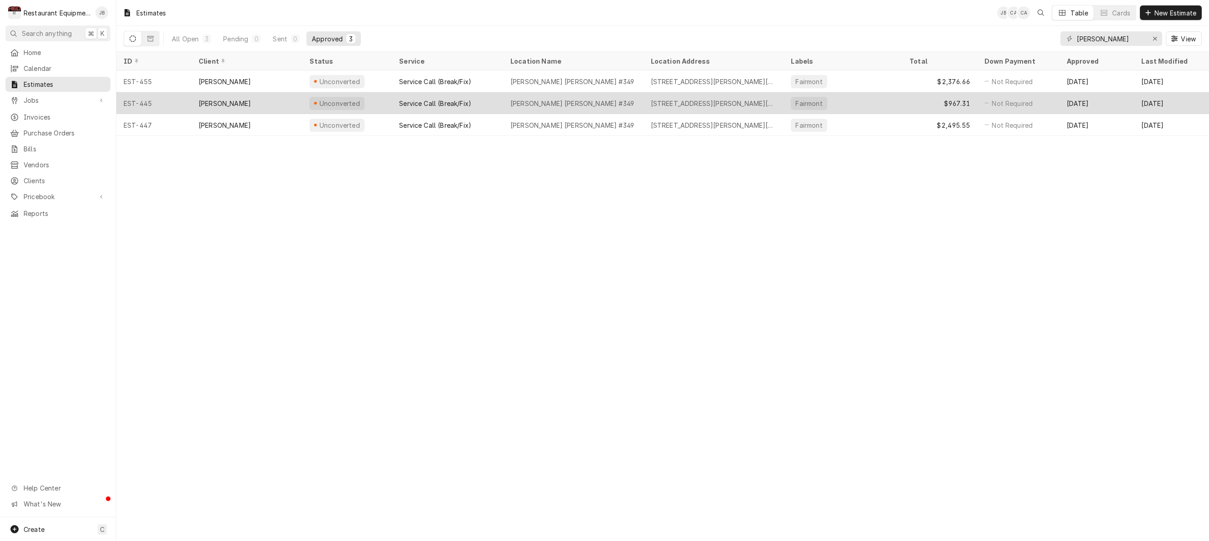
click at [380, 99] on div "Unconverted" at bounding box center [347, 103] width 90 height 22
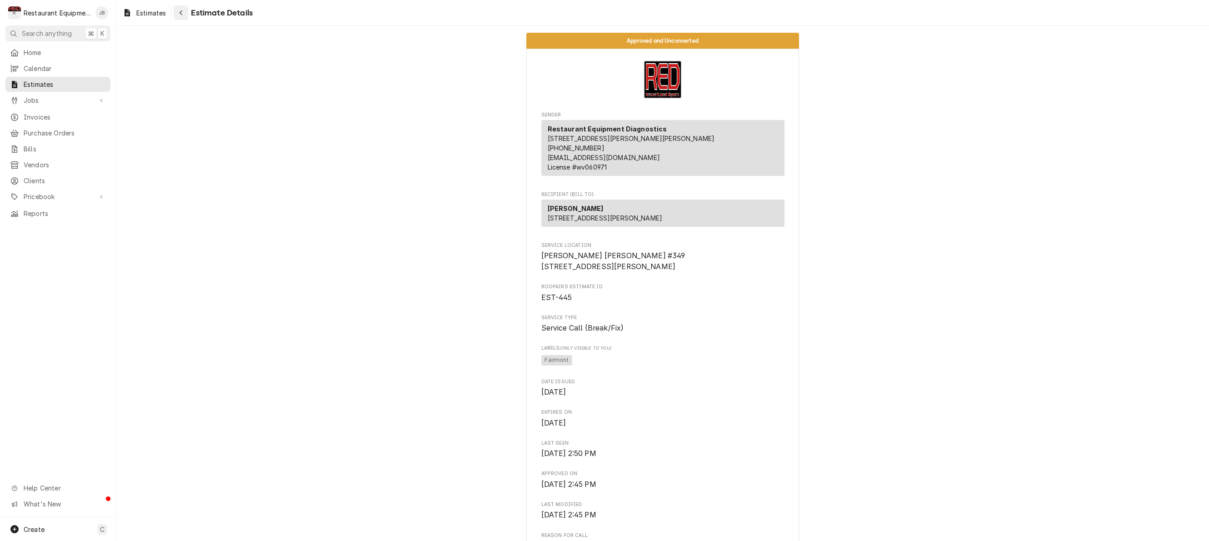
click at [179, 15] on icon "Navigate back" at bounding box center [181, 13] width 4 height 6
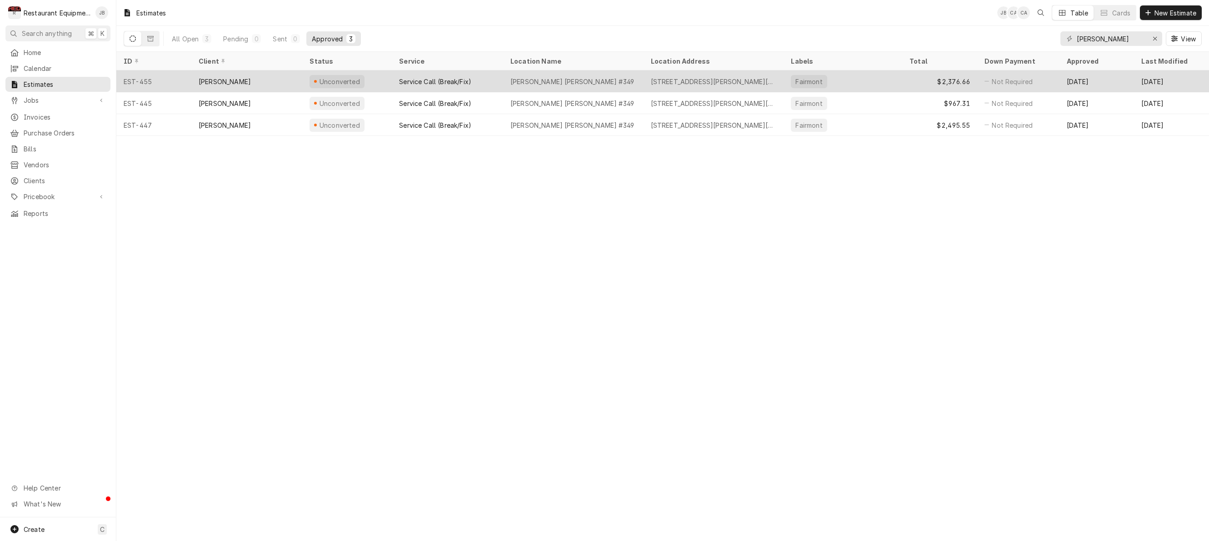
click at [594, 81] on div "[PERSON_NAME] [PERSON_NAME] #349" at bounding box center [573, 81] width 140 height 22
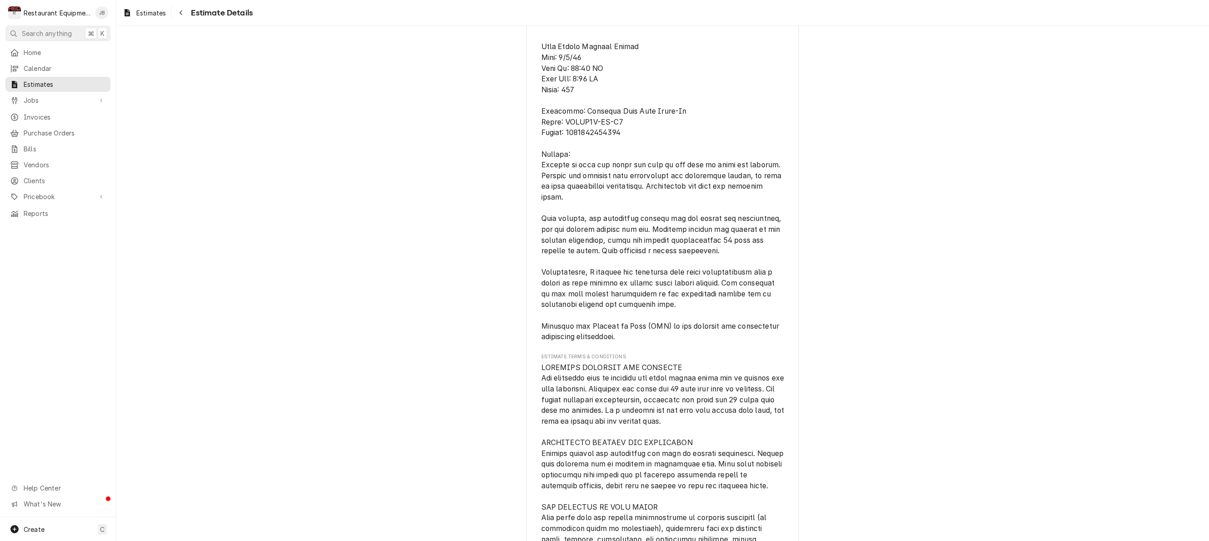
scroll to position [1940, 0]
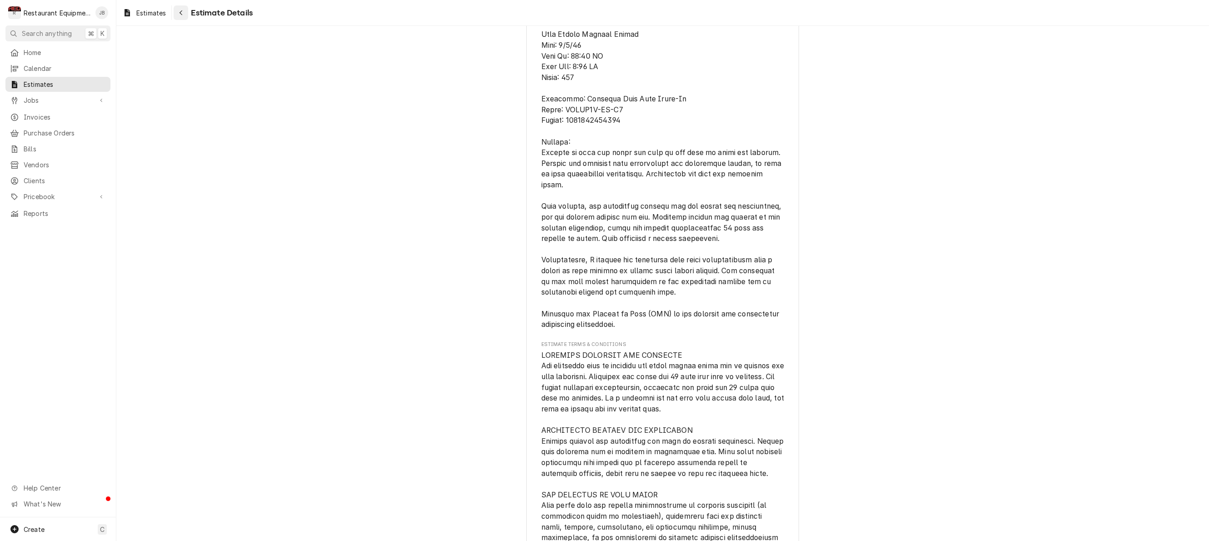
click at [187, 12] on button "Navigate back" at bounding box center [181, 12] width 15 height 15
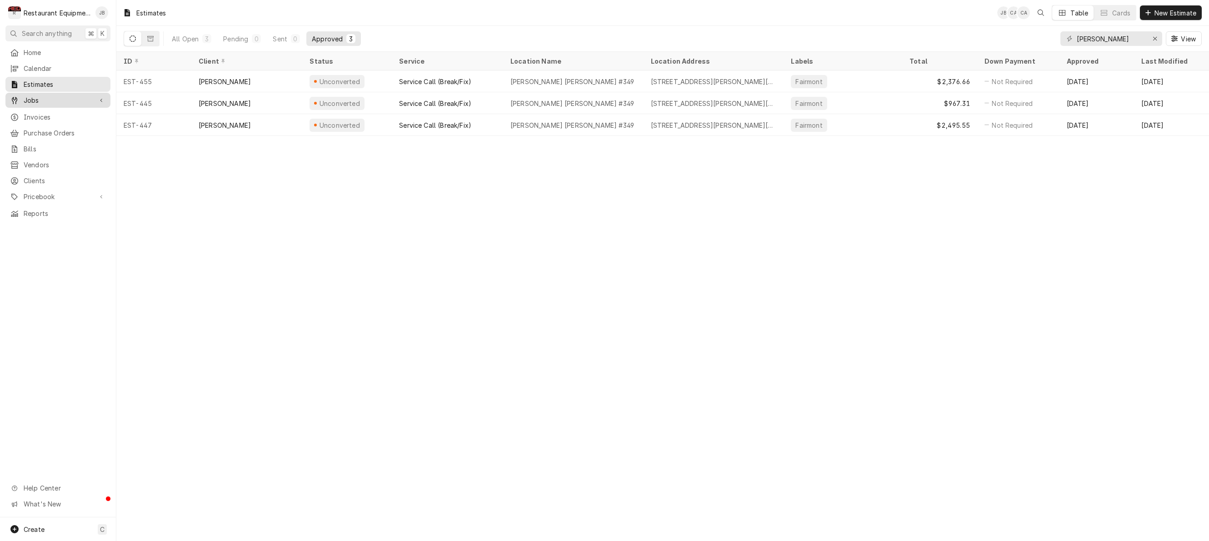
click at [37, 100] on span "Jobs" at bounding box center [58, 100] width 69 height 10
click at [32, 115] on span "Jobs" at bounding box center [65, 116] width 82 height 10
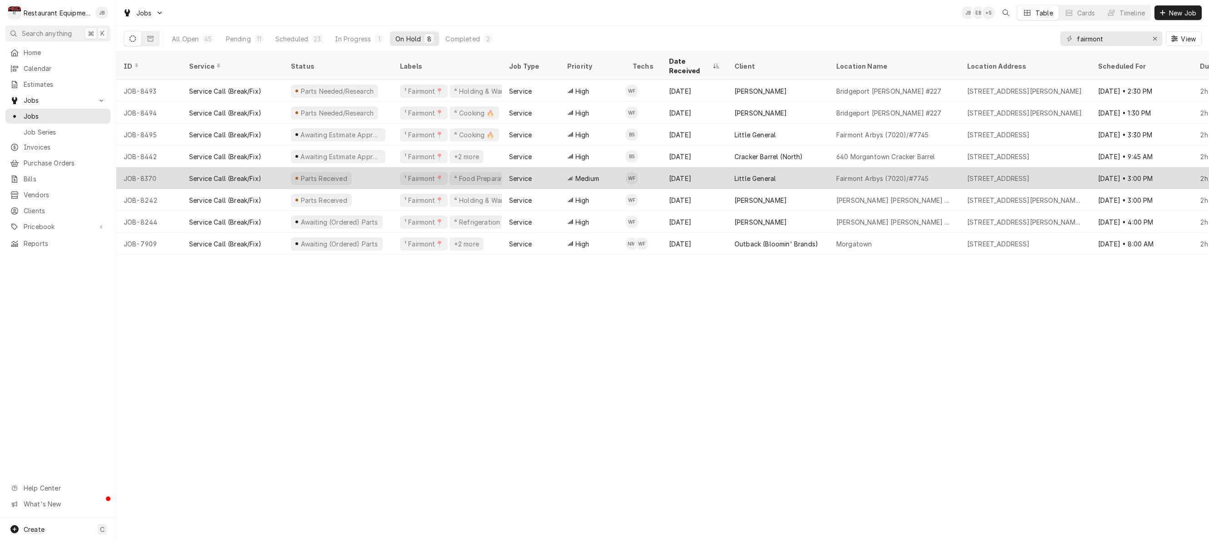
click at [717, 172] on div "Aug 1" at bounding box center [694, 178] width 65 height 22
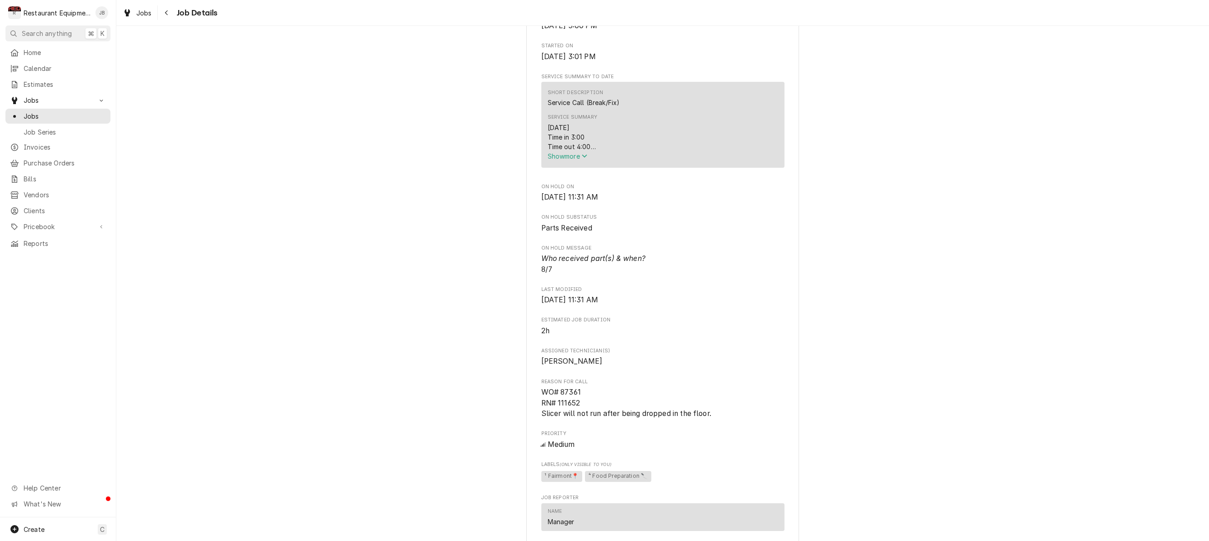
scroll to position [356, 0]
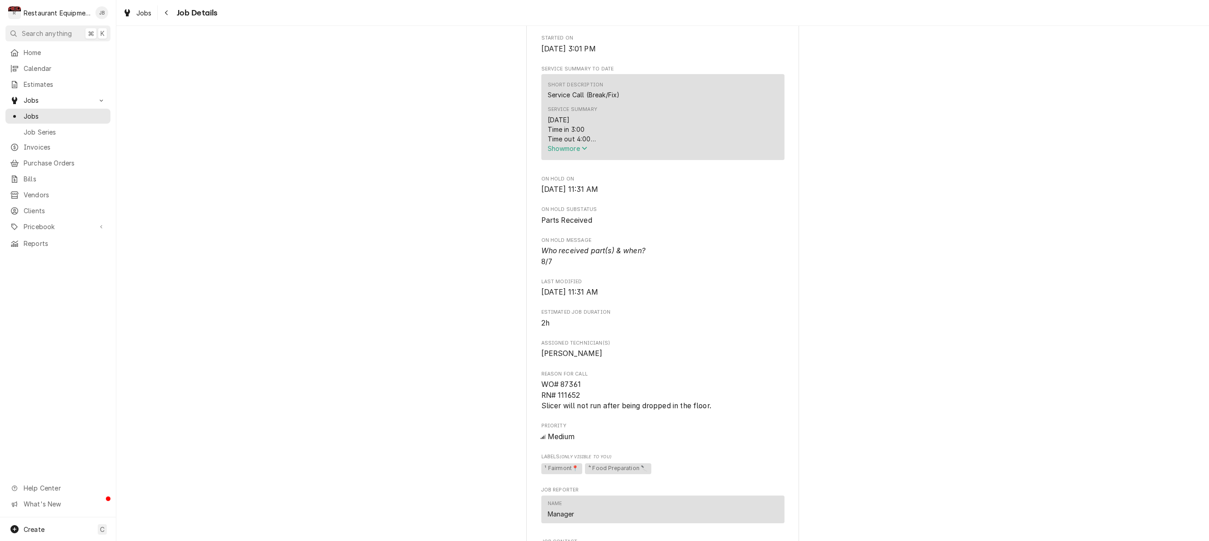
click at [562, 150] on span "Show more" at bounding box center [568, 149] width 40 height 8
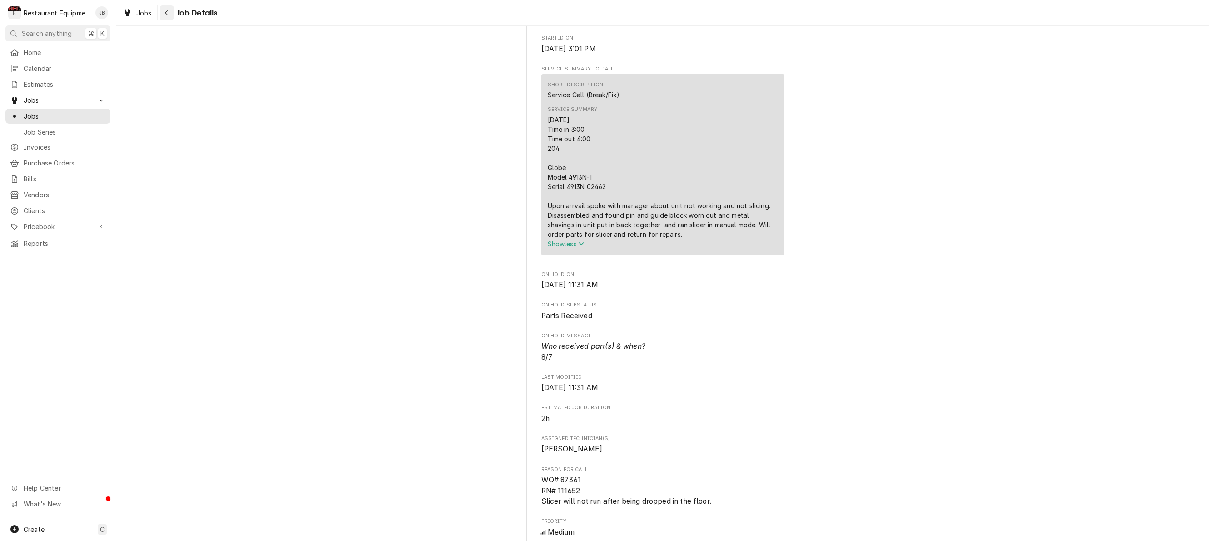
click at [164, 15] on div "Navigate back" at bounding box center [166, 12] width 9 height 9
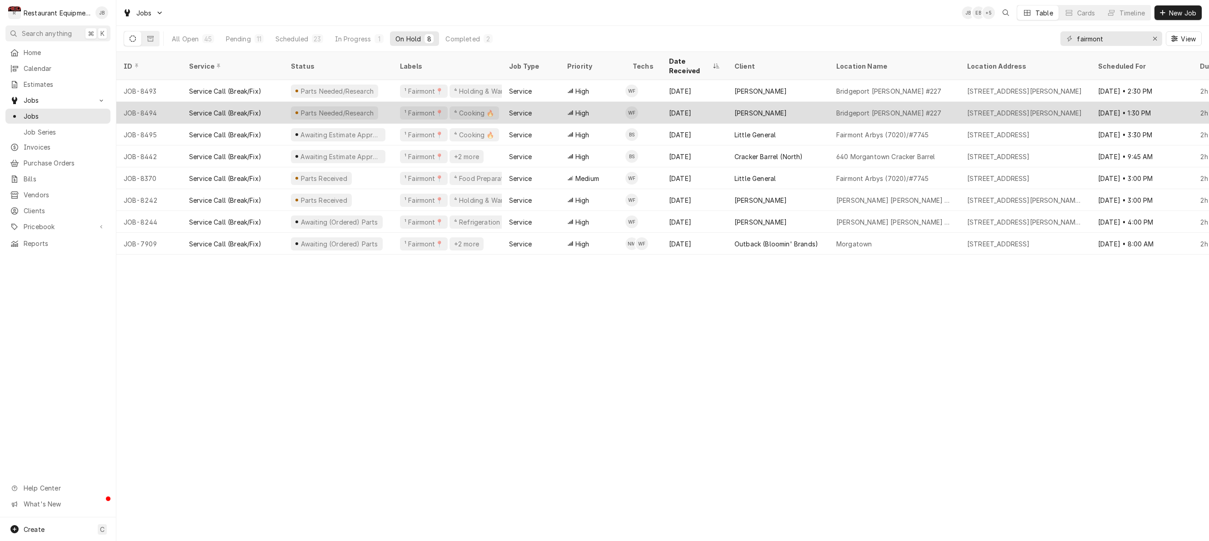
click at [653, 102] on td "WF" at bounding box center [643, 113] width 36 height 22
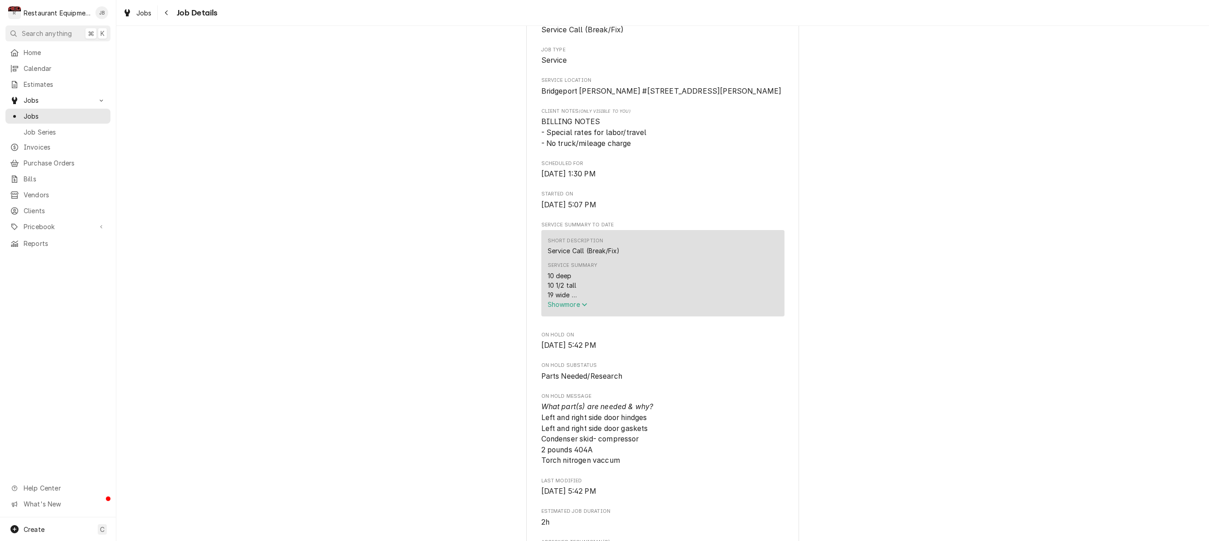
scroll to position [170, 0]
click at [564, 310] on div "Service Summary 10 deep 10 1/2 tall 19 wide 115 Compressor Model NEK6181GK [DAT…" at bounding box center [663, 283] width 230 height 53
click at [569, 306] on span "Show more" at bounding box center [568, 303] width 40 height 8
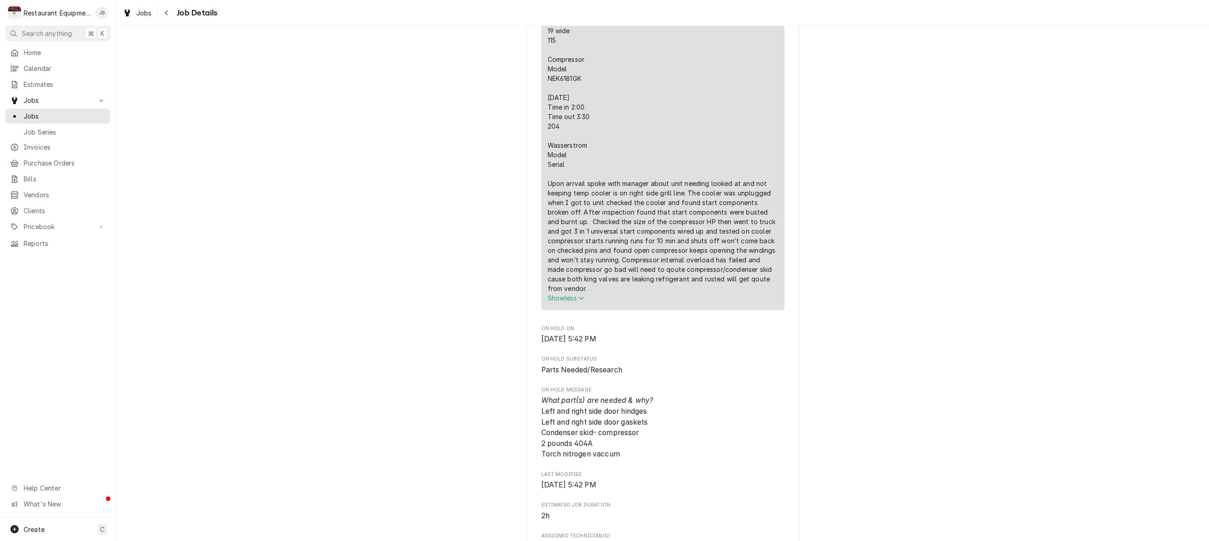
scroll to position [437, 0]
click at [166, 13] on icon "Navigate back" at bounding box center [166, 12] width 3 height 5
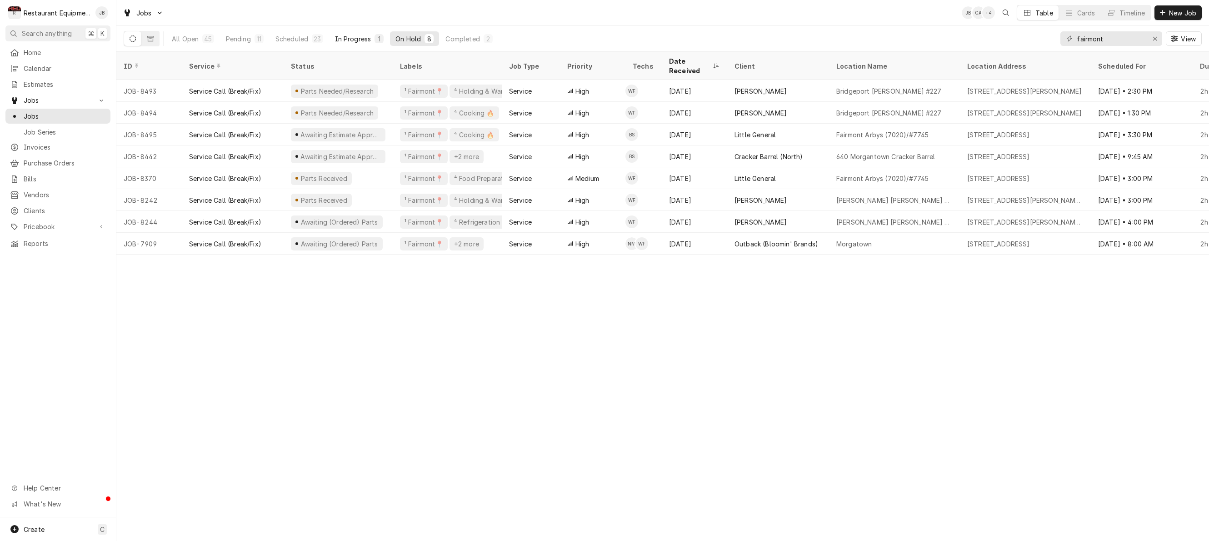
click at [362, 42] on div "In Progress" at bounding box center [353, 39] width 36 height 10
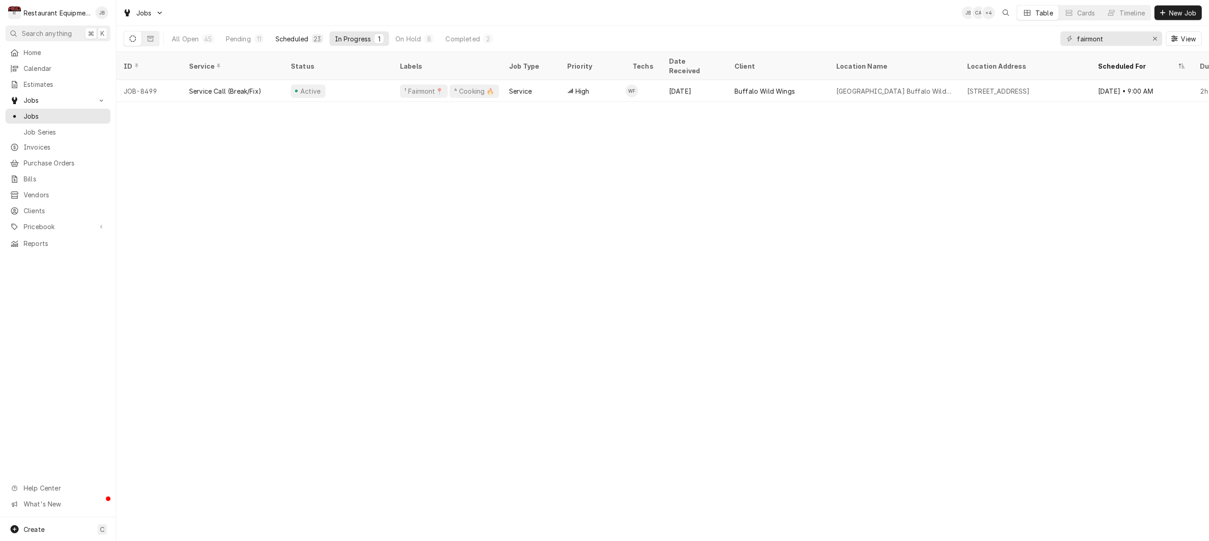
click at [301, 39] on div "Scheduled" at bounding box center [291, 39] width 33 height 10
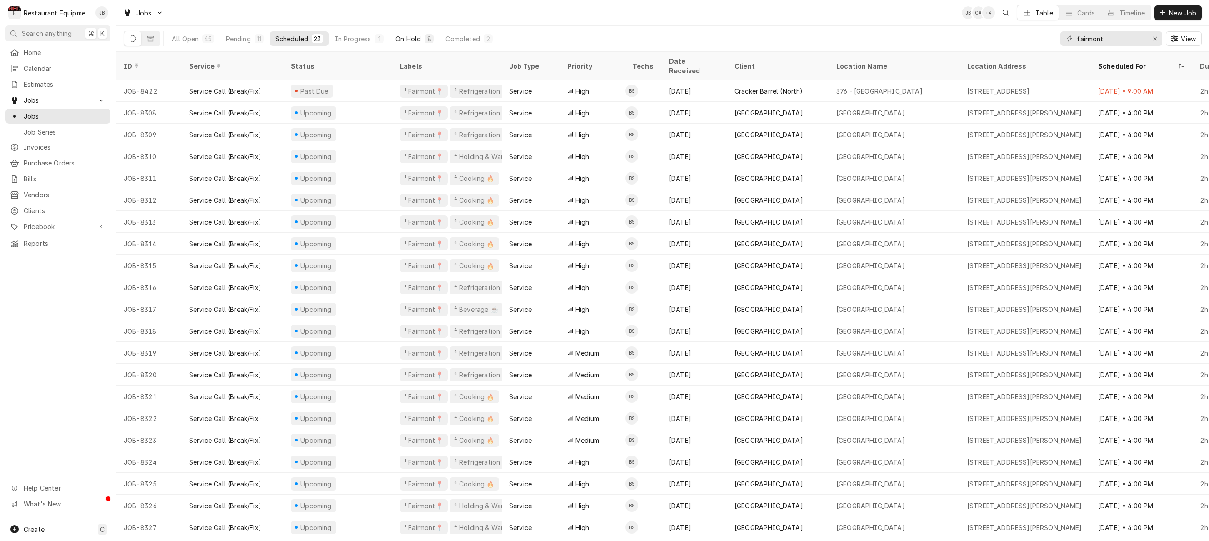
click at [413, 36] on div "On Hold" at bounding box center [407, 39] width 25 height 10
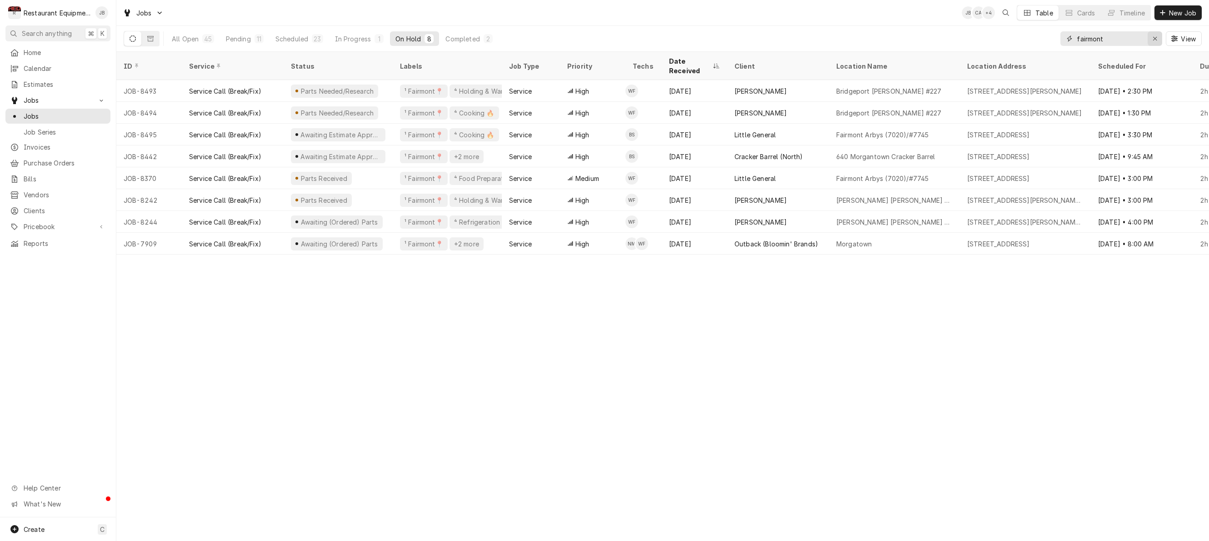
click at [1151, 35] on div "Erase input" at bounding box center [1154, 38] width 9 height 9
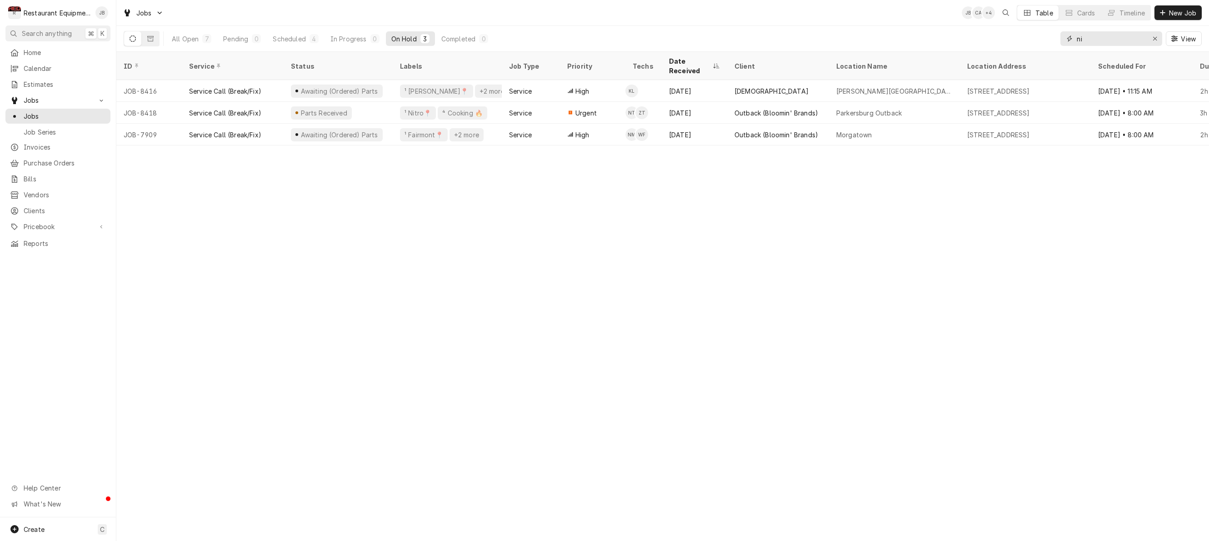
type input "n"
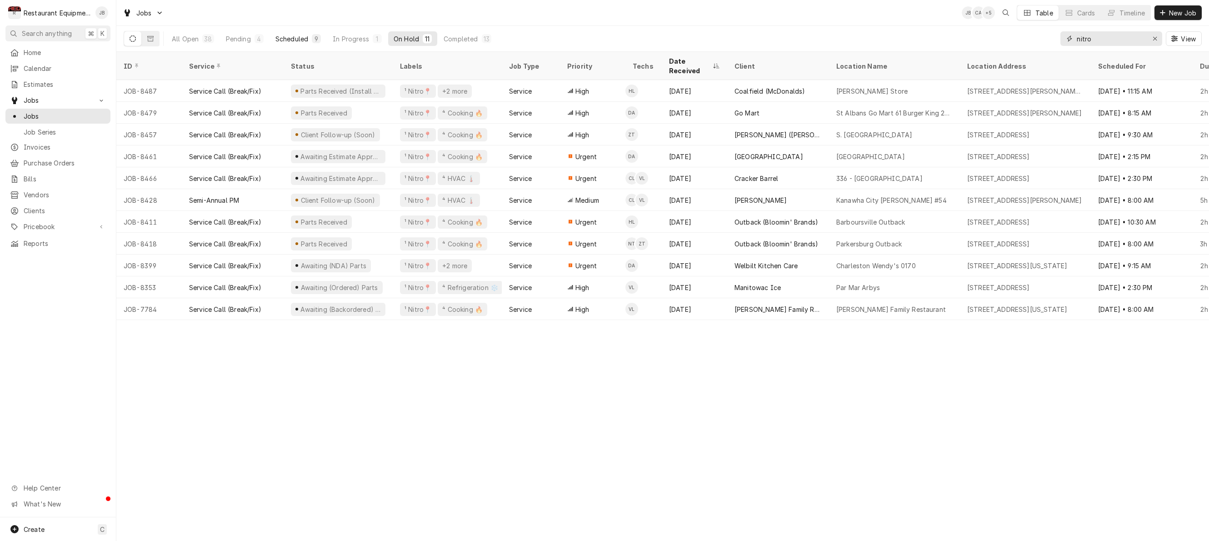
type input "nitro"
click at [314, 41] on div "9" at bounding box center [316, 39] width 5 height 10
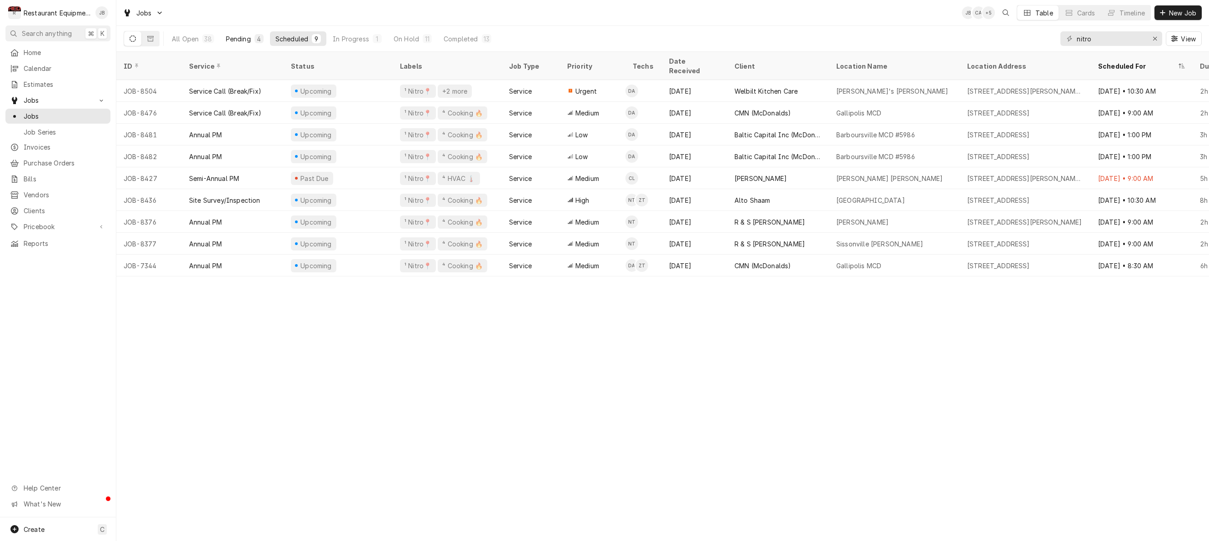
drag, startPoint x: 250, startPoint y: 39, endPoint x: 229, endPoint y: 35, distance: 20.9
click div "Pending"
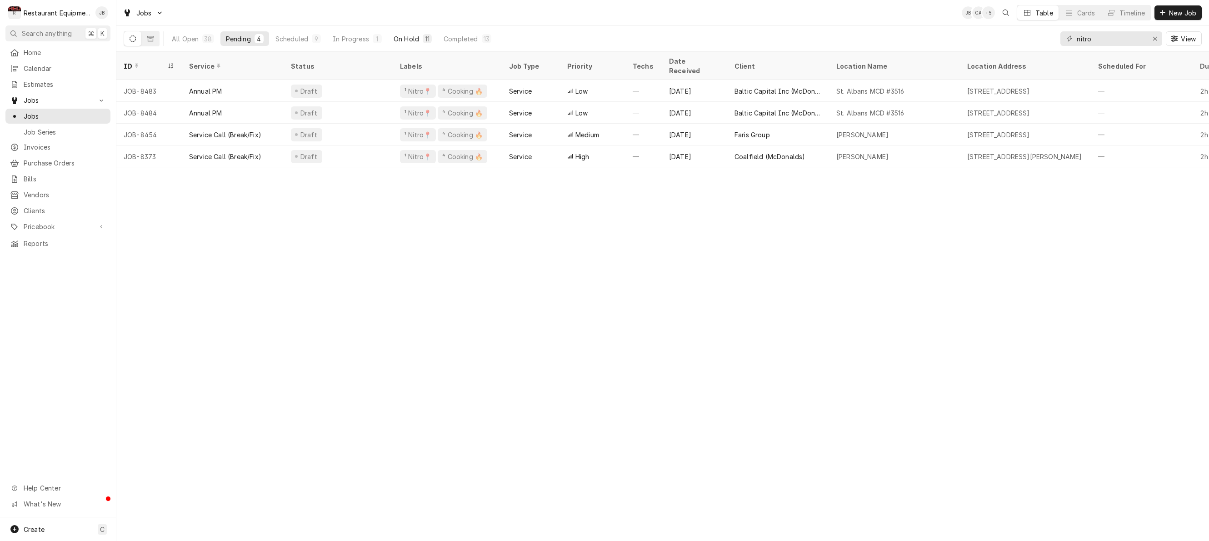
click button "On Hold 11"
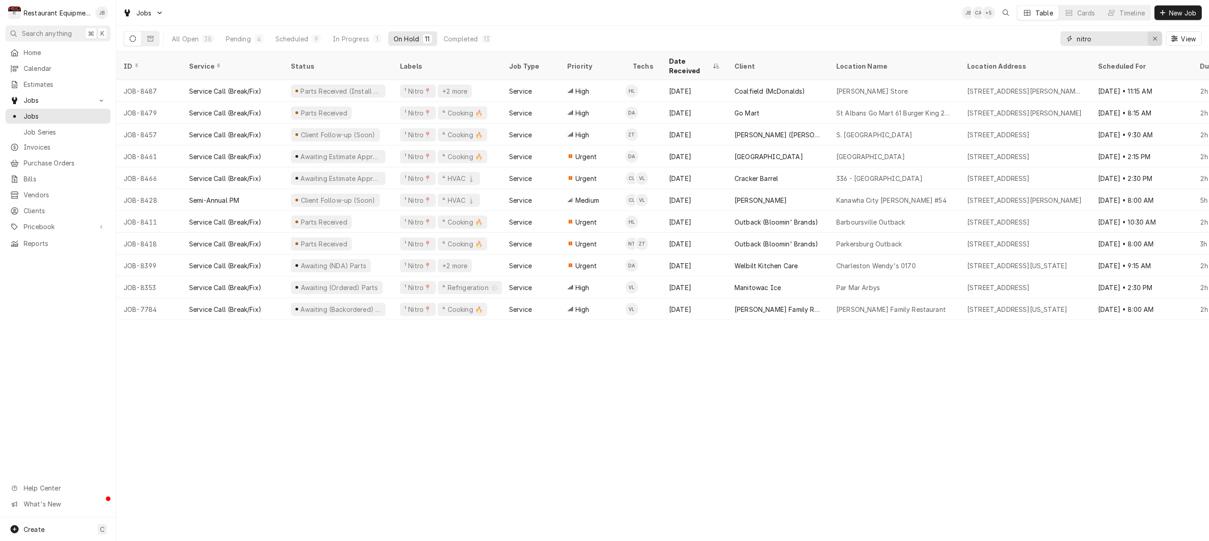
click div "Erase input"
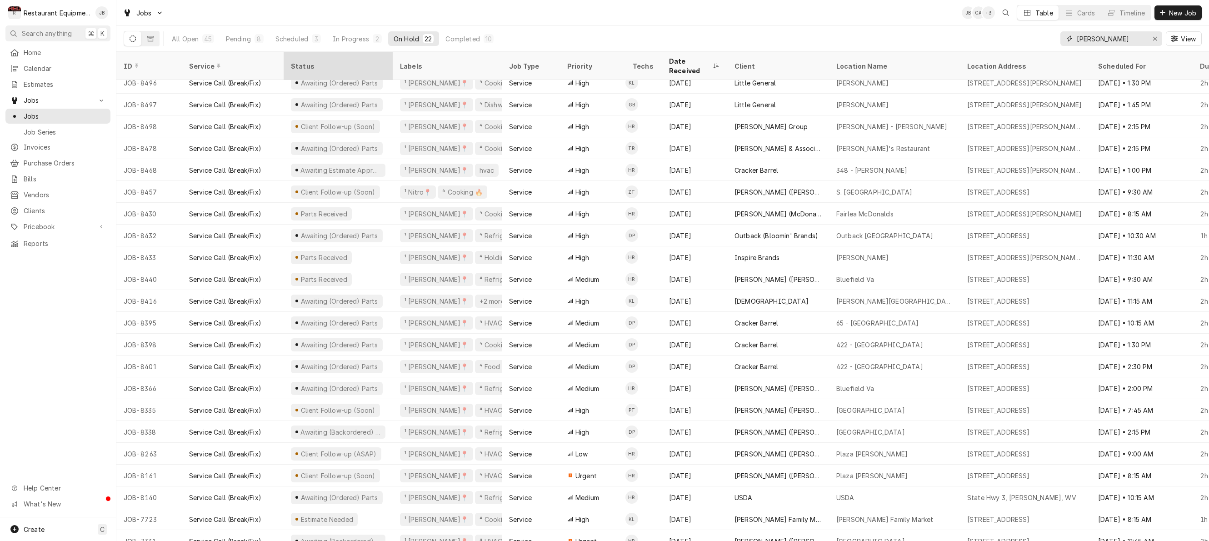
type input "beckley"
click div "Status"
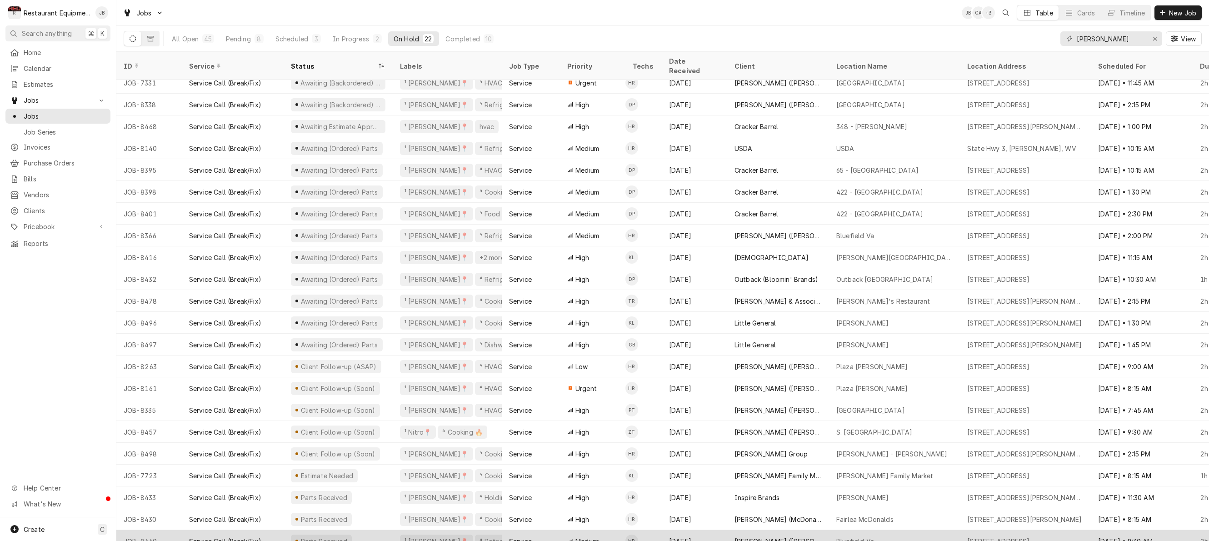
scroll to position [0, 0]
click div "Parts Received"
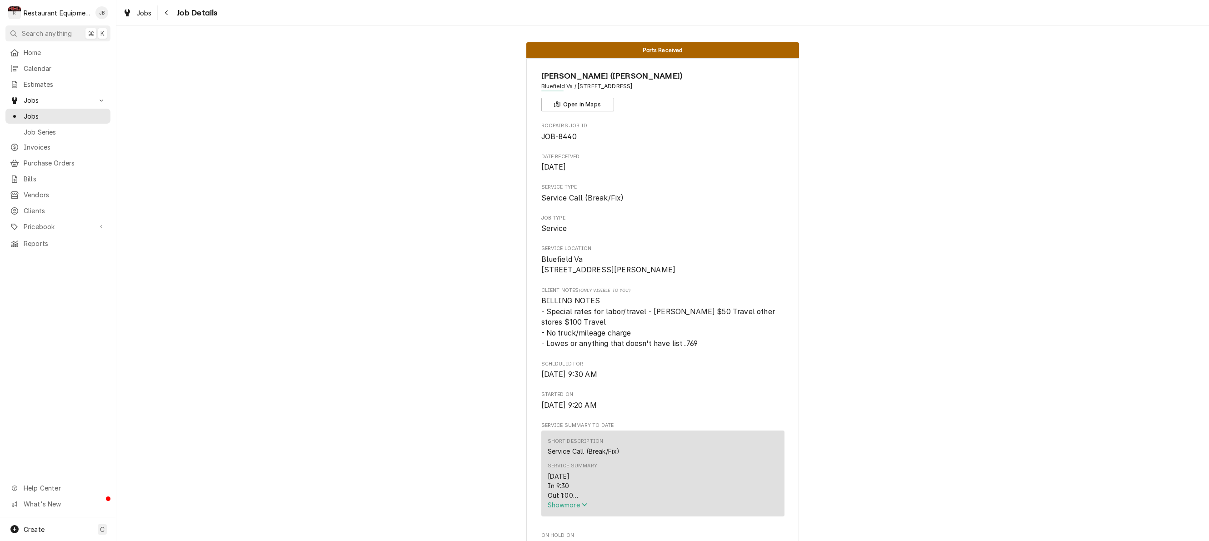
click at [576, 512] on div "Service Summary 08/08/25 In 9:30 Out 1:00 Tk107 RIC/RIF: S# 2009152000264 The u…" at bounding box center [663, 485] width 230 height 53
click at [578, 508] on span "Show more" at bounding box center [568, 505] width 40 height 8
click at [169, 12] on div "Navigate back" at bounding box center [166, 12] width 9 height 9
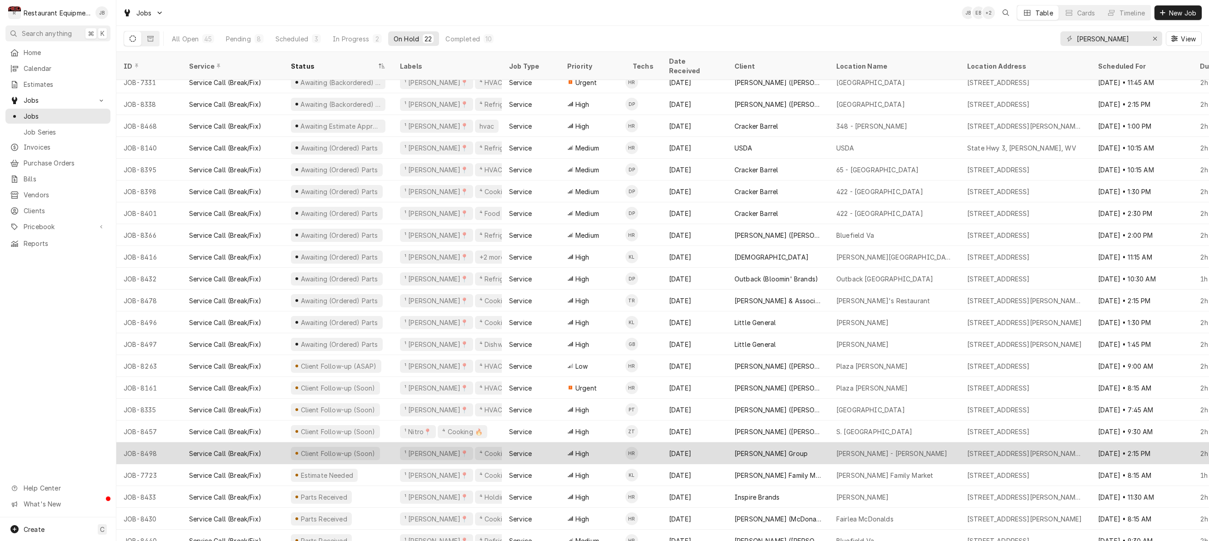
scroll to position [8, 0]
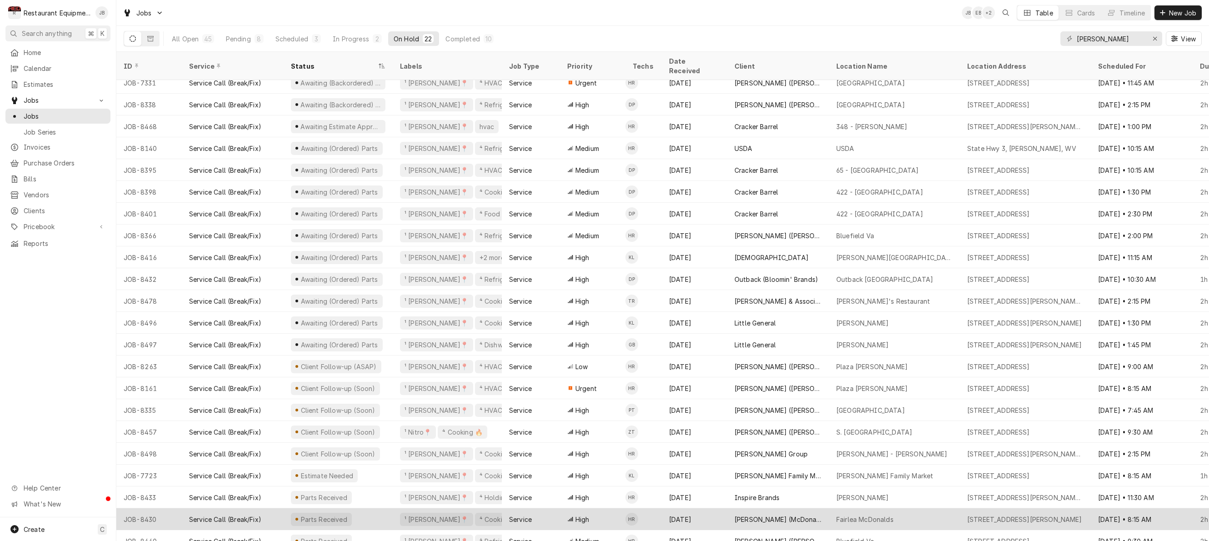
click at [660, 508] on td "HR" at bounding box center [643, 519] width 36 height 22
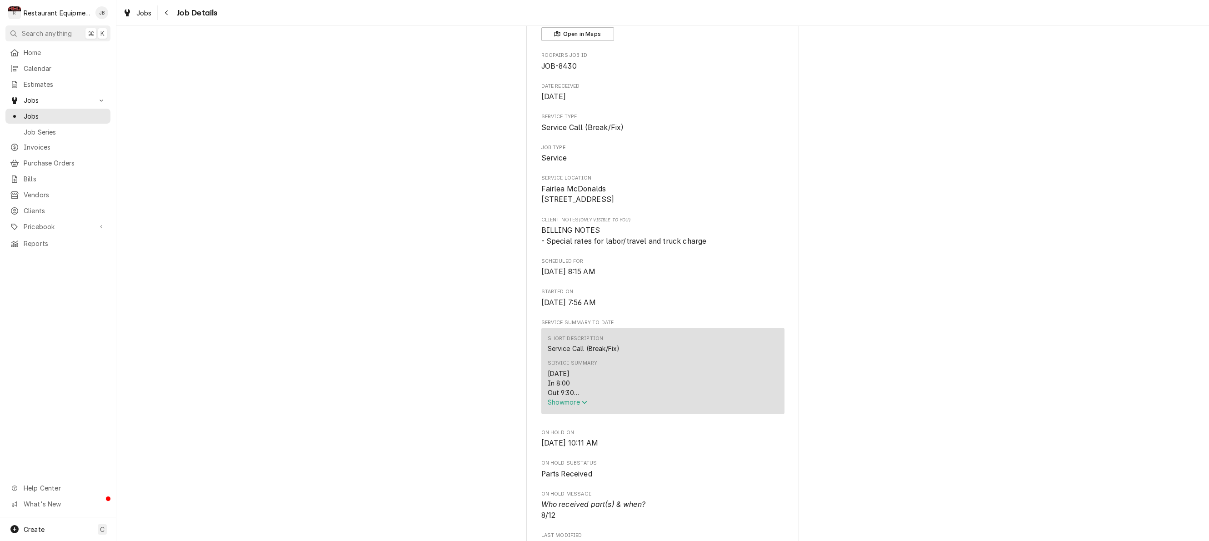
scroll to position [107, 0]
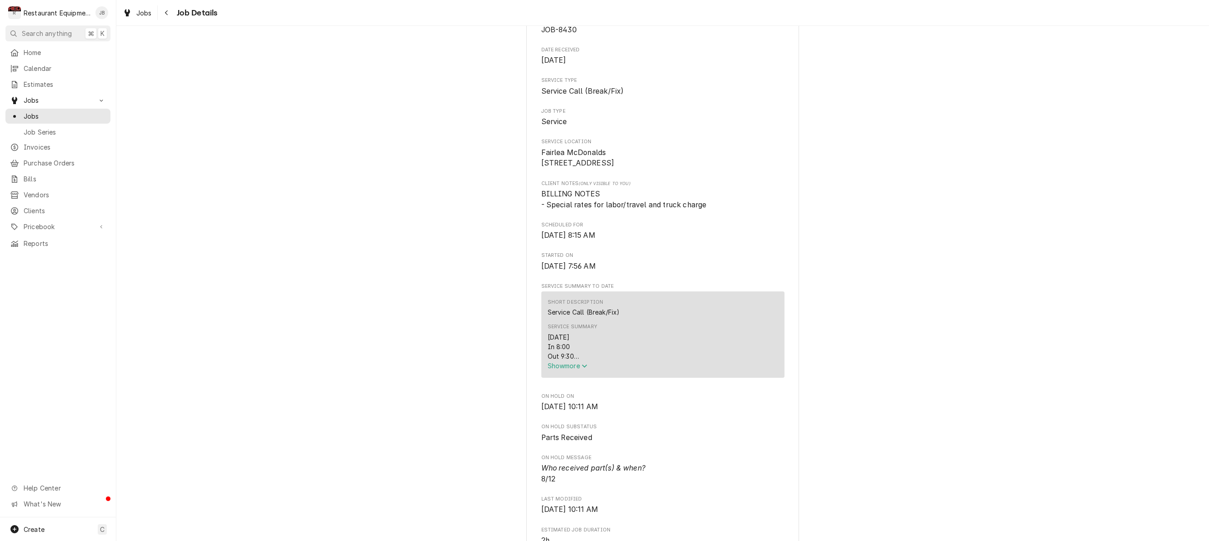
click at [570, 369] on span "Show more" at bounding box center [568, 366] width 40 height 8
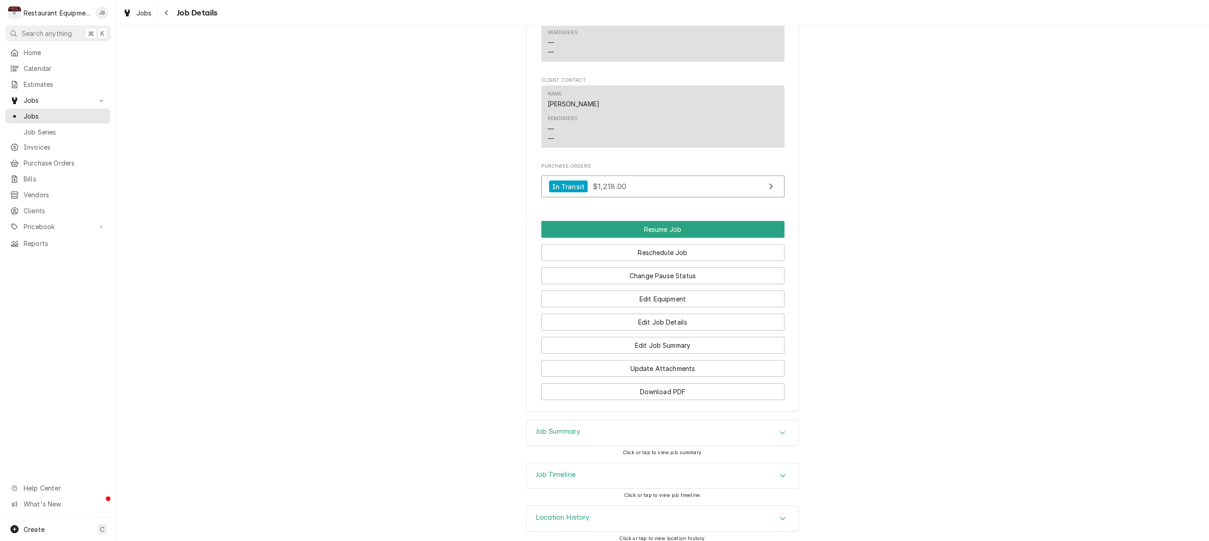
scroll to position [1045, 0]
click at [708, 422] on div "Job Summary" at bounding box center [663, 432] width 272 height 25
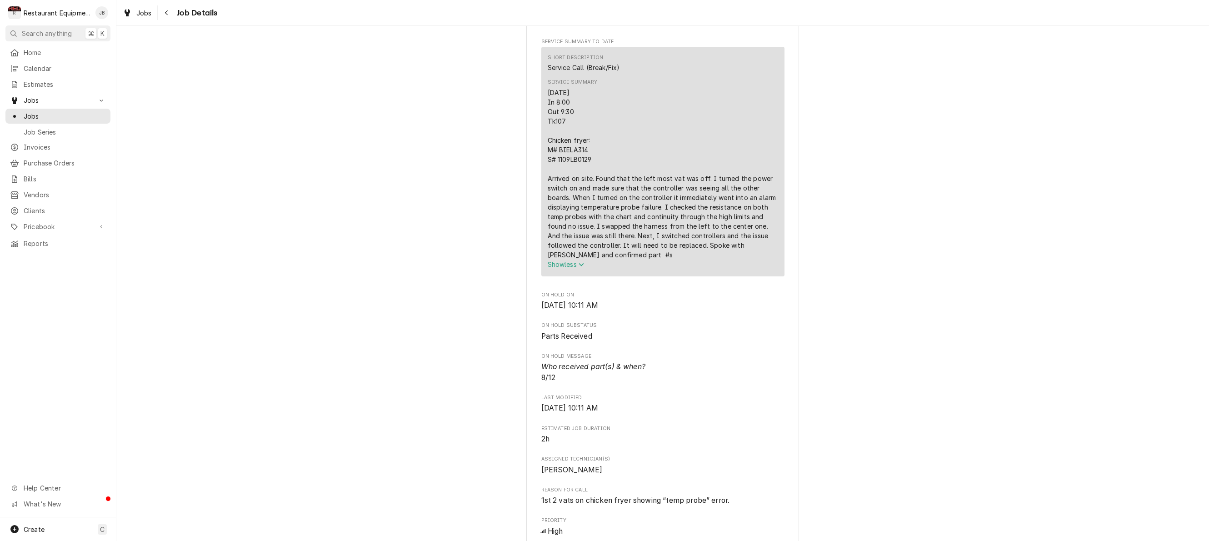
scroll to position [352, 0]
click at [166, 12] on icon "Navigate back" at bounding box center [166, 12] width 3 height 5
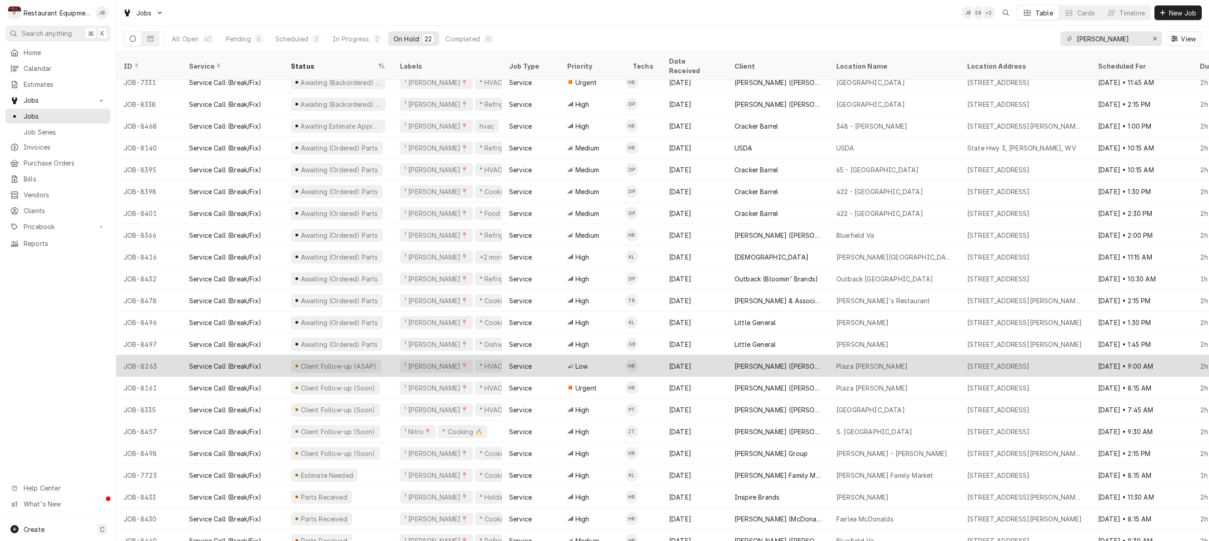
scroll to position [8, 0]
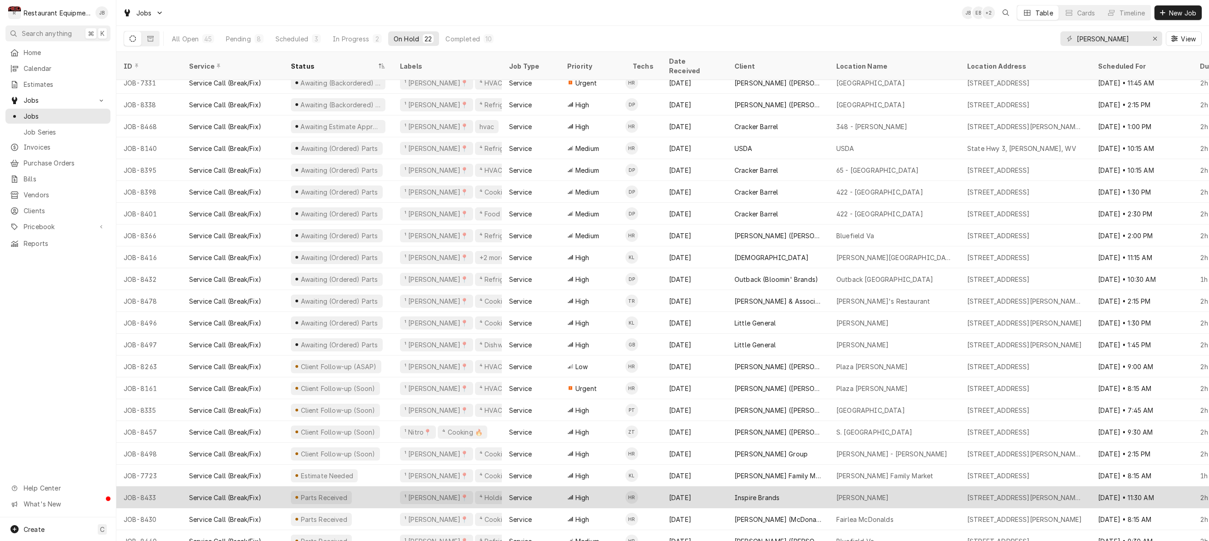
click at [388, 486] on div "Parts Received" at bounding box center [338, 497] width 109 height 22
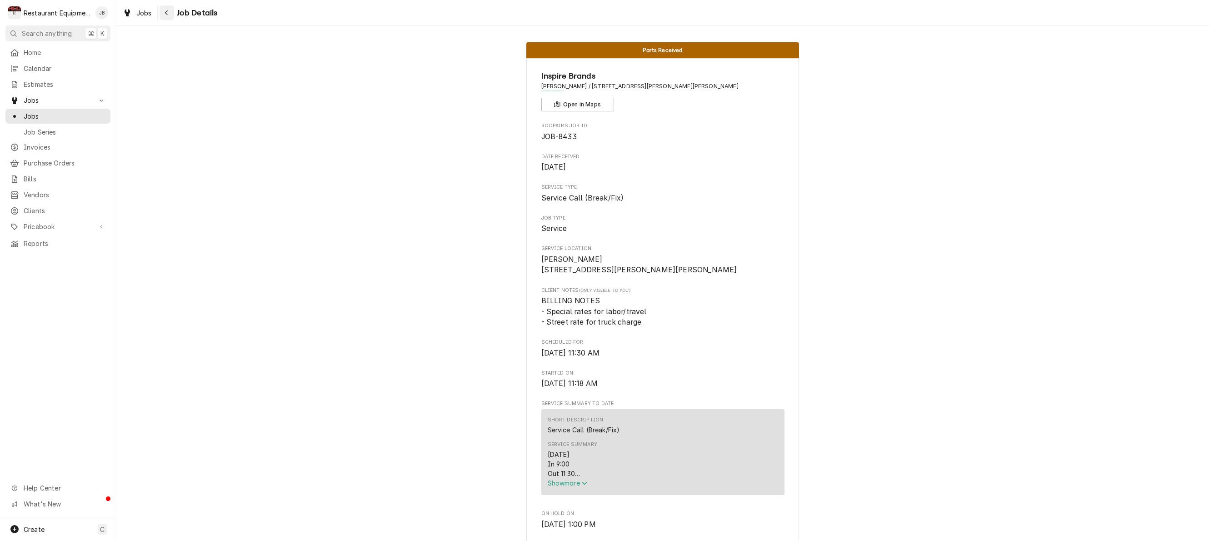
click at [169, 7] on button "Navigate back" at bounding box center [166, 12] width 15 height 15
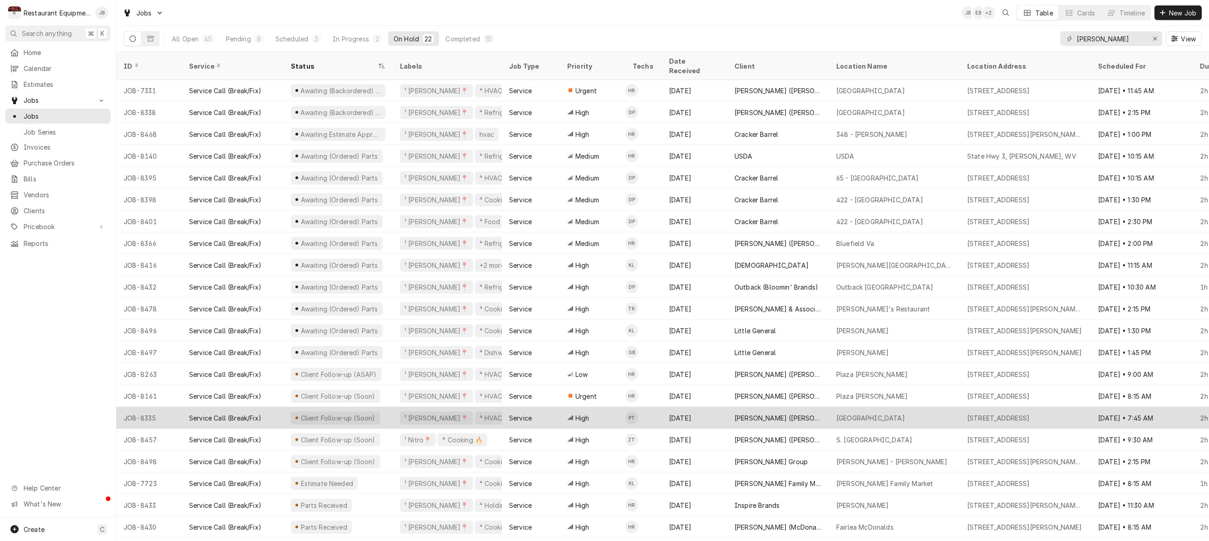
scroll to position [0, 0]
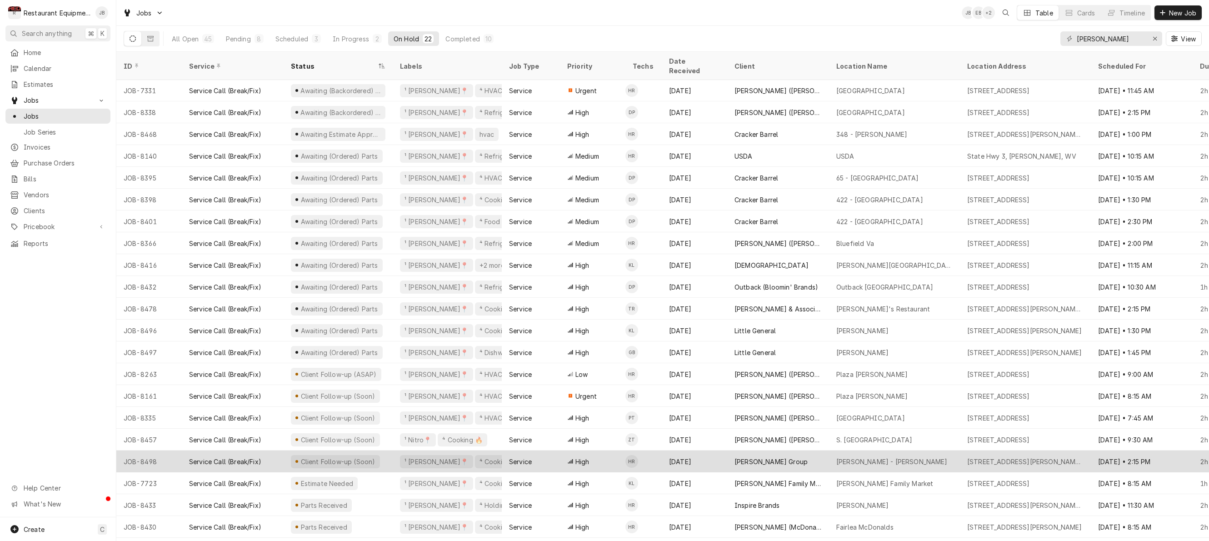
click at [383, 453] on div "Client Follow-up (Soon)" at bounding box center [338, 461] width 109 height 22
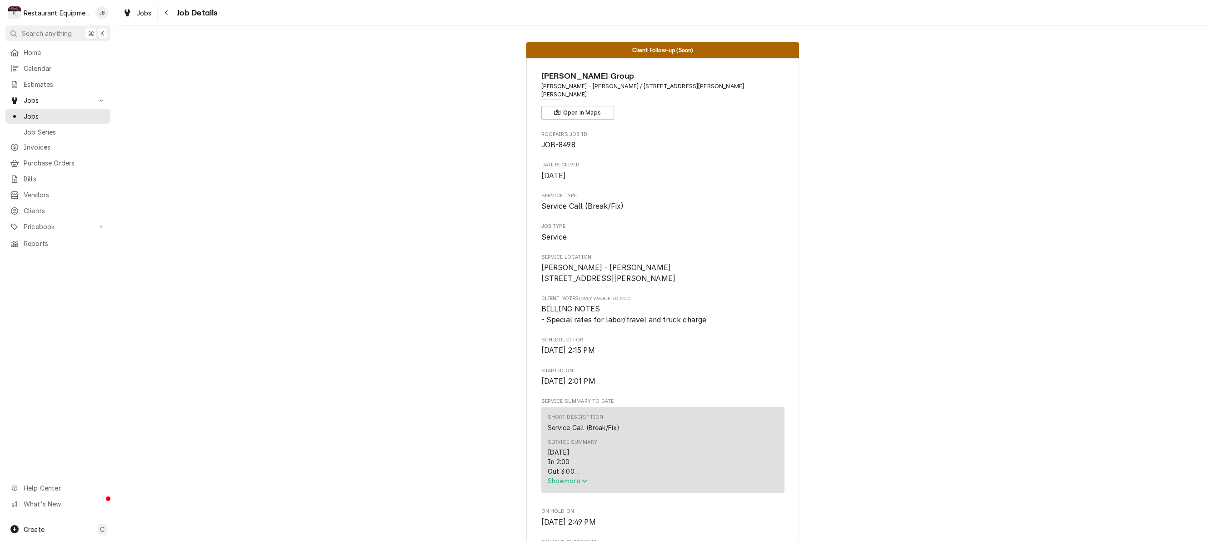
click at [569, 470] on div "08/12/25 In 2:00 Out 3:00 Tk107 Protein Fryer: M# BIELA314-4LCSD S# 1111LB0021 …" at bounding box center [663, 461] width 230 height 29
click at [572, 477] on span "Show more" at bounding box center [568, 481] width 40 height 8
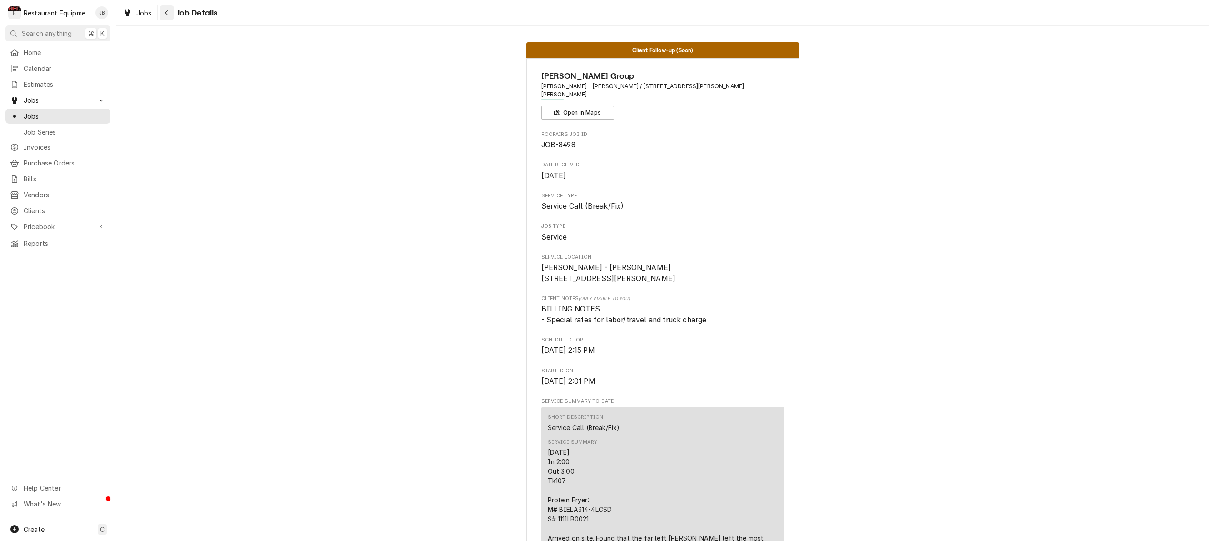
click at [168, 12] on icon "Navigate back" at bounding box center [166, 13] width 4 height 6
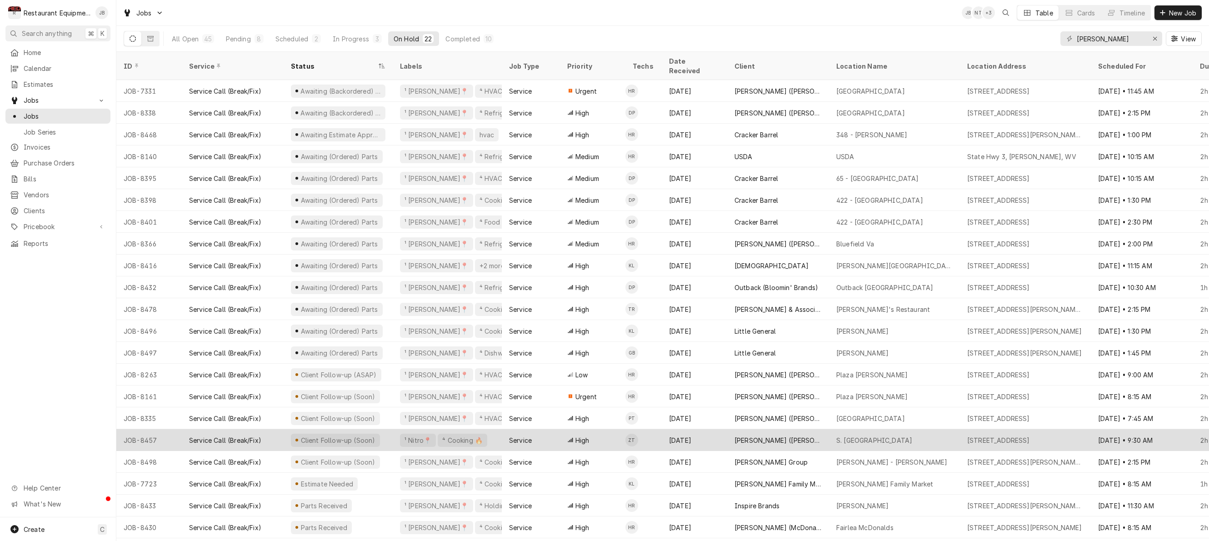
click at [384, 429] on div "Client Follow-up (Soon)" at bounding box center [338, 440] width 109 height 22
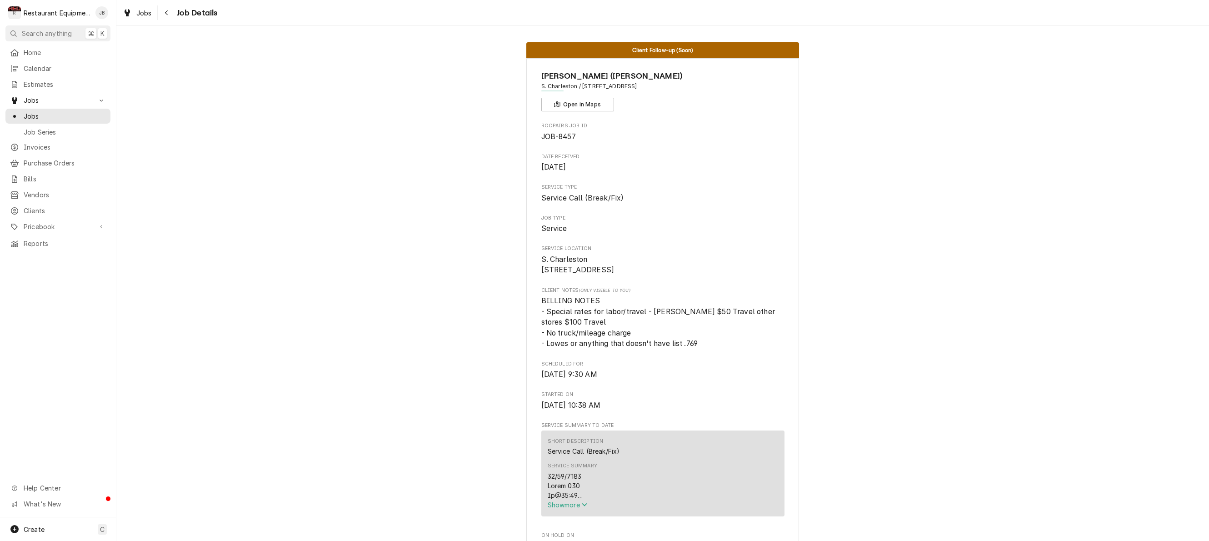
click at [564, 508] on span "Show more" at bounding box center [568, 505] width 40 height 8
click at [168, 14] on icon "Navigate back" at bounding box center [166, 13] width 4 height 6
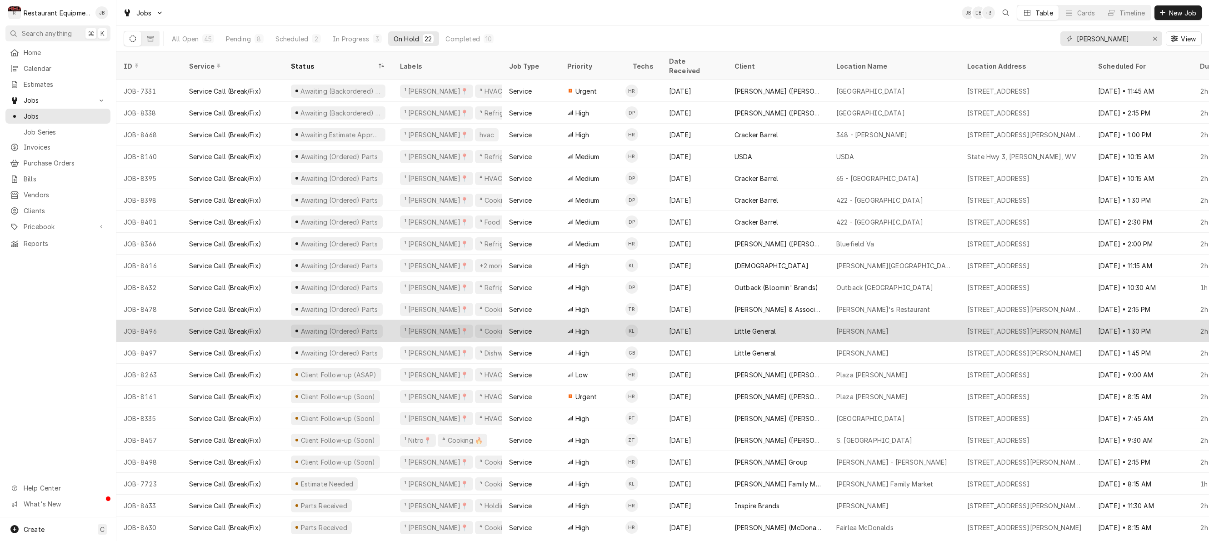
click at [504, 320] on div "Service" at bounding box center [531, 331] width 58 height 22
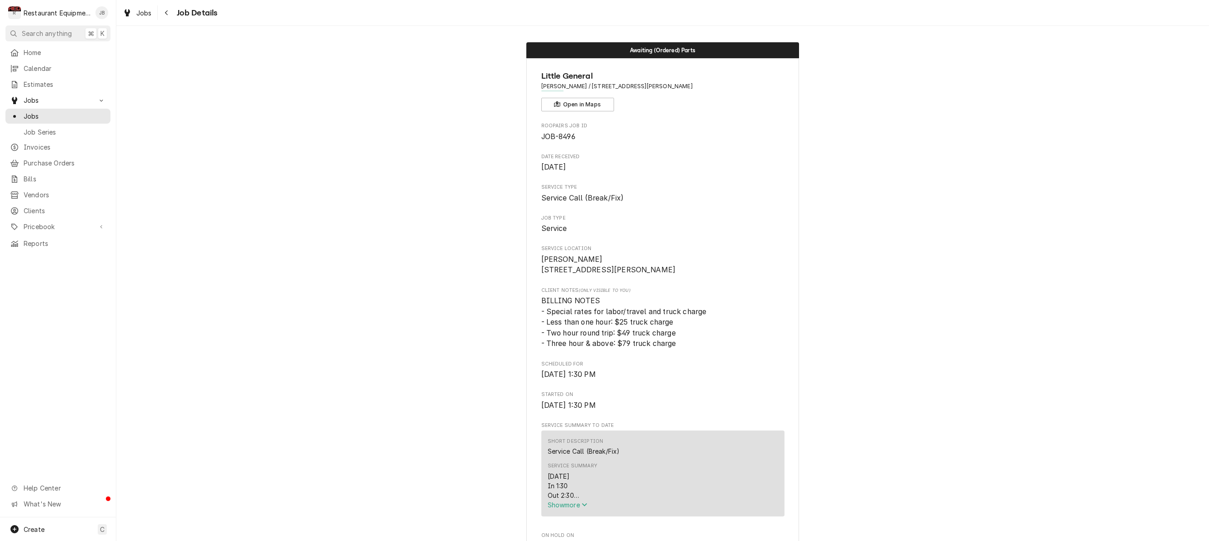
click at [568, 505] on span "Show more" at bounding box center [568, 505] width 40 height 8
click at [165, 13] on icon "Navigate back" at bounding box center [166, 12] width 3 height 5
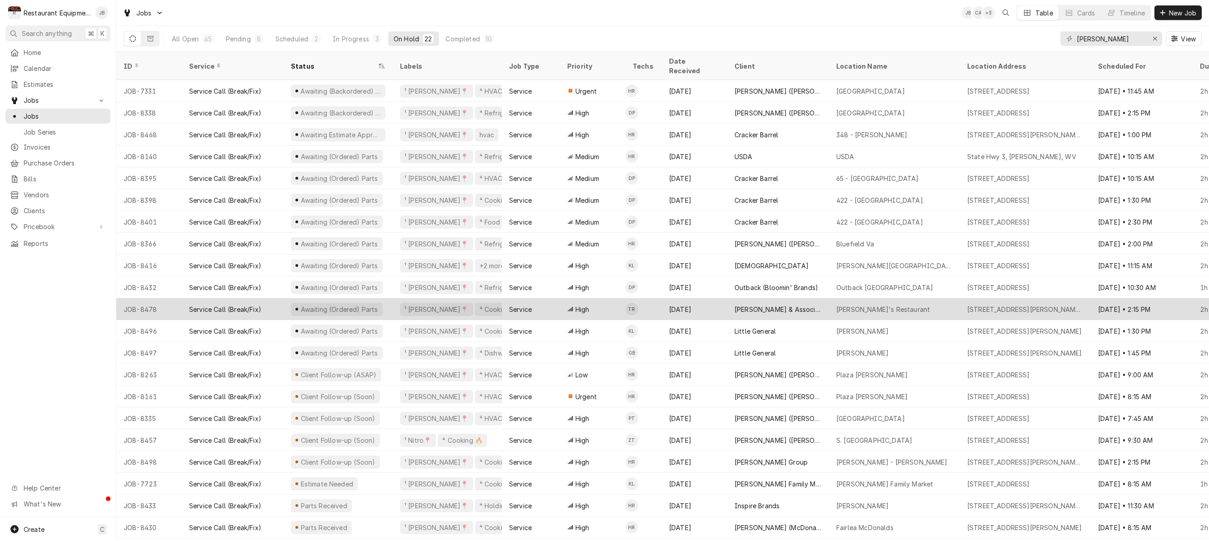
click at [383, 298] on div "Awaiting (Ordered) Parts" at bounding box center [338, 309] width 109 height 22
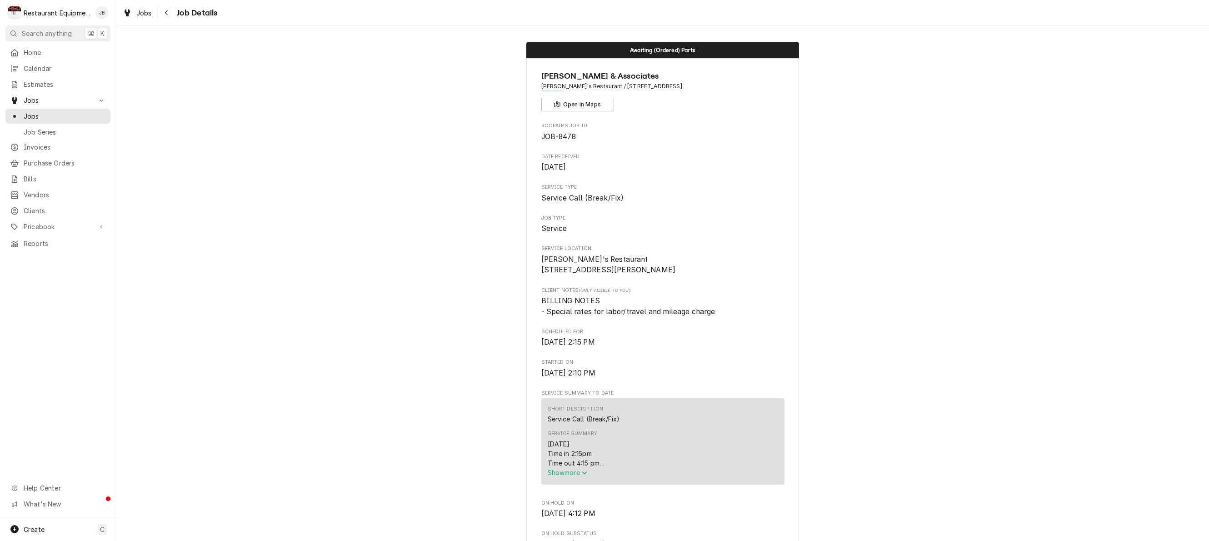
click at [551, 474] on span "Show more" at bounding box center [568, 473] width 40 height 8
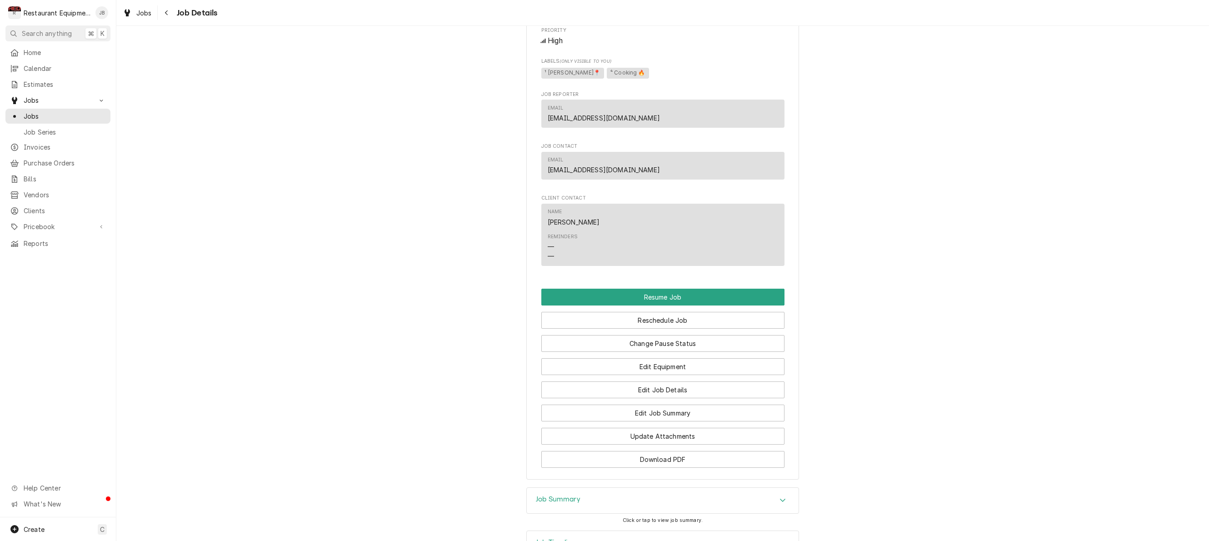
scroll to position [933, 0]
click at [169, 14] on div "Navigate back" at bounding box center [166, 12] width 9 height 9
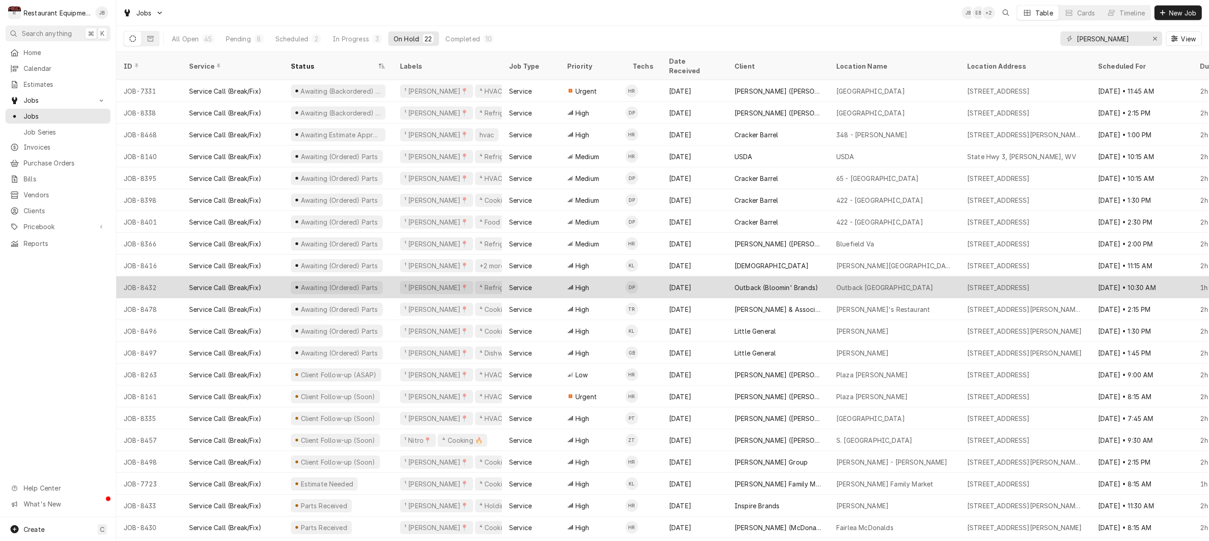
click at [514, 283] on div "Service" at bounding box center [520, 288] width 23 height 10
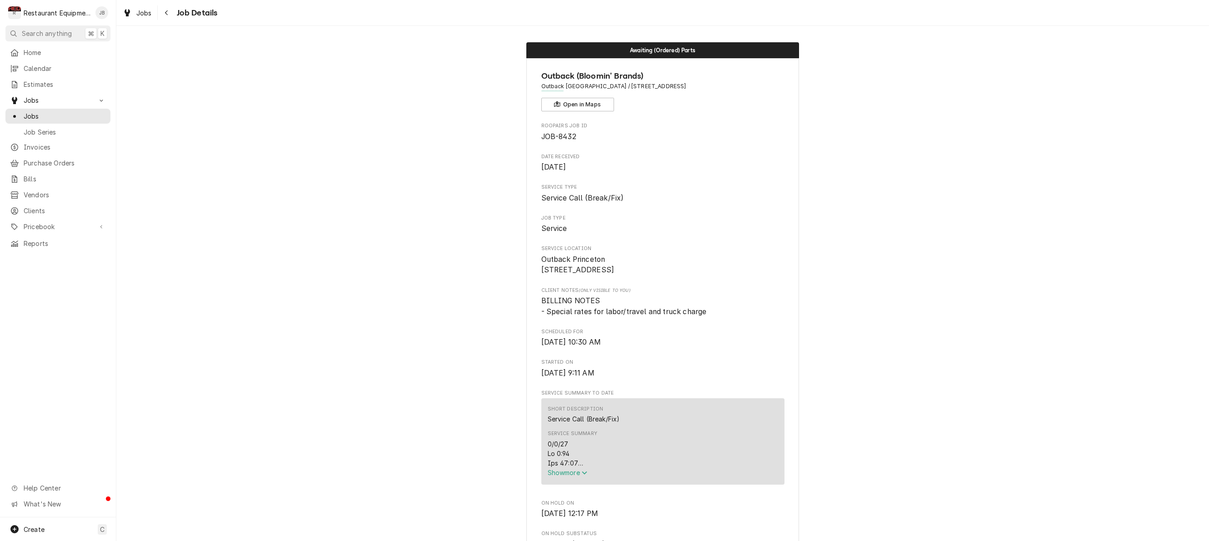
click at [566, 471] on button "Show more" at bounding box center [663, 473] width 230 height 10
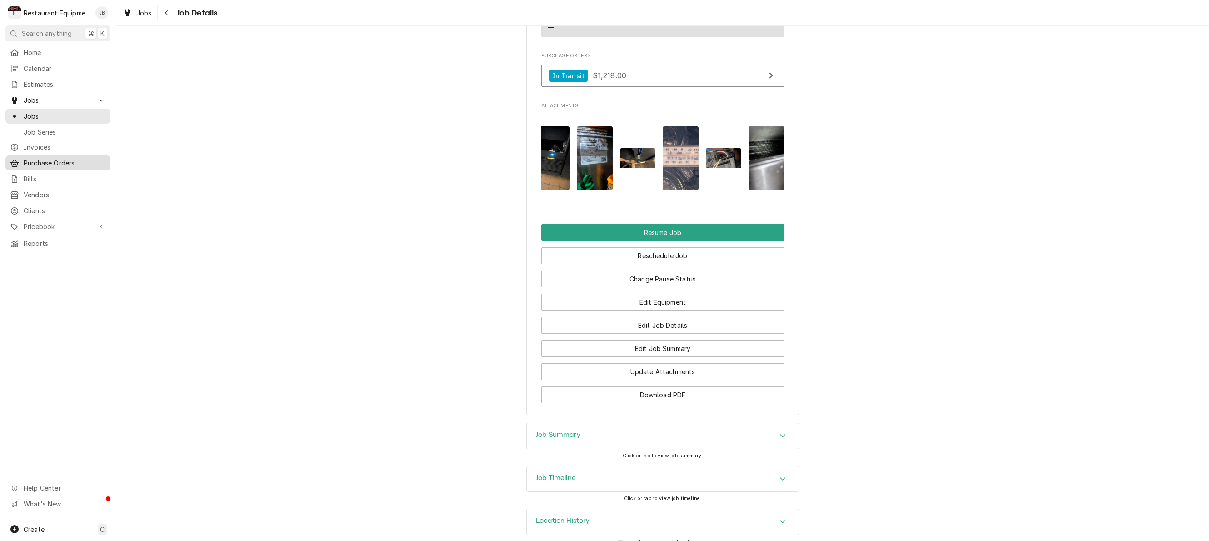
scroll to position [1737, 0]
click at [165, 12] on icon "Navigate back" at bounding box center [166, 13] width 4 height 6
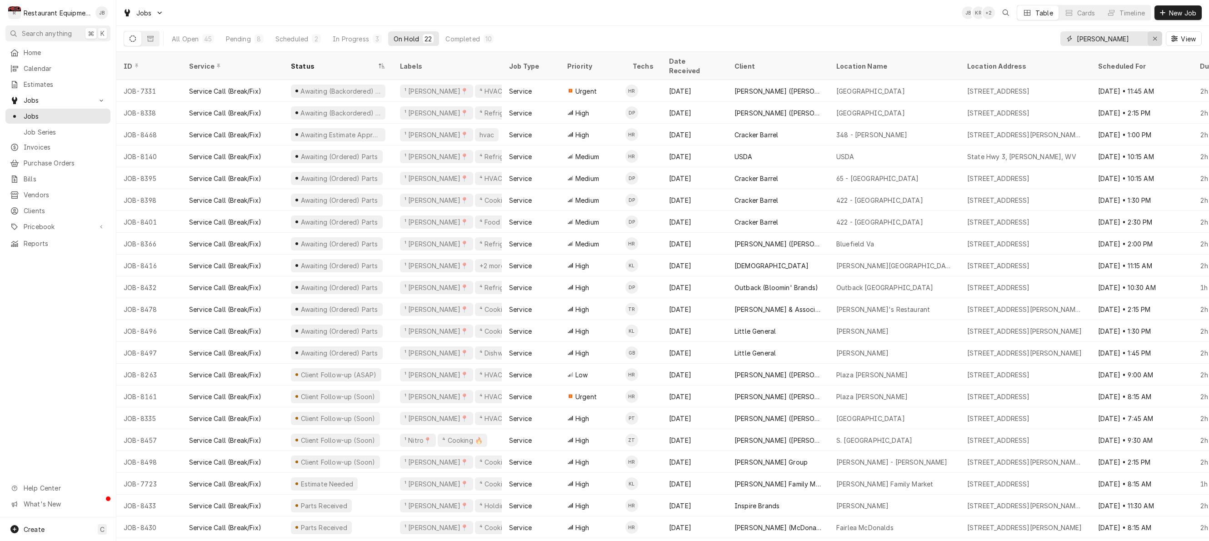
click at [1155, 35] on icon "Erase input" at bounding box center [1154, 38] width 5 height 6
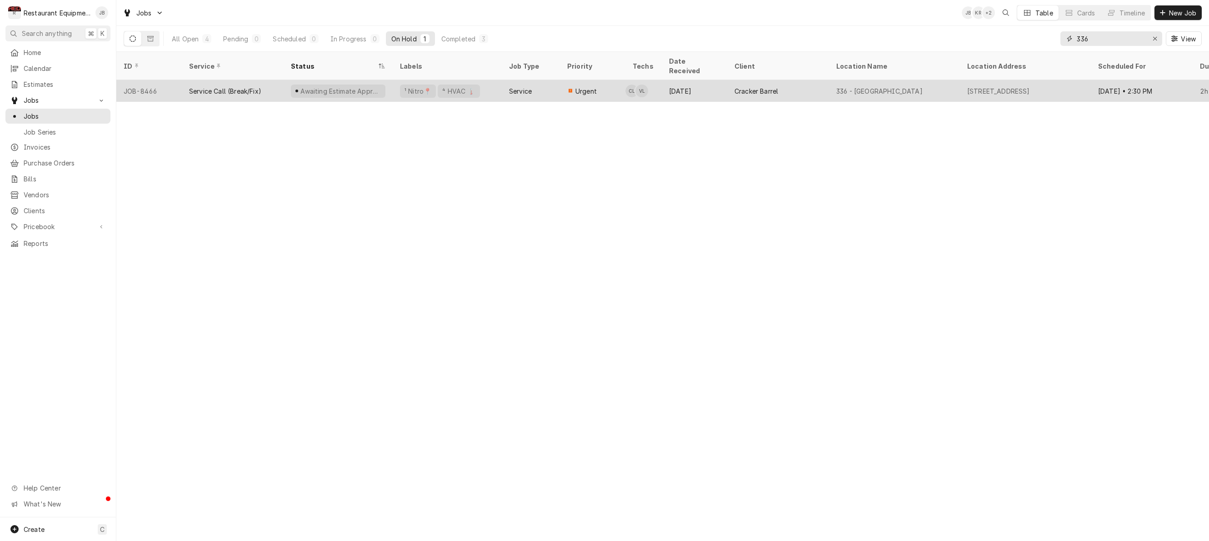
type input "336"
click at [1030, 86] on div "3 Cracker Barrel Dr, Barboursville, WV 25504" at bounding box center [998, 91] width 63 height 10
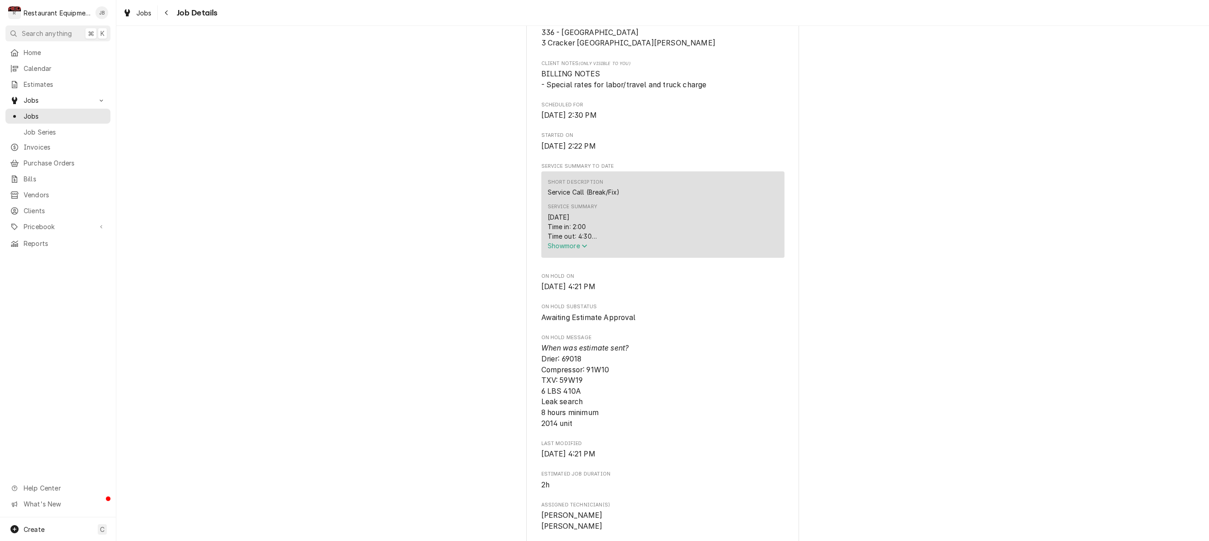
scroll to position [228, 0]
click at [578, 247] on span "Show more" at bounding box center [568, 244] width 40 height 8
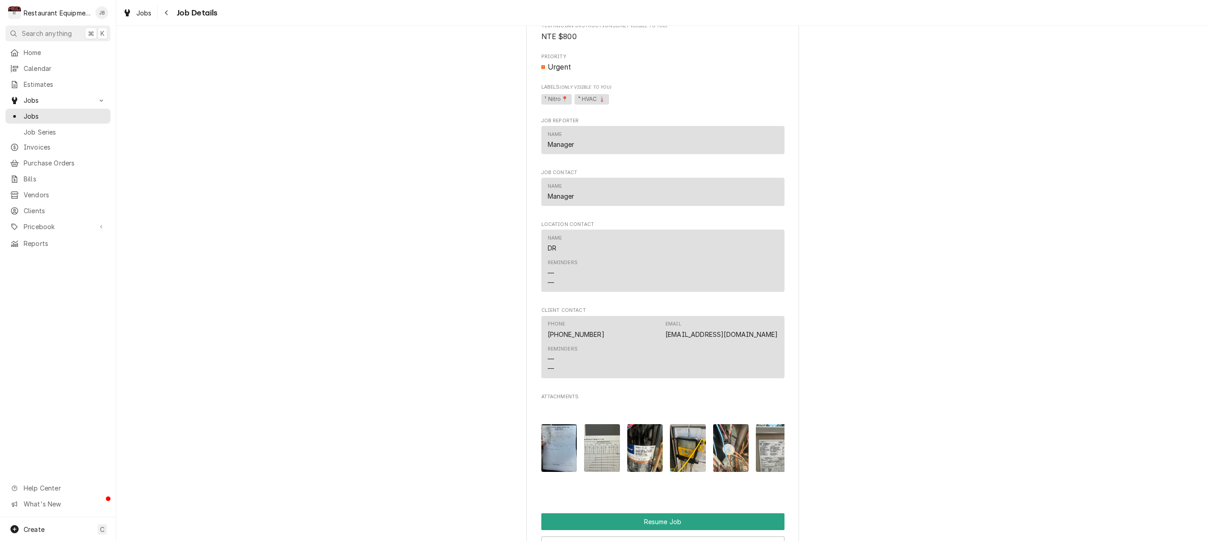
scroll to position [1027, 0]
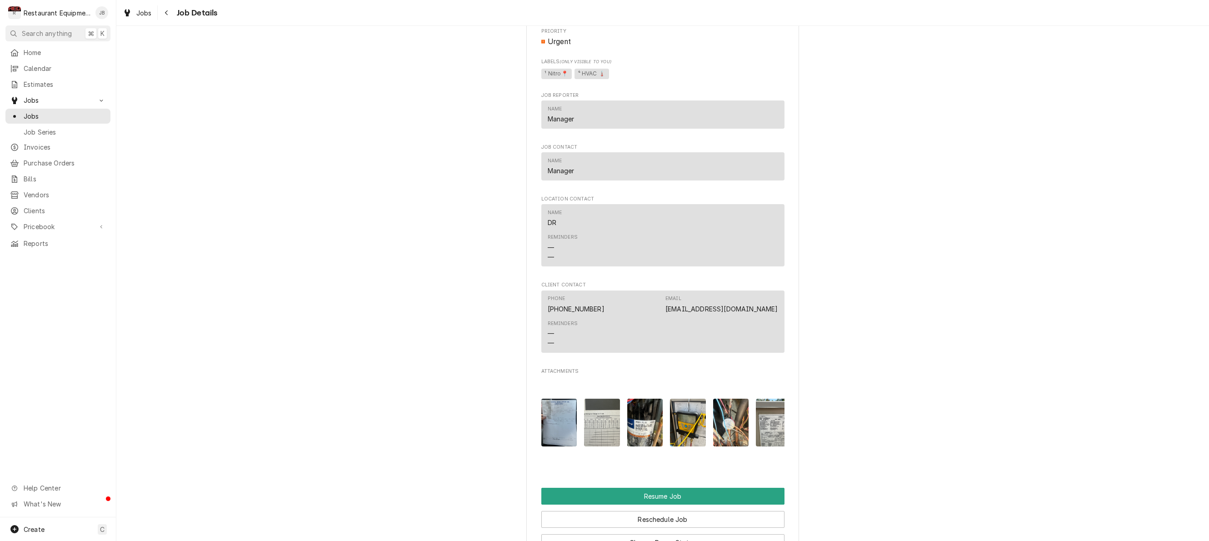
click at [768, 402] on img "Attachments" at bounding box center [774, 423] width 36 height 48
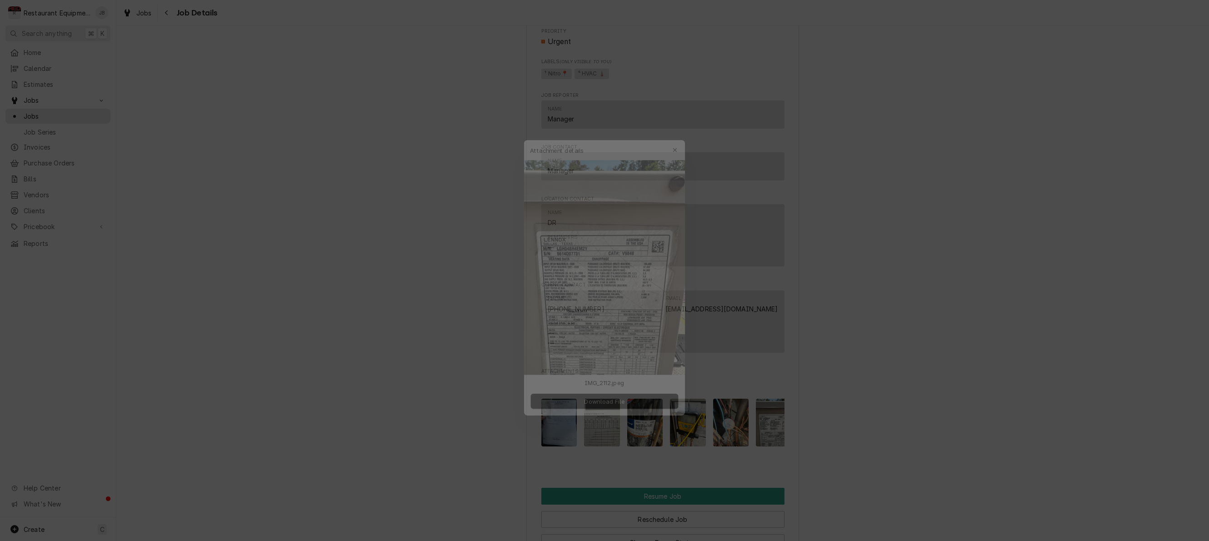
scroll to position [0, 0]
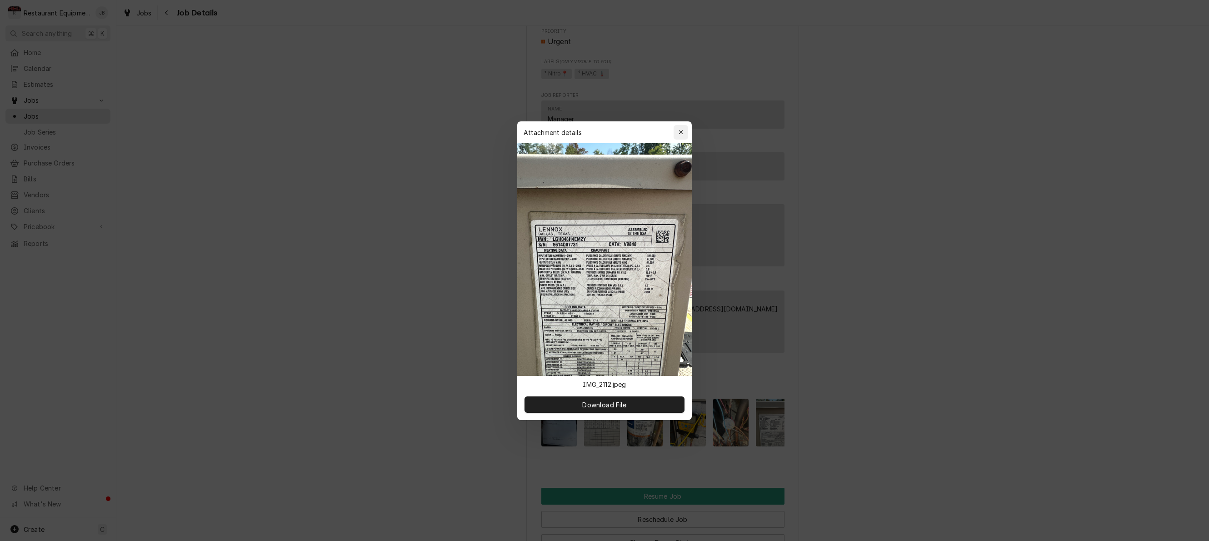
click at [677, 129] on div "button" at bounding box center [680, 132] width 9 height 9
